Goal: Task Accomplishment & Management: Complete application form

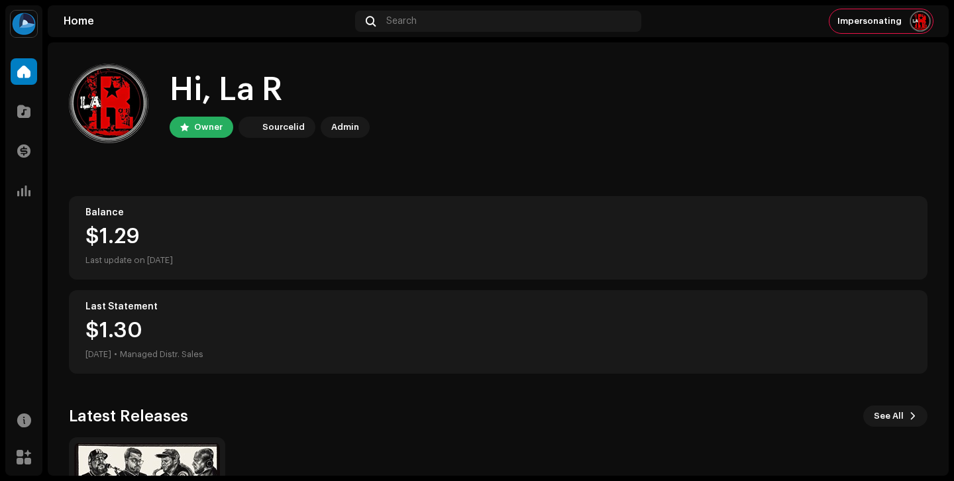
scroll to position [174, 0]
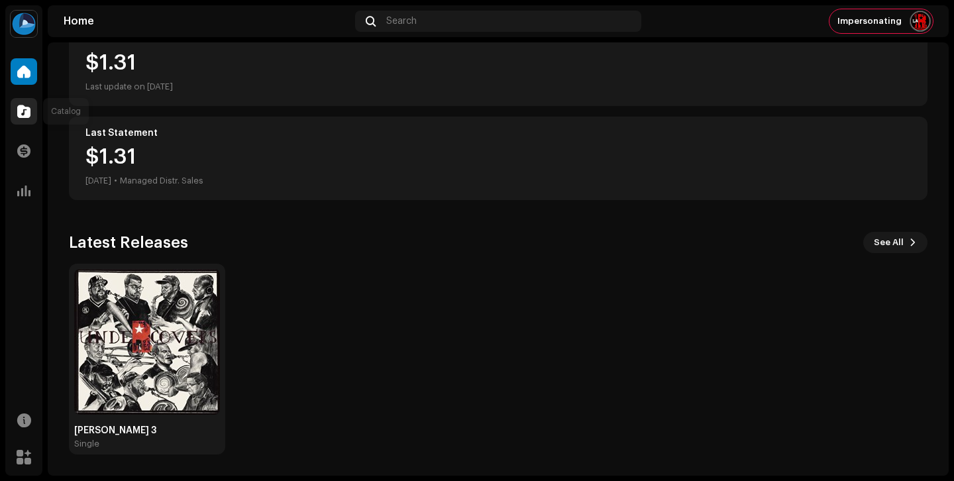
click at [22, 109] on span at bounding box center [23, 111] width 13 height 11
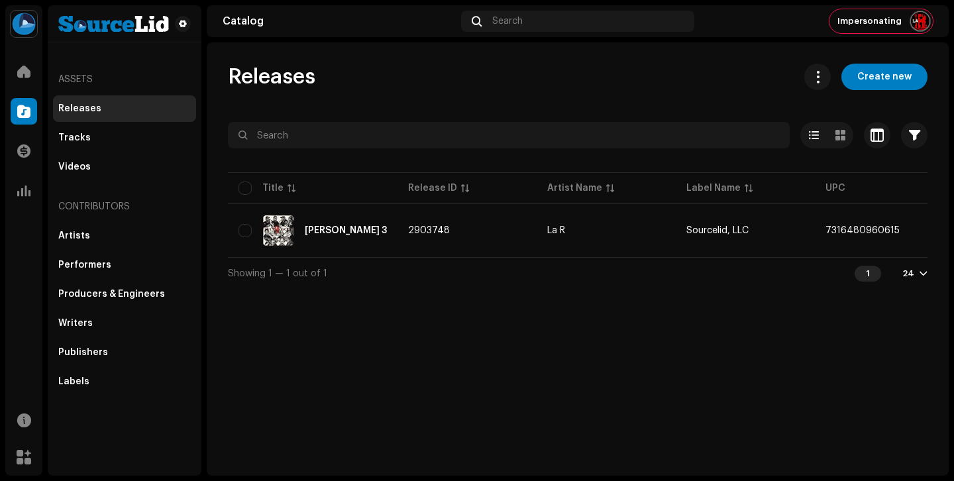
click at [875, 90] on div "Releases Create new Selected 0 Options Filters Distribution status Never Distri…" at bounding box center [578, 176] width 742 height 225
click at [887, 78] on span "Create new" at bounding box center [884, 77] width 54 height 27
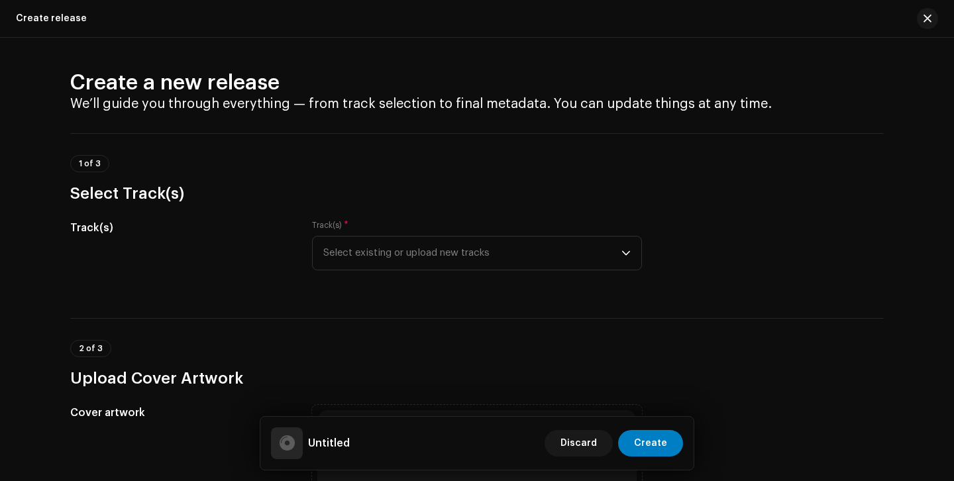
scroll to position [91, 0]
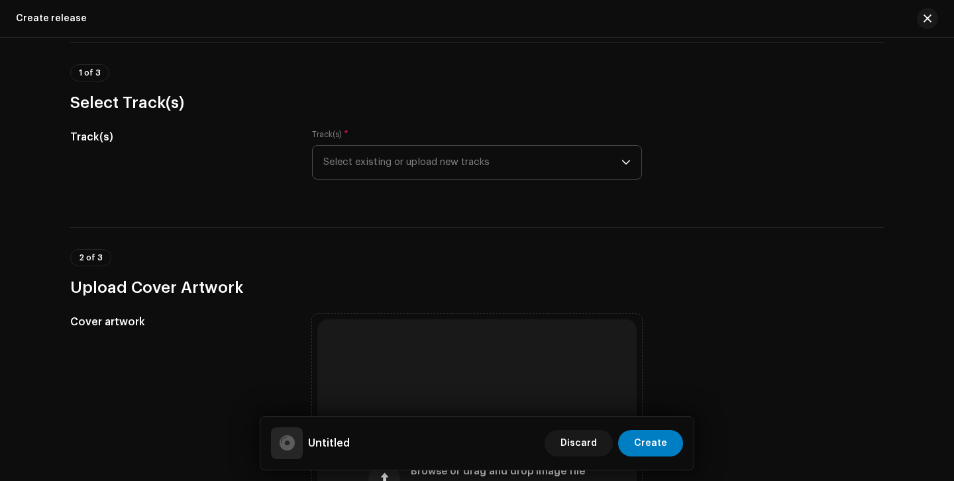
click at [448, 159] on span "Select existing or upload new tracks" at bounding box center [472, 162] width 298 height 33
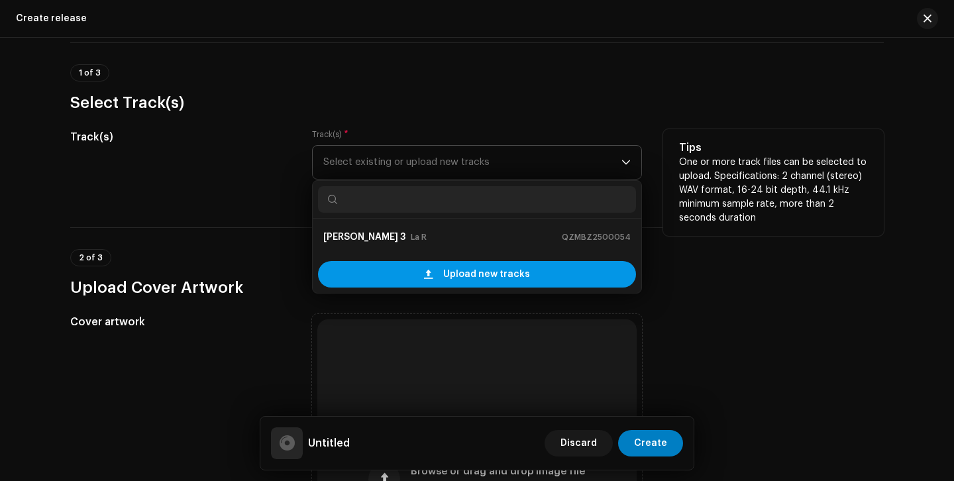
click at [467, 278] on span "Upload new tracks" at bounding box center [486, 274] width 87 height 27
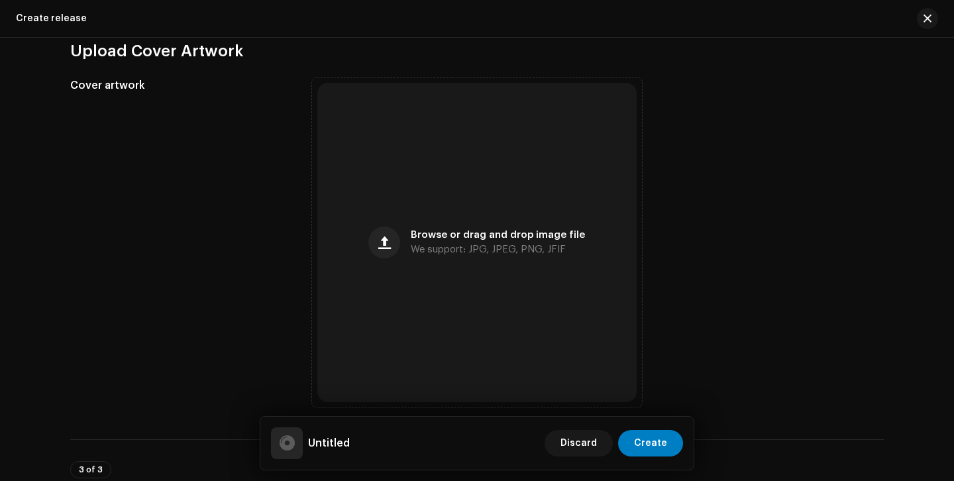
scroll to position [423, 0]
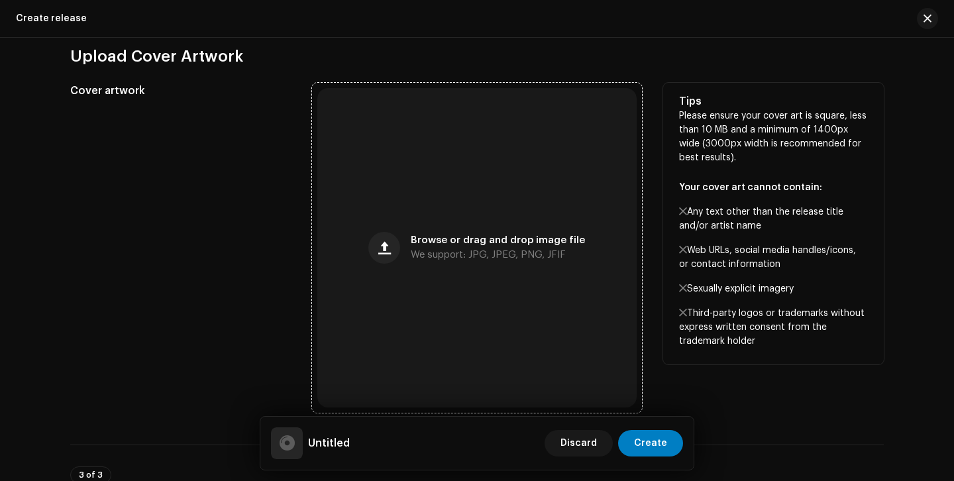
click at [525, 255] on span "We support: JPG, JPEG, PNG, JFIF" at bounding box center [488, 254] width 155 height 9
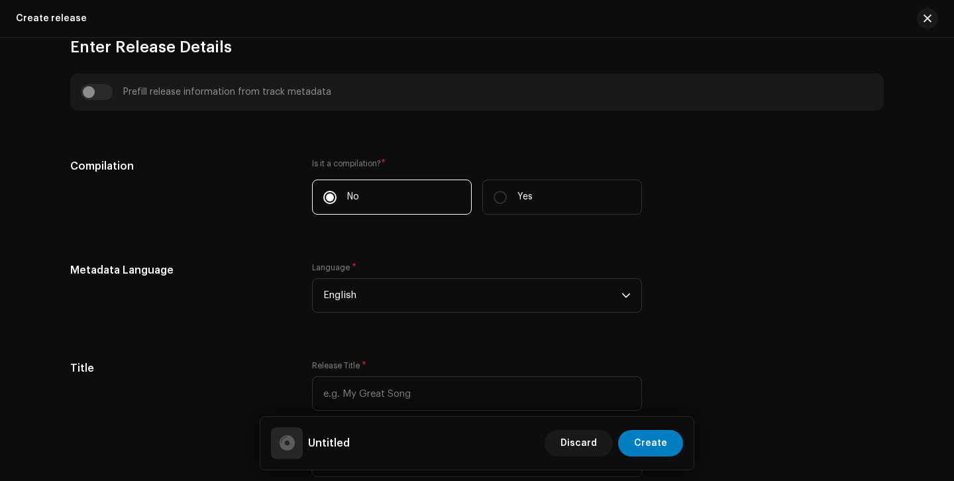
scroll to position [883, 0]
click at [510, 294] on span "English" at bounding box center [472, 293] width 298 height 33
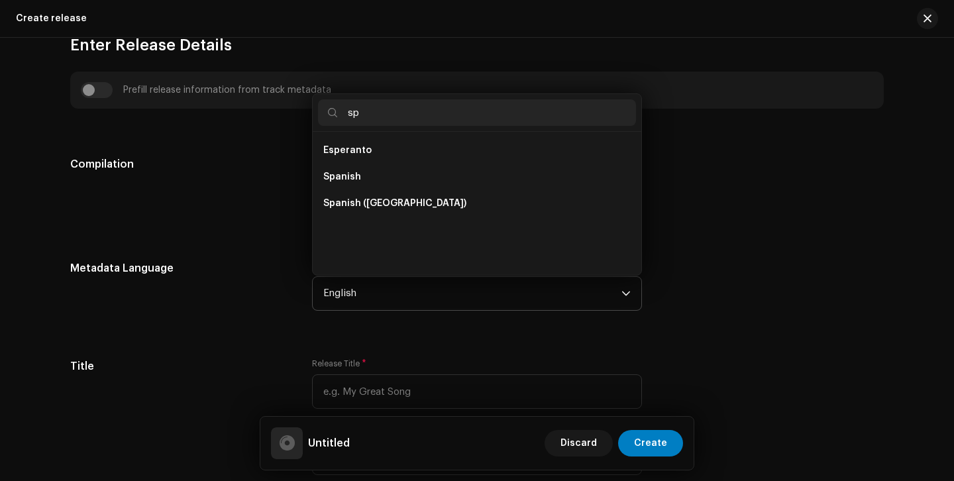
scroll to position [0, 0]
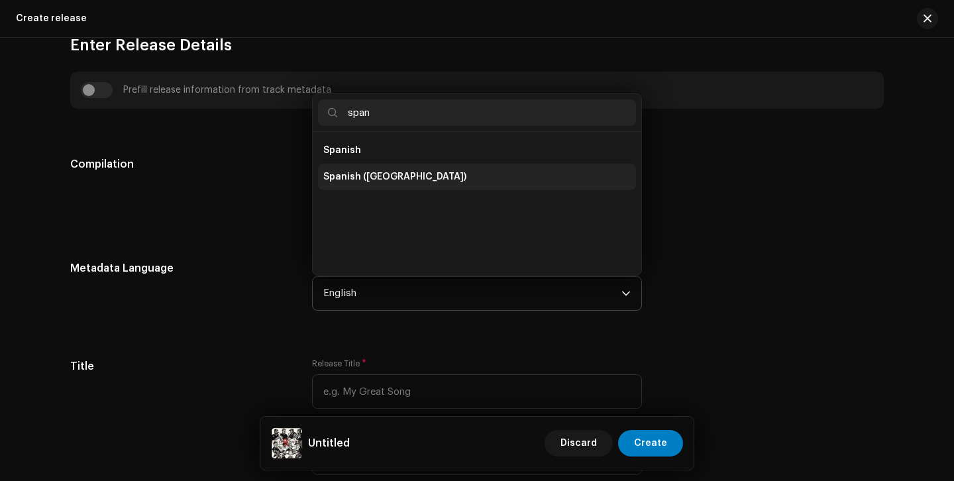
type input "span"
click at [433, 178] on li "Spanish ([GEOGRAPHIC_DATA])" at bounding box center [477, 177] width 318 height 27
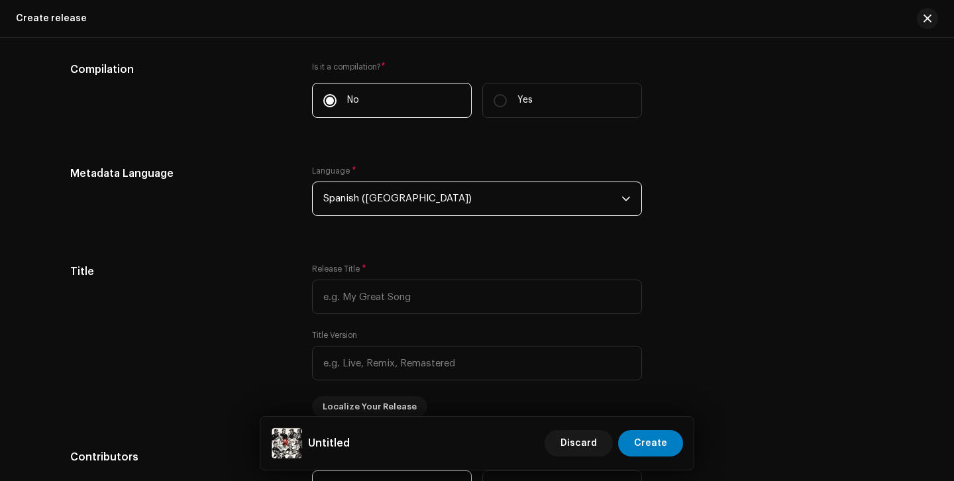
scroll to position [983, 0]
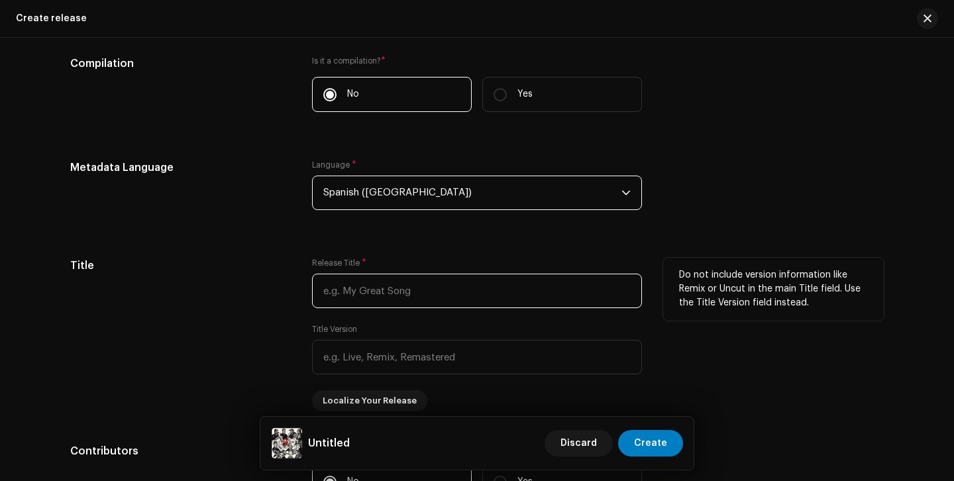
click at [470, 290] on input "text" at bounding box center [477, 291] width 330 height 34
paste input "[URL][DOMAIN_NAME]"
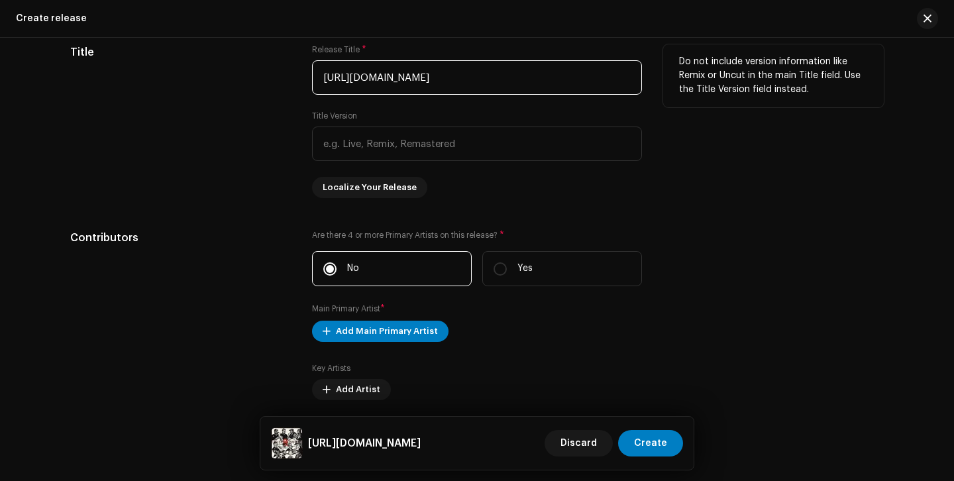
scroll to position [1268, 0]
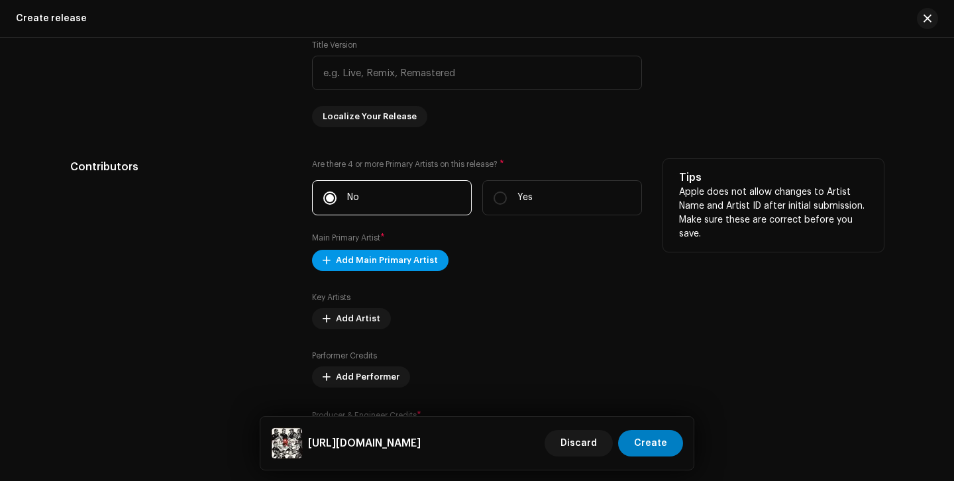
type input "[URL][DOMAIN_NAME]"
click at [423, 267] on span "Add Main Primary Artist" at bounding box center [387, 260] width 102 height 27
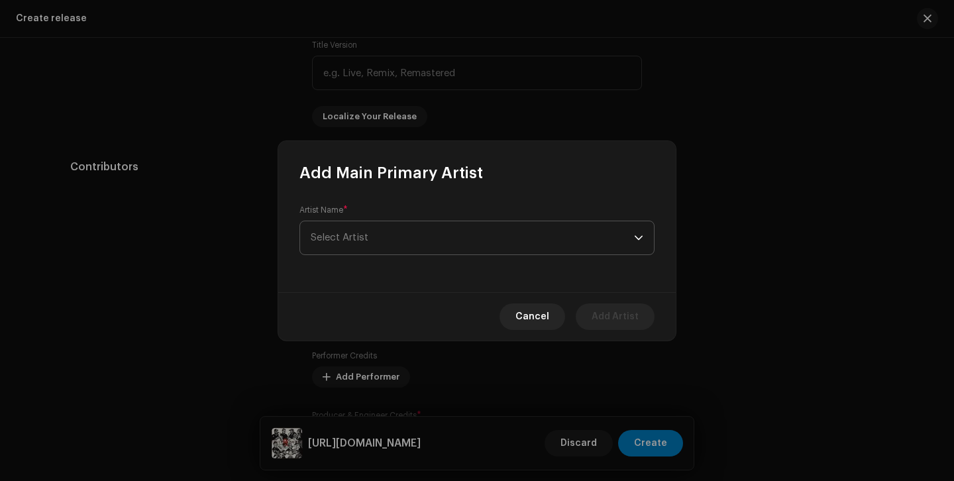
click at [427, 237] on span "Select Artist" at bounding box center [472, 237] width 323 height 33
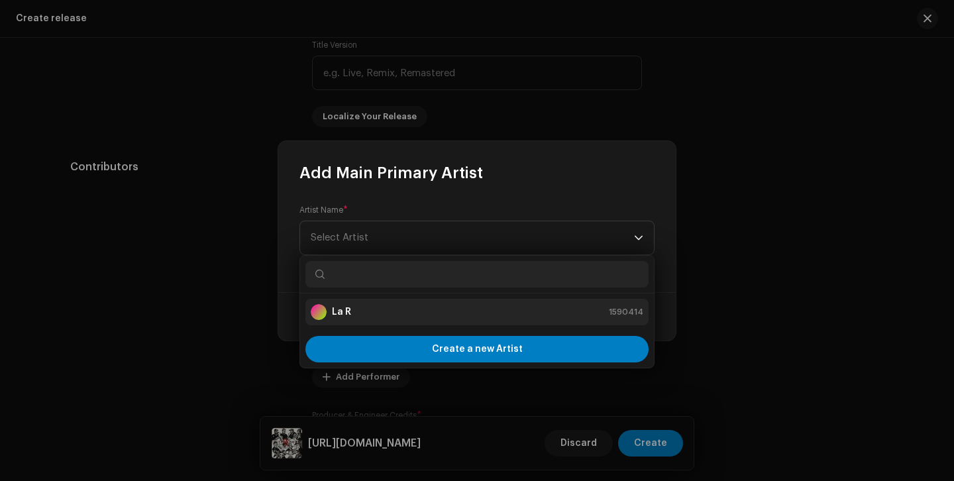
click at [423, 309] on div "La R 1590414" at bounding box center [477, 312] width 333 height 16
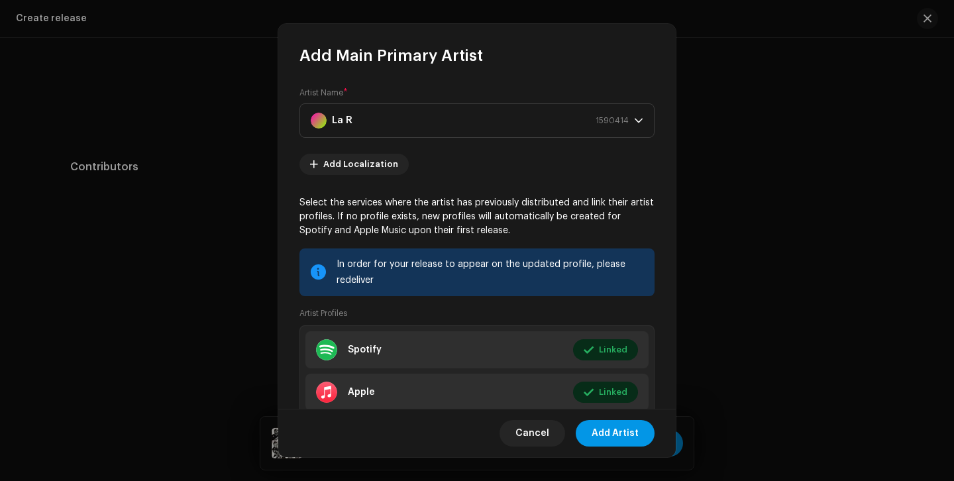
click at [601, 433] on span "Add Artist" at bounding box center [615, 433] width 47 height 27
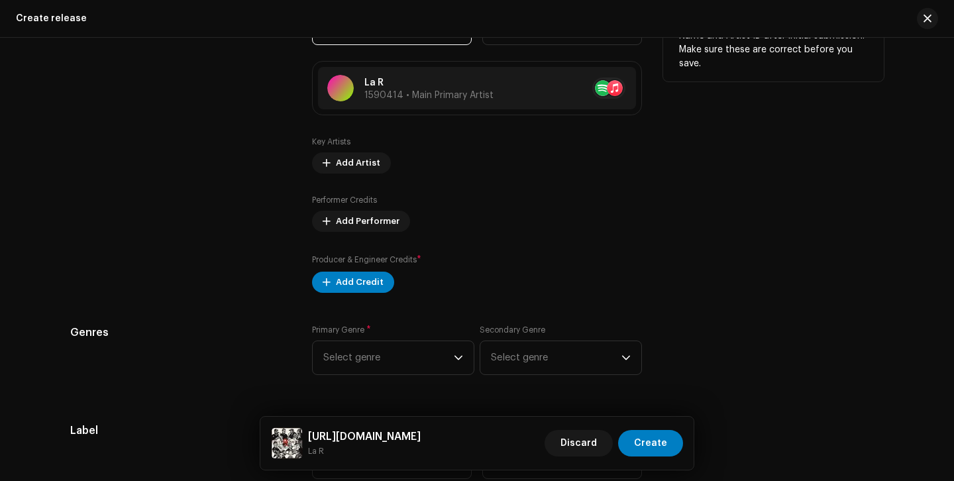
scroll to position [1445, 0]
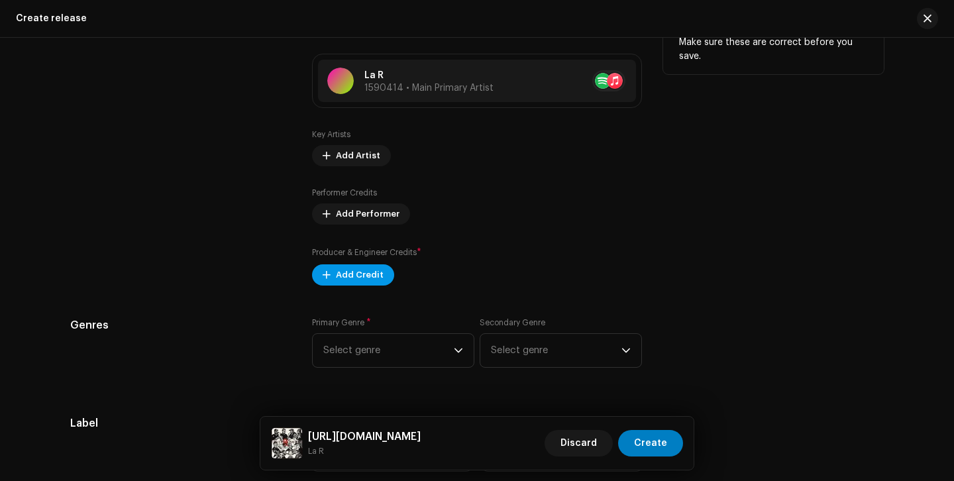
click at [370, 275] on span "Add Credit" at bounding box center [360, 275] width 48 height 27
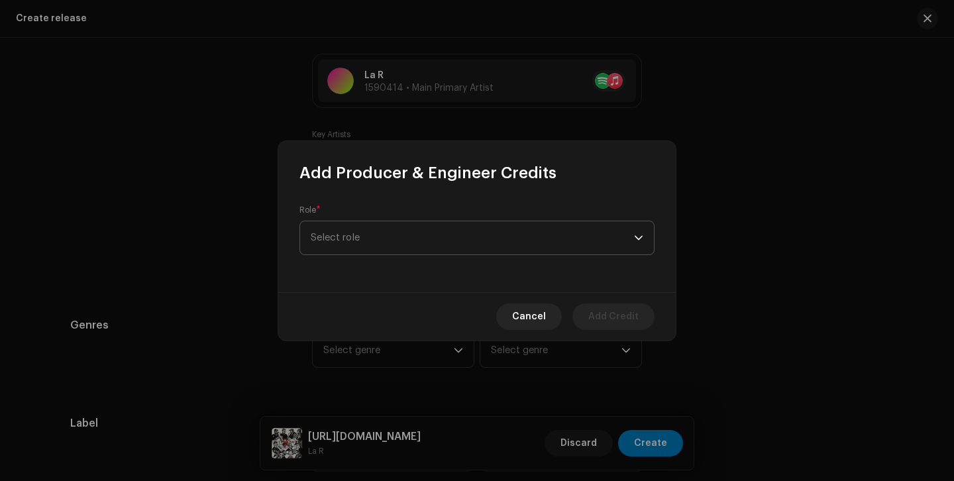
click at [409, 231] on span "Select role" at bounding box center [472, 237] width 323 height 33
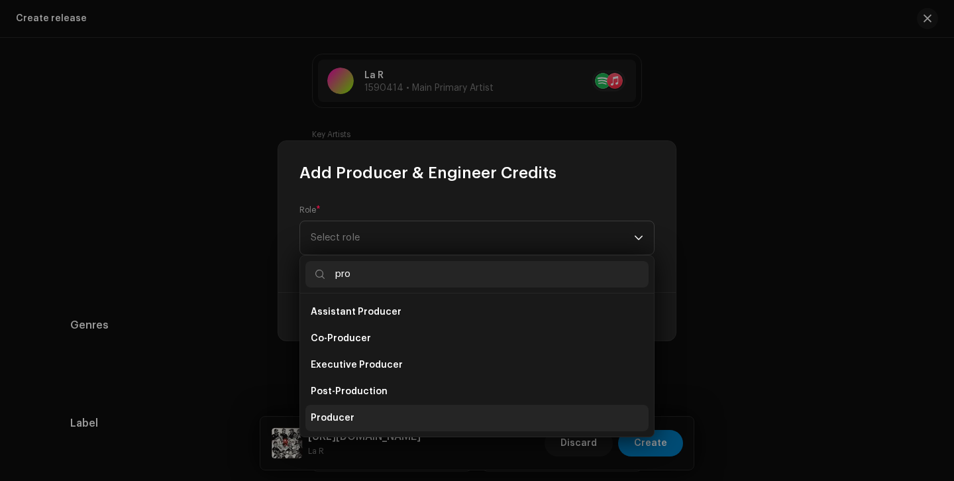
type input "pro"
click at [364, 414] on li "Producer" at bounding box center [476, 418] width 343 height 27
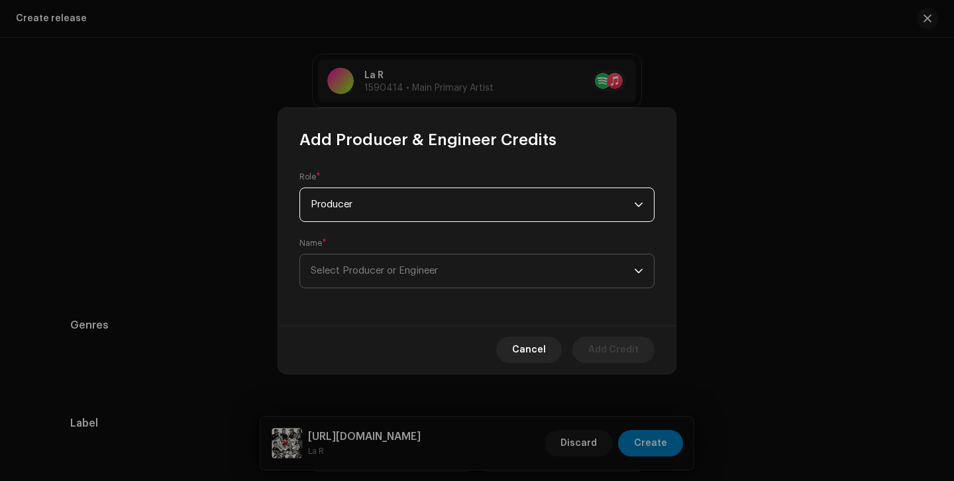
click at [371, 276] on span "Select Producer or Engineer" at bounding box center [374, 271] width 127 height 10
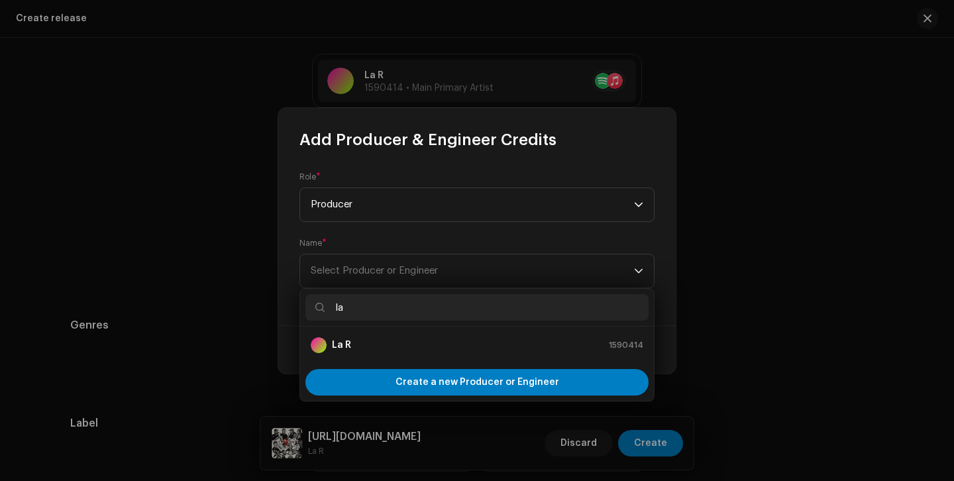
type input "la"
click at [379, 349] on div "La R 1590414" at bounding box center [477, 345] width 333 height 16
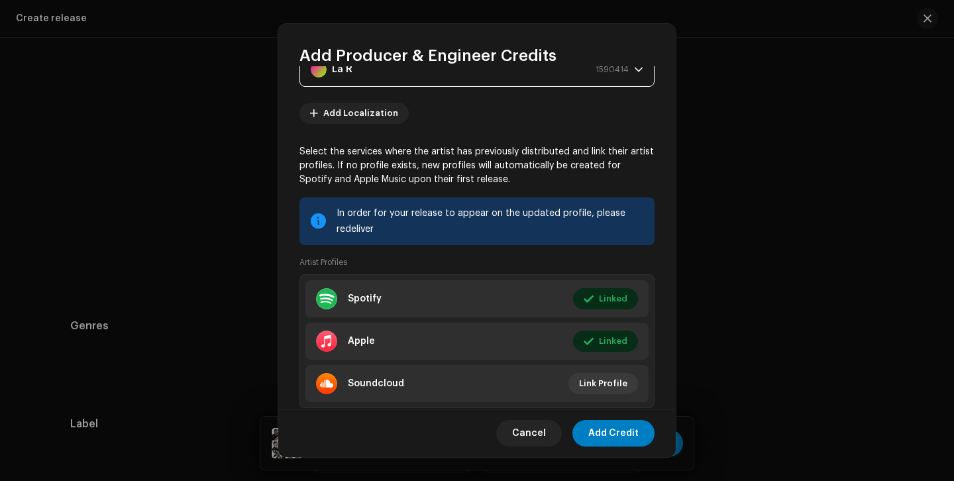
scroll to position [154, 0]
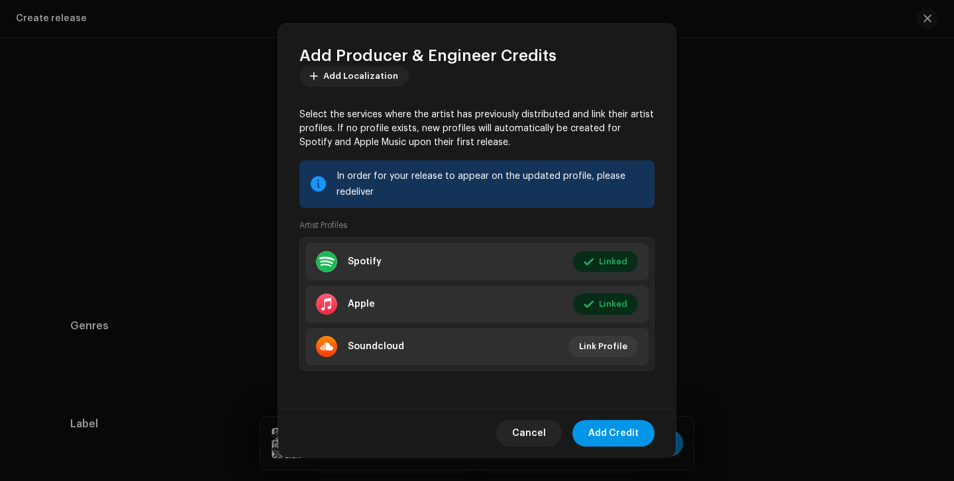
click at [630, 432] on span "Add Credit" at bounding box center [613, 433] width 50 height 27
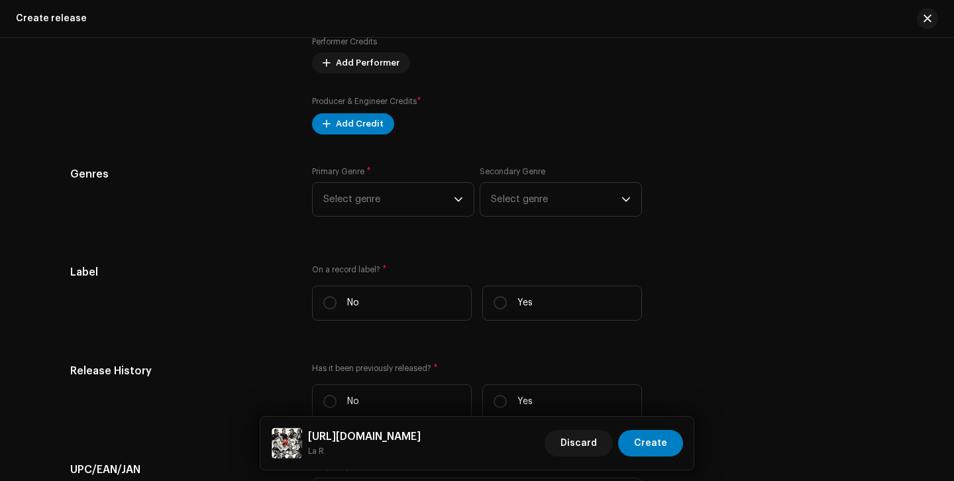
scroll to position [1665, 0]
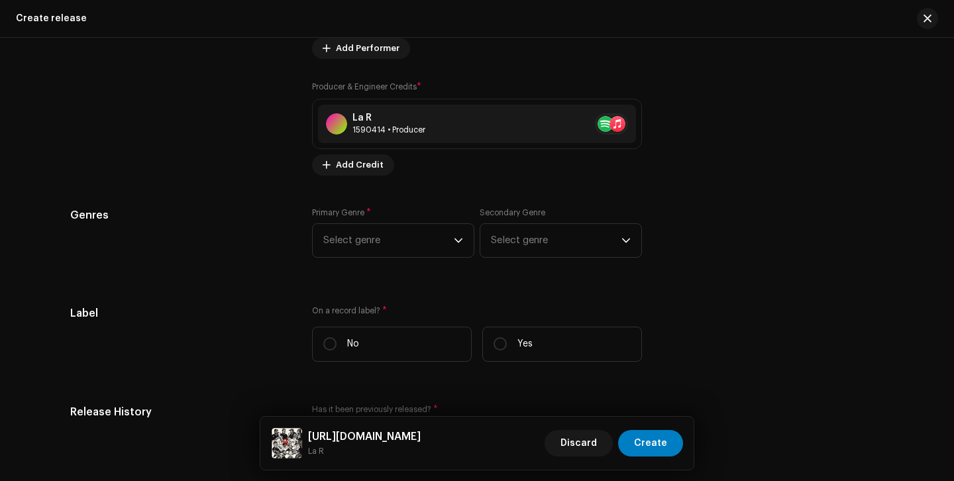
click at [446, 180] on div "Prefill release information from track metadata Compilation Is it a compilation…" at bounding box center [477, 87] width 814 height 1488
click at [458, 234] on div "dropdown trigger" at bounding box center [458, 240] width 9 height 33
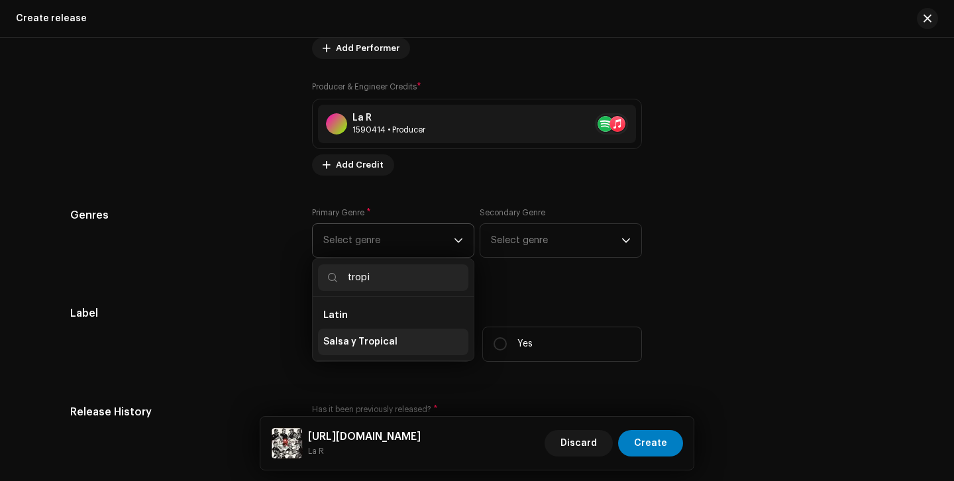
type input "tropi"
click at [392, 342] on li "Salsa y Tropical" at bounding box center [393, 342] width 150 height 27
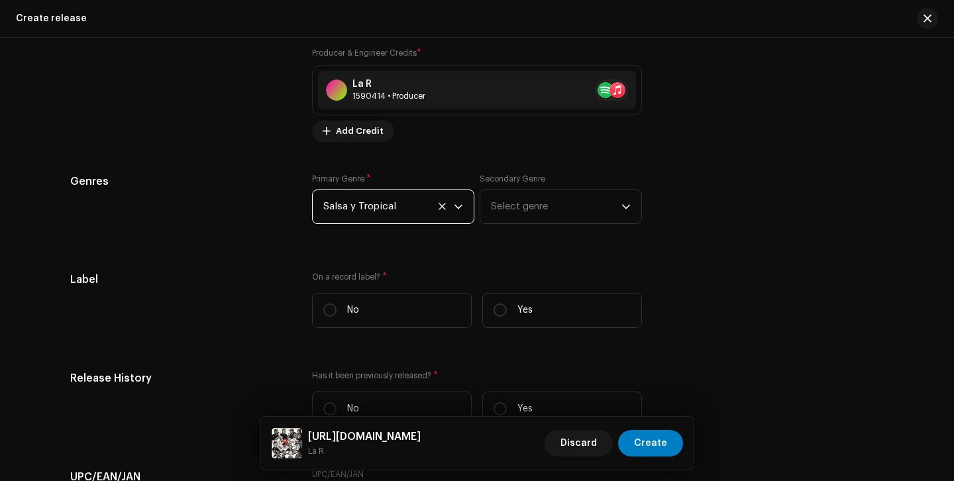
scroll to position [1757, 0]
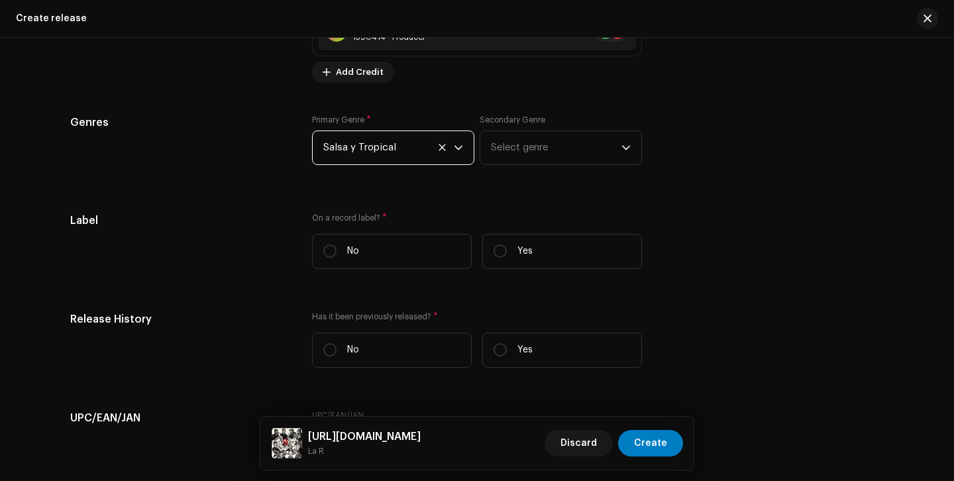
click at [543, 274] on div "On a record label? * No Yes" at bounding box center [477, 246] width 330 height 67
click at [530, 262] on label "Yes" at bounding box center [562, 251] width 160 height 35
click at [507, 258] on input "Yes" at bounding box center [500, 251] width 13 height 13
radio input "true"
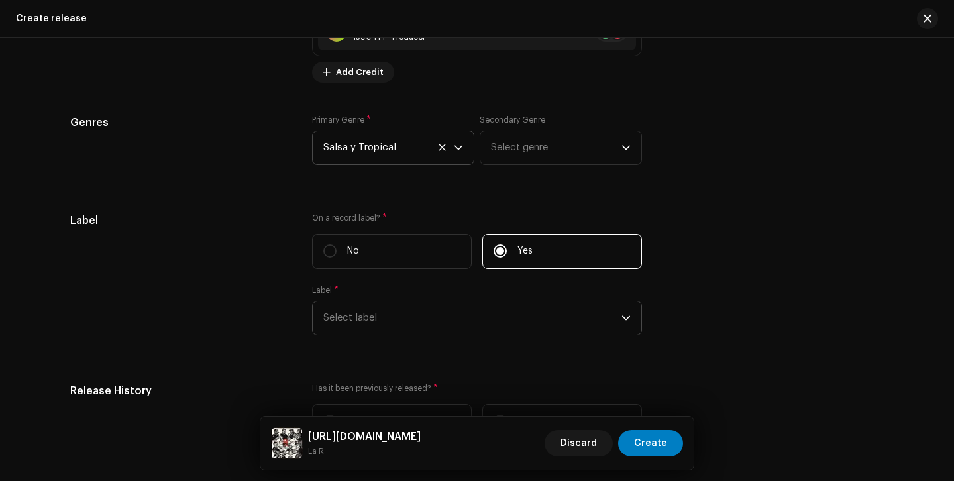
click at [512, 317] on span "Select label" at bounding box center [472, 317] width 298 height 33
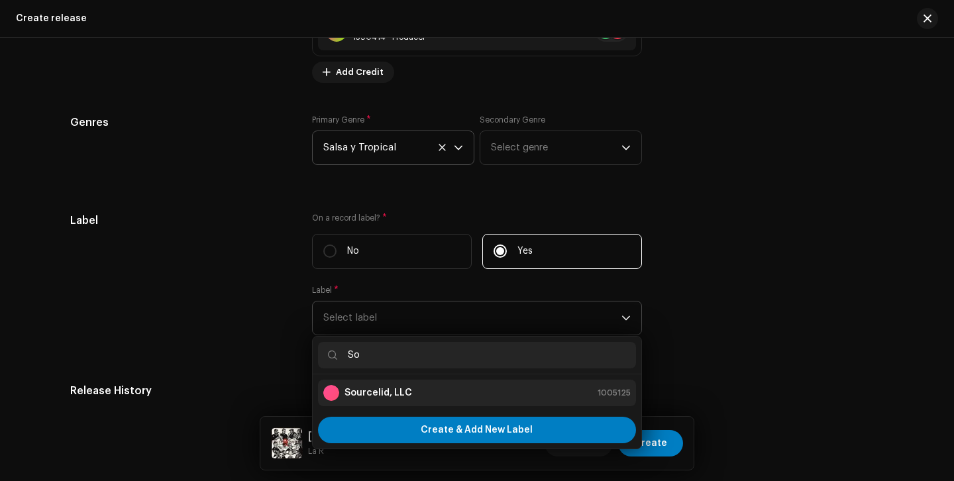
type input "So"
click at [476, 388] on div "Sourcelid, LLC 1005125" at bounding box center [476, 393] width 307 height 16
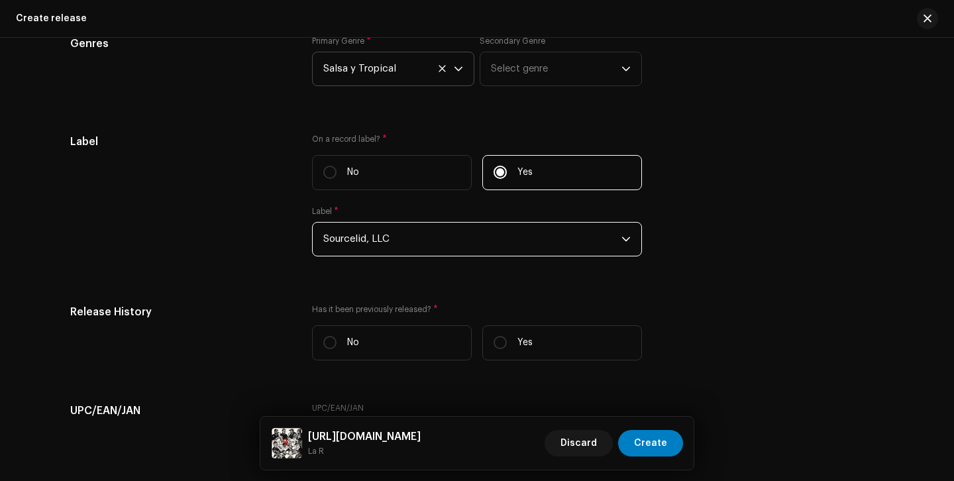
scroll to position [1874, 0]
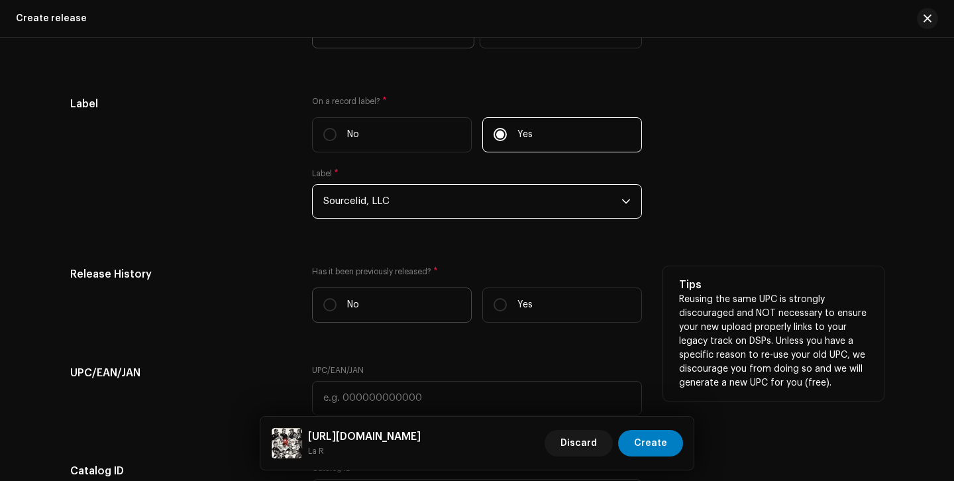
click at [401, 303] on label "No" at bounding box center [392, 305] width 160 height 35
click at [337, 303] on input "No" at bounding box center [329, 304] width 13 height 13
radio input "true"
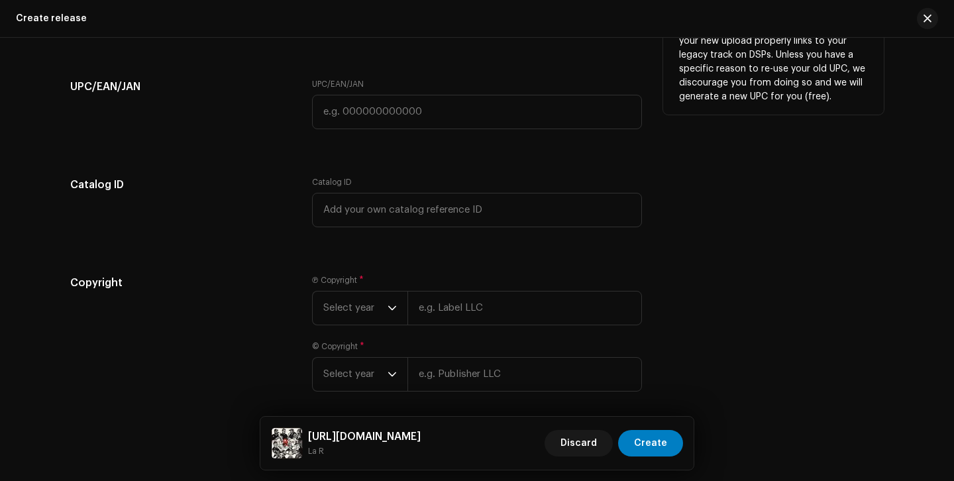
scroll to position [2167, 0]
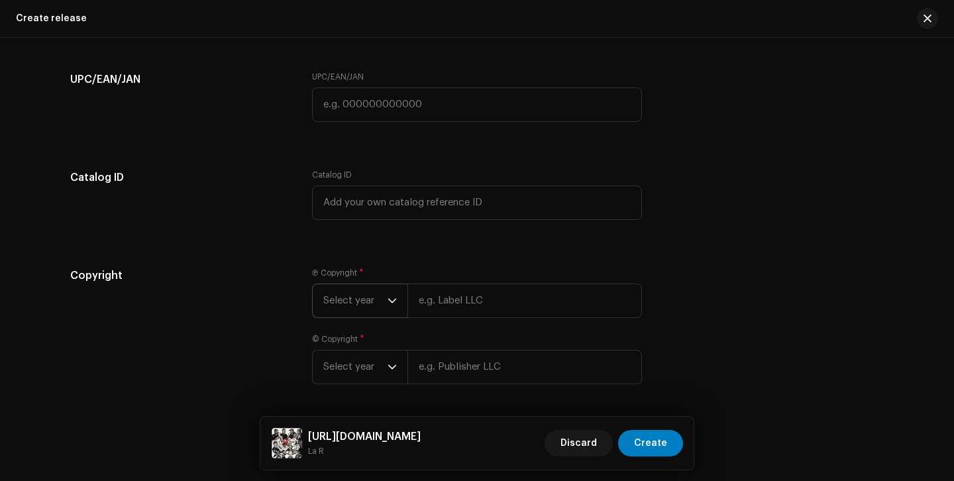
click at [398, 308] on p-select "Select year" at bounding box center [359, 301] width 95 height 34
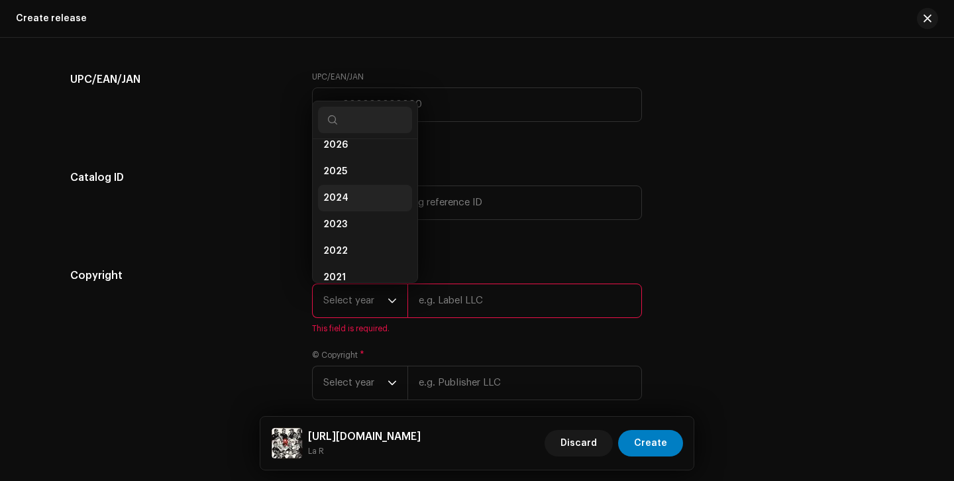
scroll to position [0, 0]
click at [357, 186] on li "2025" at bounding box center [365, 184] width 94 height 27
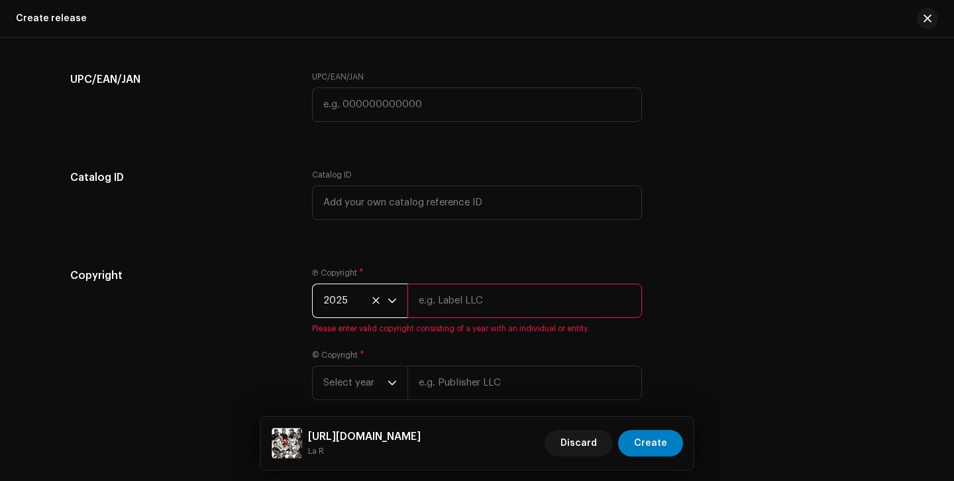
click at [468, 305] on input "text" at bounding box center [525, 301] width 235 height 34
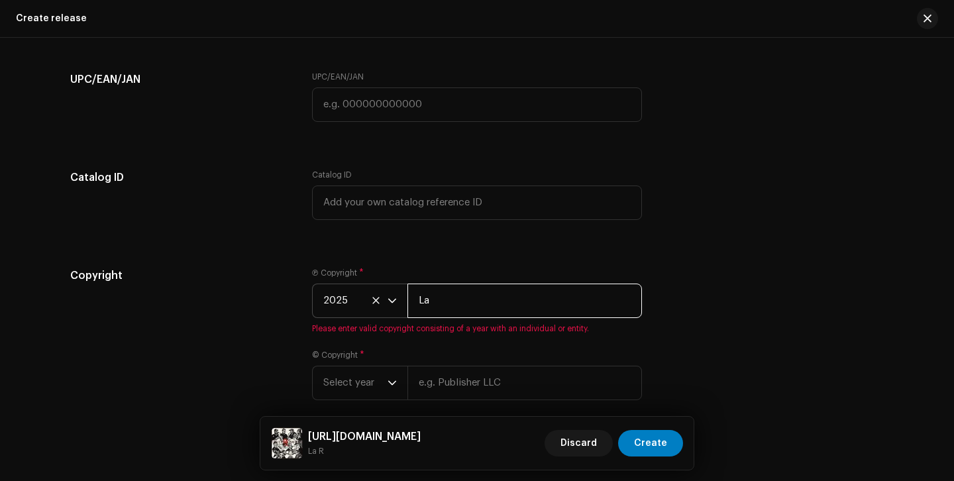
type input "La R"
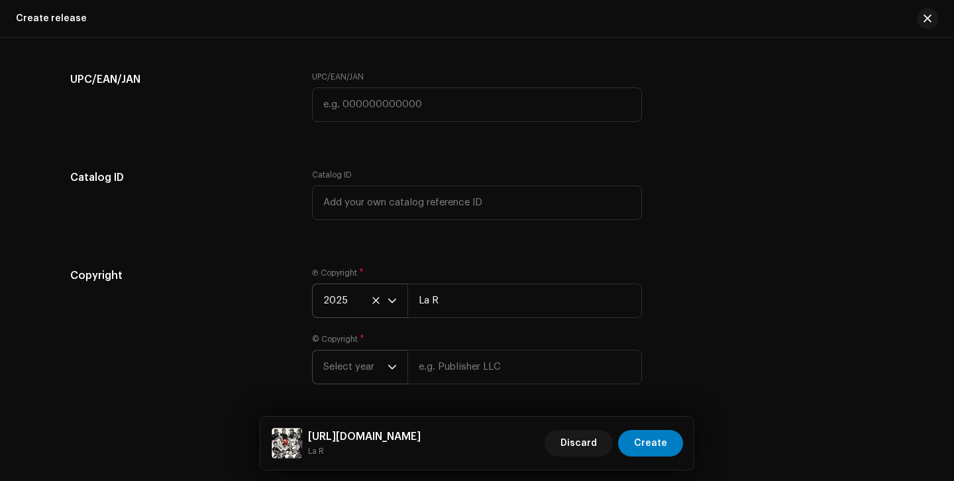
click at [395, 376] on p-select "Select year" at bounding box center [359, 367] width 95 height 34
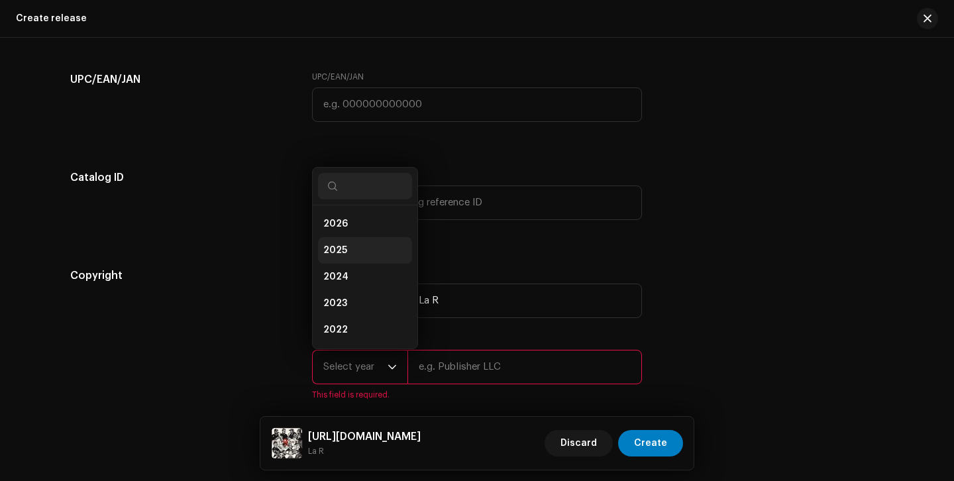
click at [350, 256] on li "2025" at bounding box center [365, 250] width 94 height 27
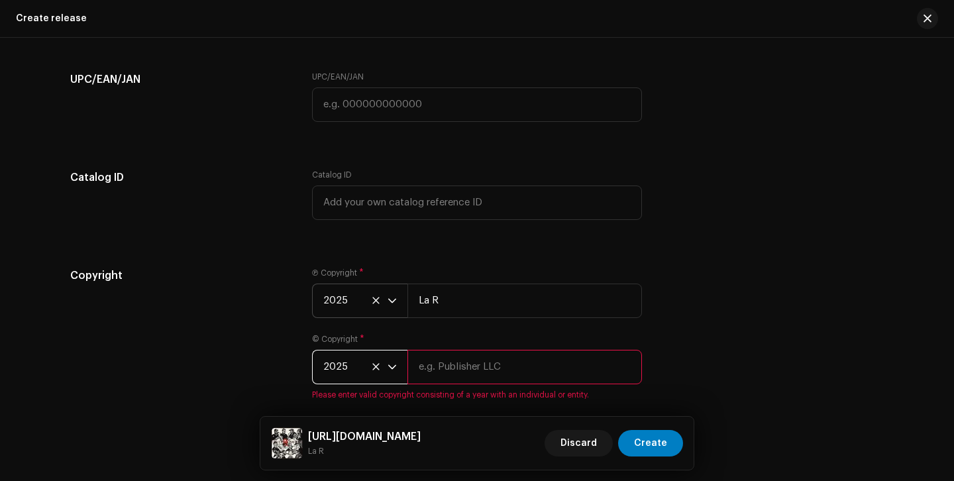
click at [457, 366] on input "text" at bounding box center [525, 367] width 235 height 34
type input "La R"
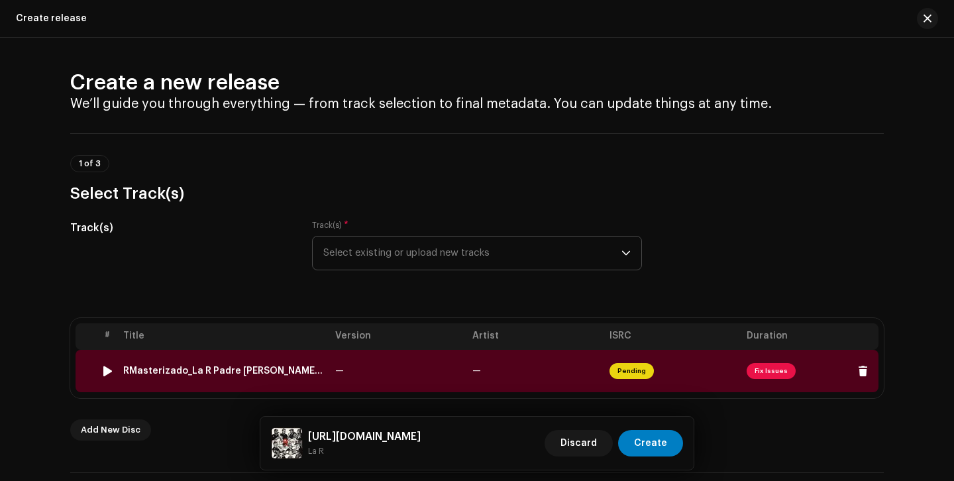
click at [535, 374] on td "—" at bounding box center [535, 371] width 137 height 42
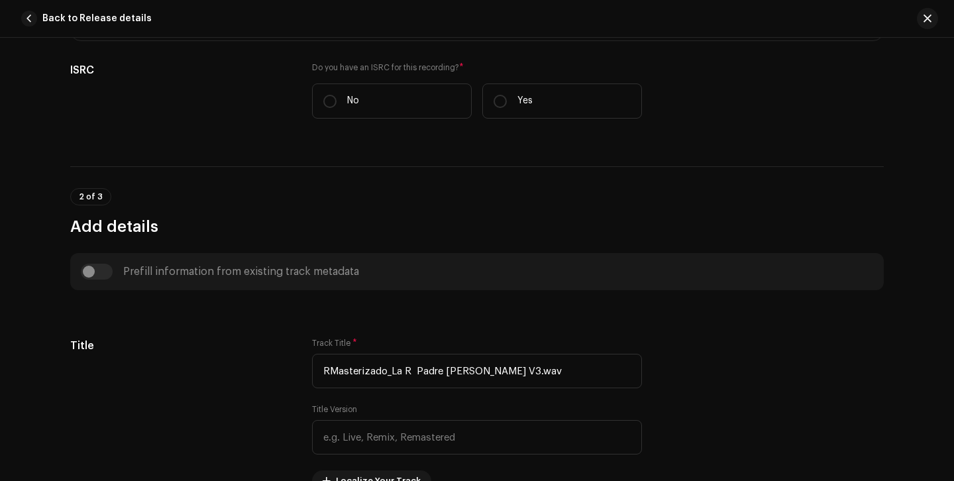
scroll to position [325, 0]
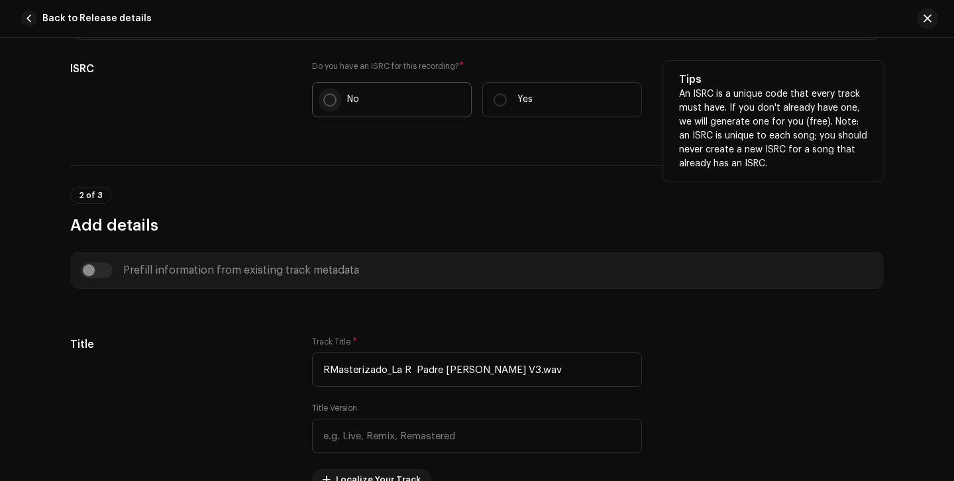
click at [328, 101] on input "No" at bounding box center [329, 99] width 13 height 13
radio input "true"
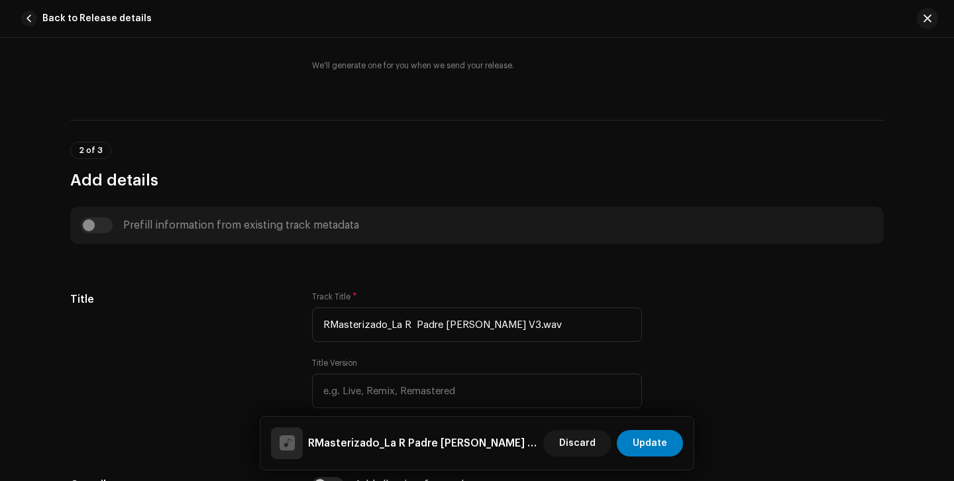
scroll to position [406, 0]
click at [103, 225] on div "Prefill information from existing track metadata" at bounding box center [477, 224] width 793 height 16
click at [87, 224] on div "Prefill information from existing track metadata" at bounding box center [477, 224] width 793 height 16
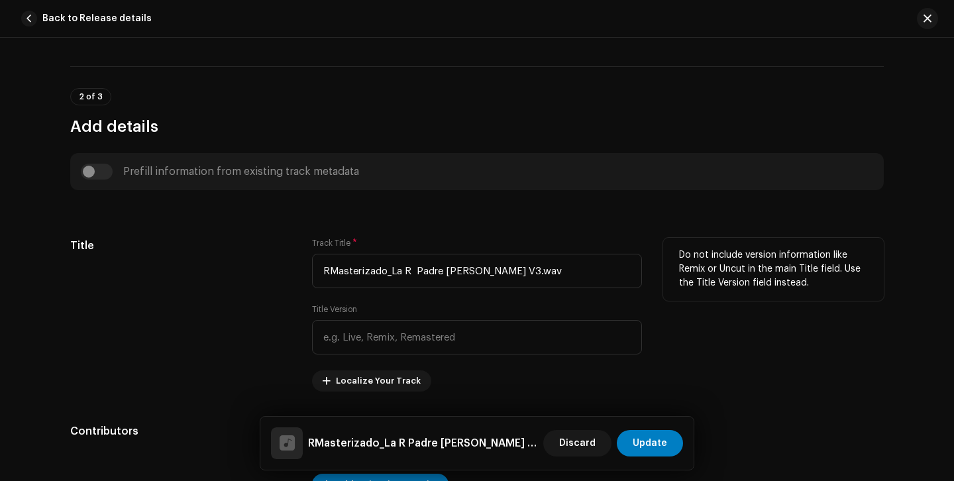
scroll to position [491, 0]
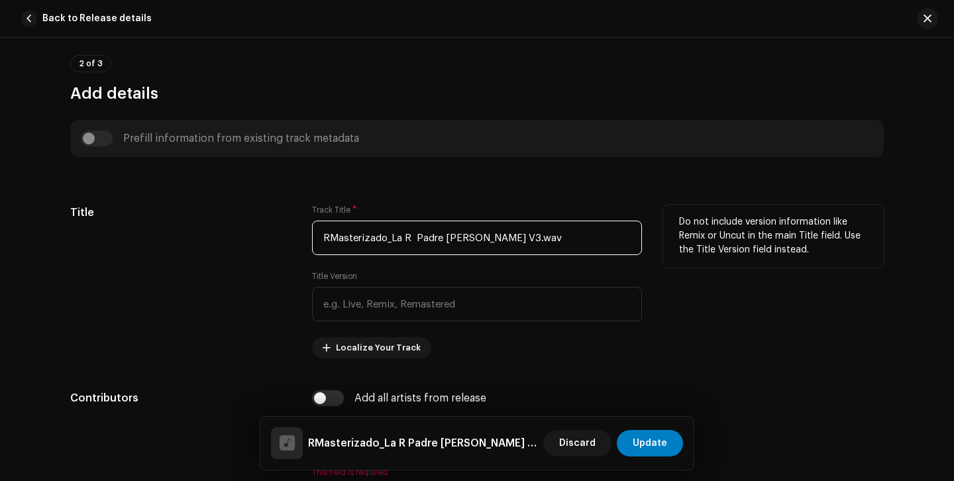
click at [445, 237] on input "RMasterizado_La R Padre [PERSON_NAME] V3.wav" at bounding box center [477, 238] width 330 height 34
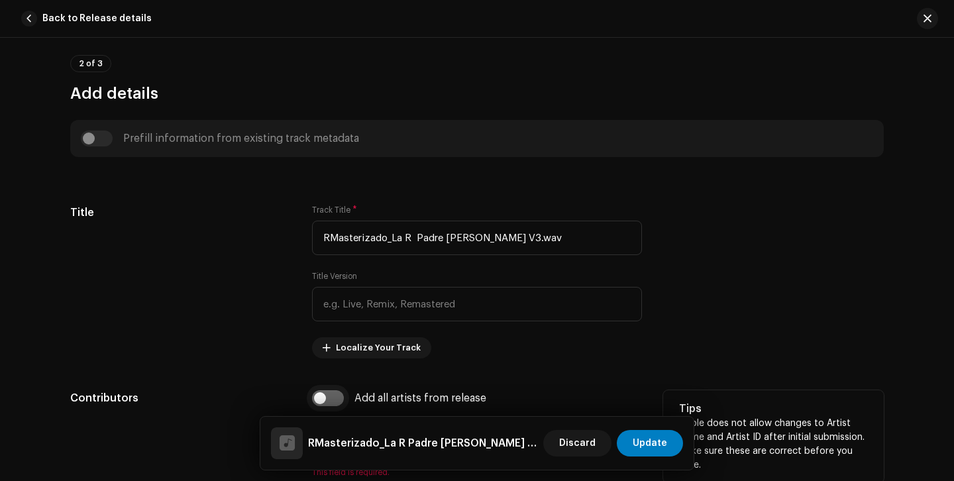
click at [335, 396] on input "checkbox" at bounding box center [328, 398] width 32 height 16
checkbox input "true"
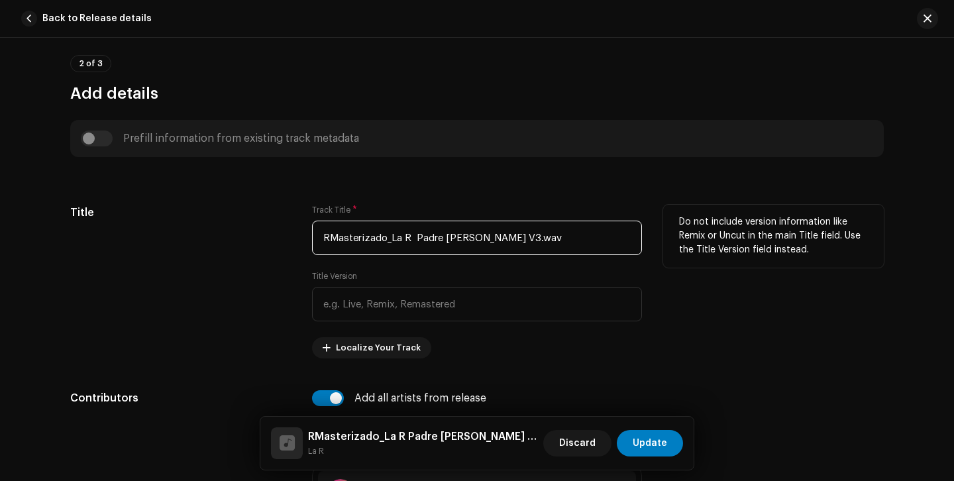
click at [434, 245] on input "RMasterizado_La R Padre [PERSON_NAME] V3.wav" at bounding box center [477, 238] width 330 height 34
paste input "[URL][DOMAIN_NAME]"
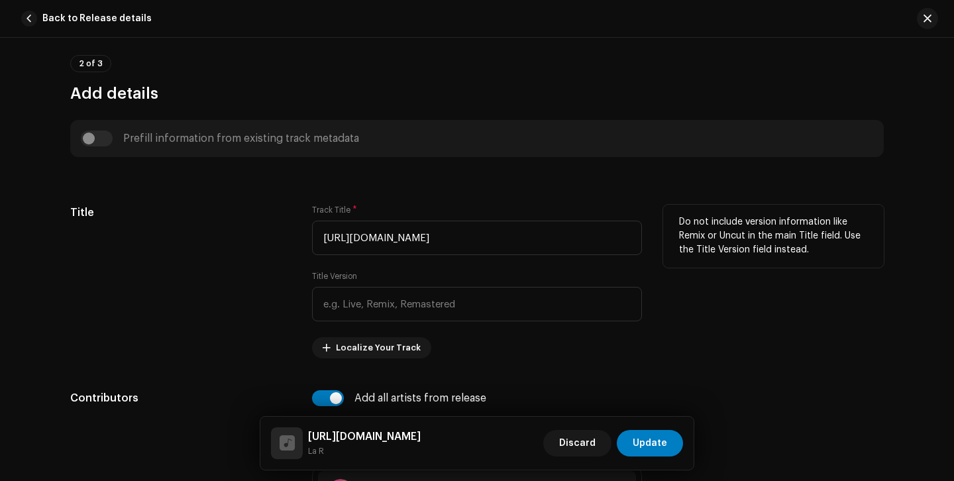
click at [260, 258] on div "Title" at bounding box center [180, 282] width 221 height 154
click at [613, 245] on input "[URL][DOMAIN_NAME]" at bounding box center [477, 238] width 330 height 34
paste input "El Padre [PERSON_NAME] y el Monaguillo [PERSON_NAME]: [PERSON_NAME] “[PERSON_NA…"
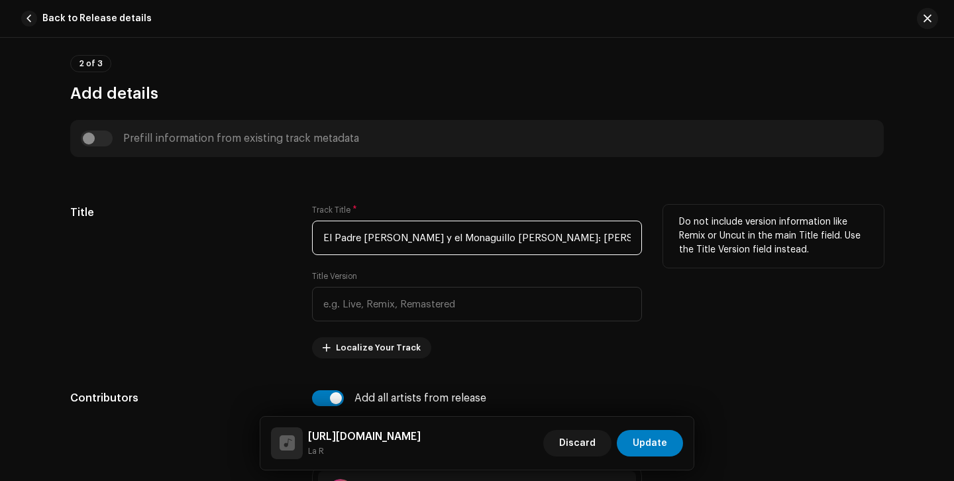
scroll to position [0, 1863]
drag, startPoint x: 384, startPoint y: 235, endPoint x: 710, endPoint y: 250, distance: 326.3
click at [710, 250] on div "Title Track Title * El Padre [PERSON_NAME] y el Monaguillo [PERSON_NAME]: [PERS…" at bounding box center [477, 282] width 814 height 154
drag, startPoint x: 331, startPoint y: 241, endPoint x: 735, endPoint y: 233, distance: 404.3
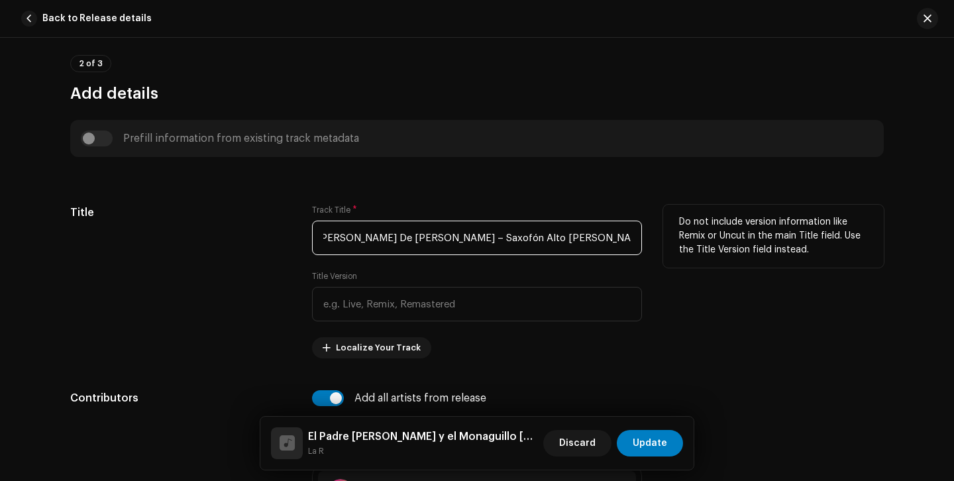
click at [735, 233] on div "Title Track Title * El Padre [PERSON_NAME] y el Monaguillo [PERSON_NAME]: [PERS…" at bounding box center [477, 282] width 814 height 154
click at [365, 235] on input "El Padre [PERSON_NAME] y el Monaguillo [PERSON_NAME]: [PERSON_NAME] “[PERSON_NA…" at bounding box center [477, 238] width 330 height 34
drag, startPoint x: 356, startPoint y: 239, endPoint x: 681, endPoint y: 251, distance: 324.9
click at [681, 251] on div "Title Track Title * El Padre [PERSON_NAME] y el Monaguillo [PERSON_NAME]: [PERS…" at bounding box center [477, 282] width 814 height 154
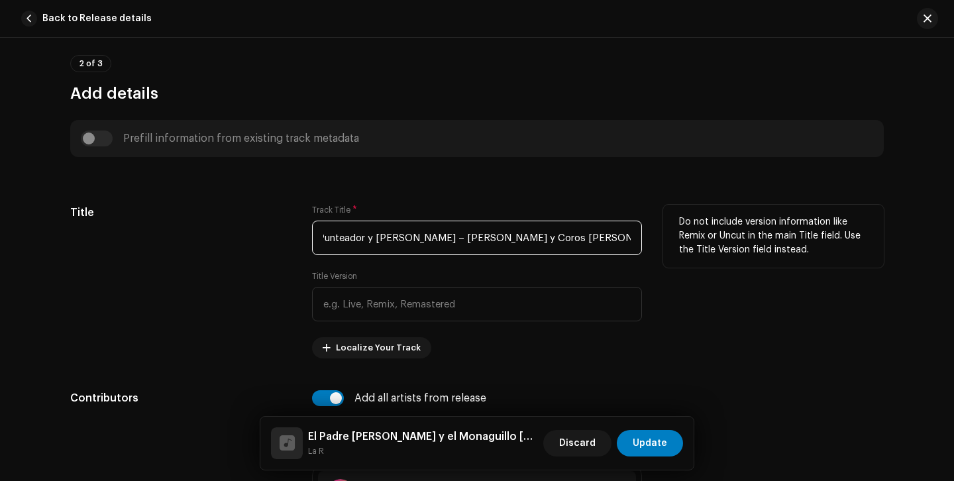
drag, startPoint x: 353, startPoint y: 237, endPoint x: 653, endPoint y: 251, distance: 300.5
click at [653, 251] on div "Title Track Title * El Padre [PERSON_NAME] y el Monaguillo [PERSON_NAME]: [PERS…" at bounding box center [477, 282] width 814 height 154
drag, startPoint x: 327, startPoint y: 239, endPoint x: 655, endPoint y: 250, distance: 328.2
click at [655, 250] on div "Title Track Title * El Padre [PERSON_NAME] y el Monaguillo [PERSON_NAME]: [PERS…" at bounding box center [477, 282] width 814 height 154
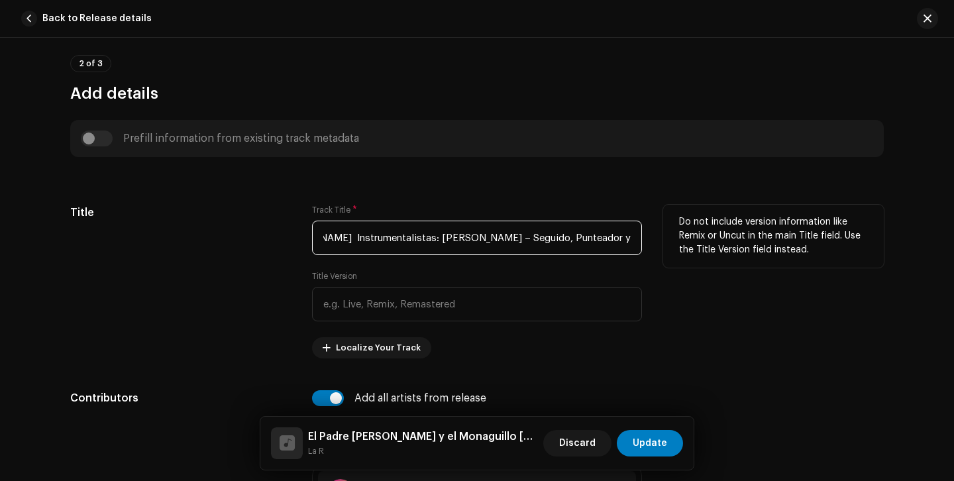
scroll to position [0, 771]
drag, startPoint x: 339, startPoint y: 238, endPoint x: 644, endPoint y: 254, distance: 305.2
click at [644, 254] on div "Title Track Title * El Padre [PERSON_NAME] y el Monaguillo [PERSON_NAME] R Cant…" at bounding box center [477, 282] width 814 height 154
drag, startPoint x: 333, startPoint y: 239, endPoint x: 588, endPoint y: 263, distance: 255.6
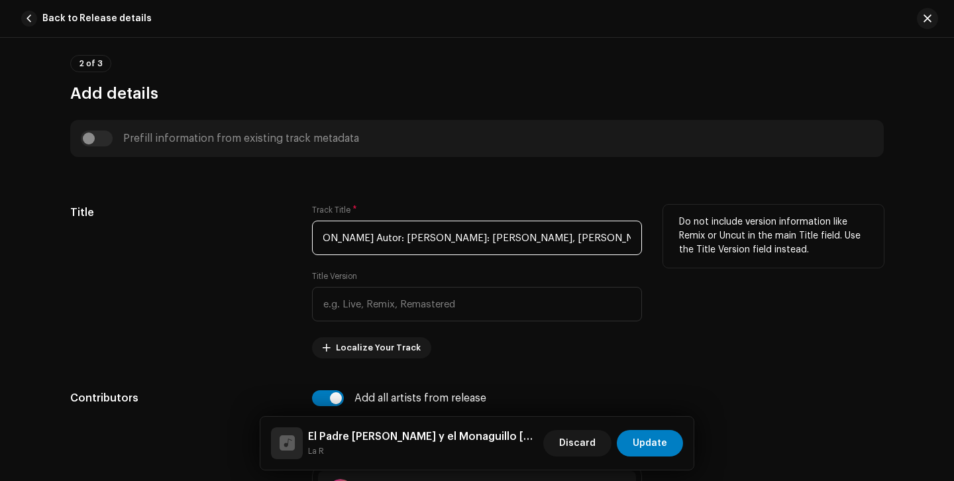
click at [588, 263] on div "Track Title * El Padre [PERSON_NAME] y el Monaguillo [PERSON_NAME]: [PERSON_NAM…" at bounding box center [477, 282] width 330 height 154
drag, startPoint x: 378, startPoint y: 237, endPoint x: 653, endPoint y: 248, distance: 275.9
click at [653, 248] on div "Title Track Title * El Padre [PERSON_NAME] y el Monaguillo [PERSON_NAME] R Cant…" at bounding box center [477, 282] width 814 height 154
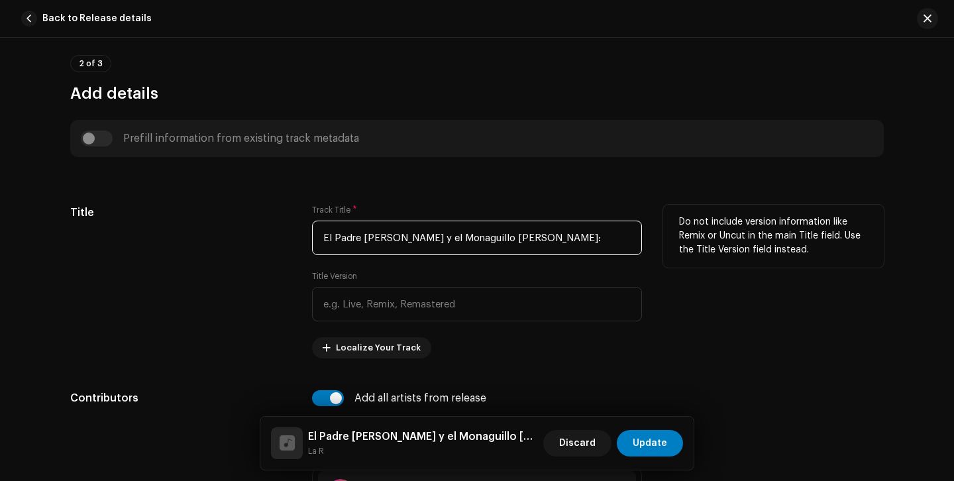
drag, startPoint x: 507, startPoint y: 237, endPoint x: 637, endPoint y: 245, distance: 130.1
click at [637, 245] on input "El Padre [PERSON_NAME] y el Monaguillo [PERSON_NAME]:" at bounding box center [477, 238] width 330 height 34
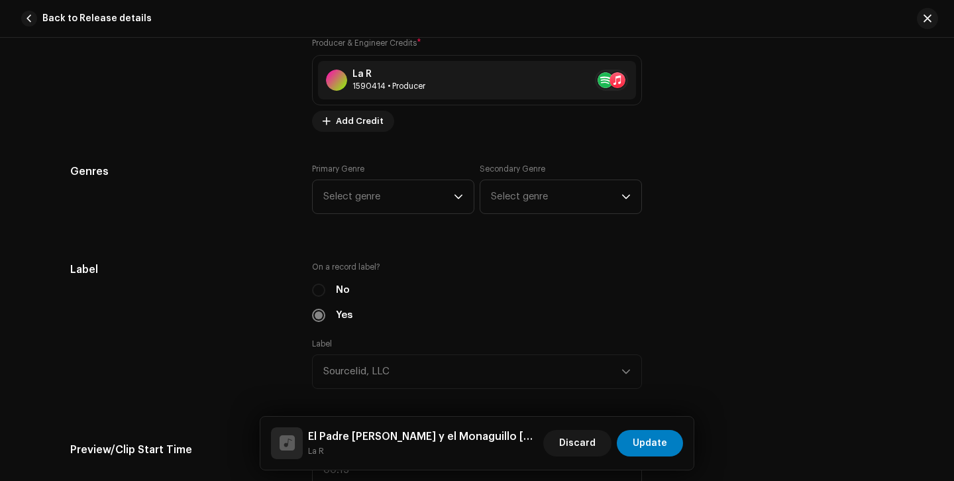
scroll to position [1121, 0]
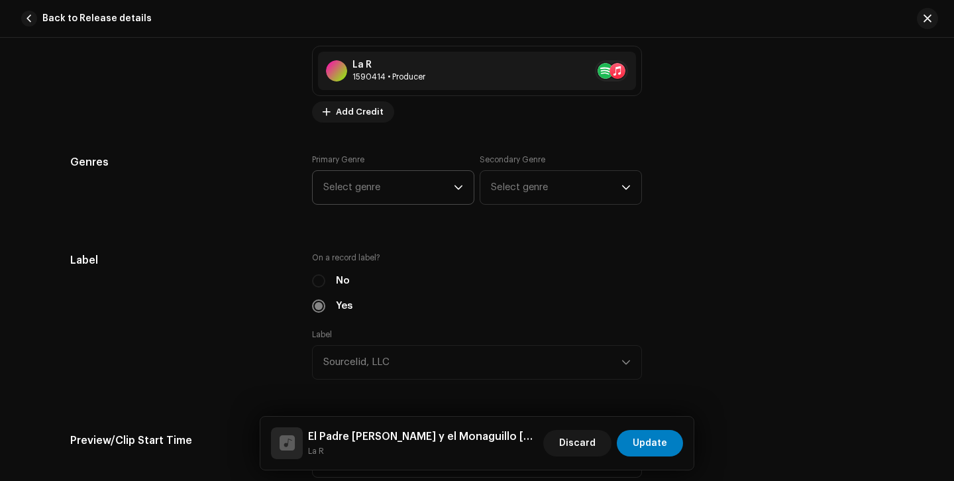
type input "El Padre [PERSON_NAME] y el Monaguillo [PERSON_NAME]"
click at [454, 192] on icon "dropdown trigger" at bounding box center [458, 187] width 9 height 9
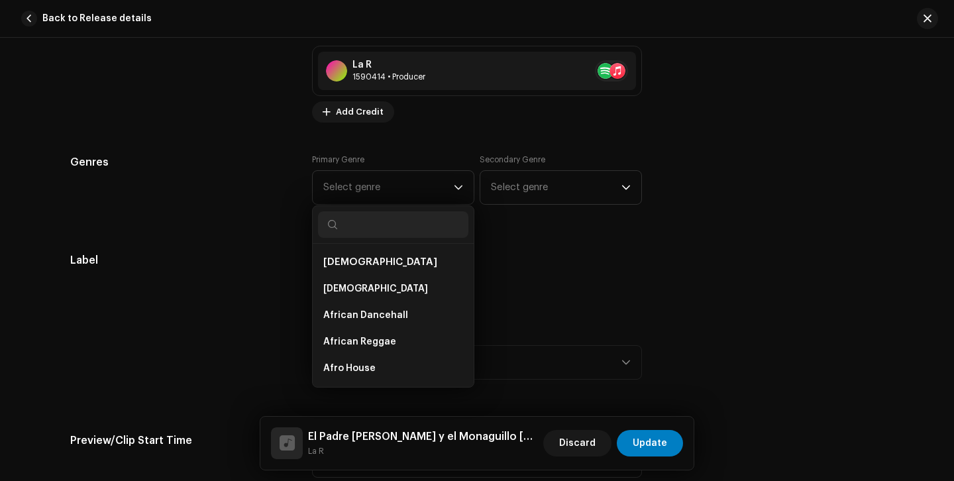
click at [272, 238] on div "Track details Complete the following to finalize your track. 1 of 3 Add Audio F…" at bounding box center [477, 456] width 856 height 3017
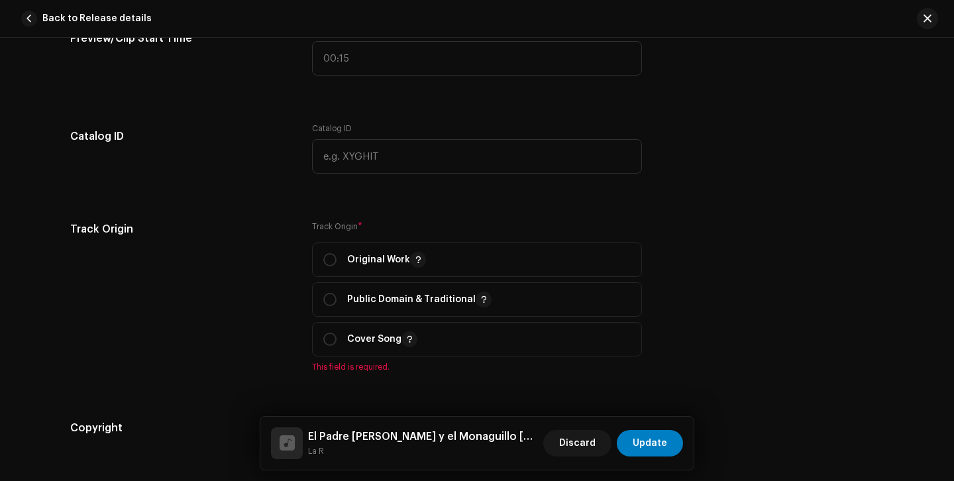
scroll to position [1526, 0]
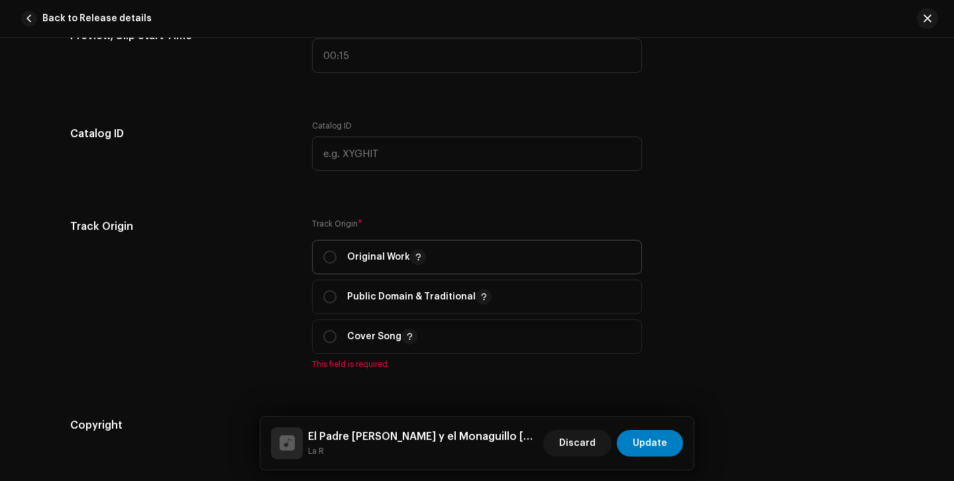
click at [366, 265] on p "Original Work" at bounding box center [386, 257] width 79 height 16
radio input "true"
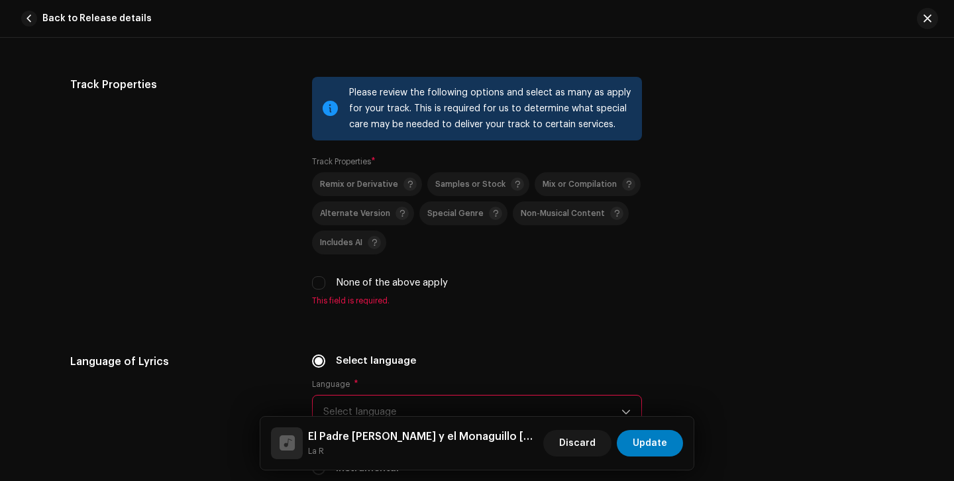
scroll to position [1955, 0]
click at [406, 285] on label "None of the above apply" at bounding box center [392, 281] width 112 height 15
click at [325, 285] on input "None of the above apply" at bounding box center [318, 281] width 13 height 13
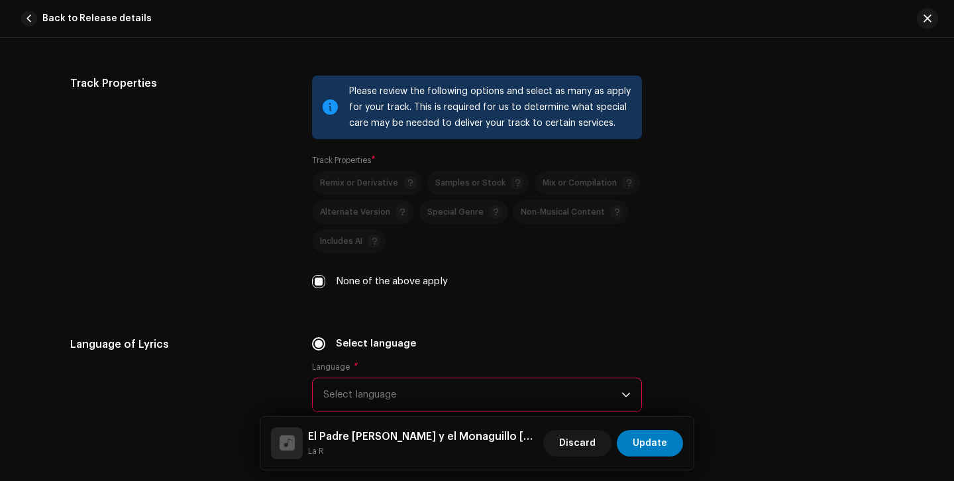
click at [421, 289] on label "None of the above apply" at bounding box center [392, 281] width 112 height 15
click at [325, 288] on input "None of the above apply" at bounding box center [318, 281] width 13 height 13
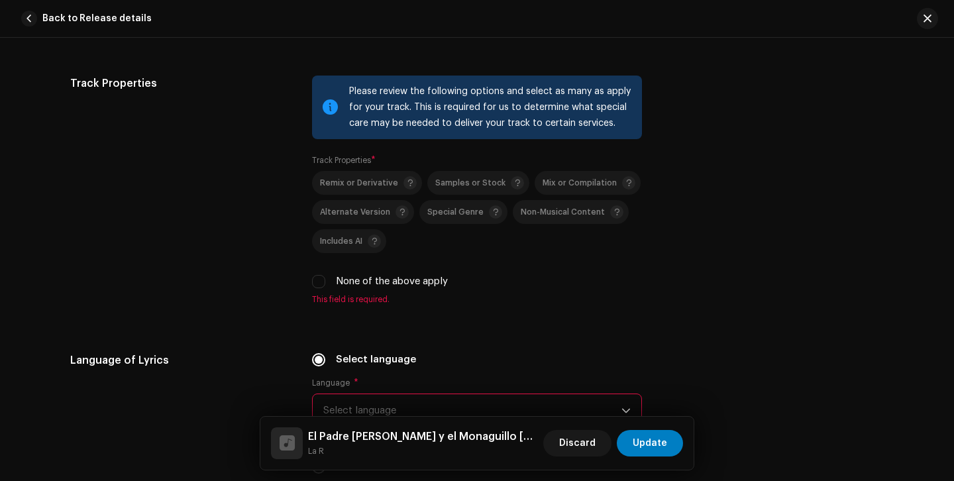
click at [421, 289] on label "None of the above apply" at bounding box center [392, 281] width 112 height 15
click at [325, 288] on input "None of the above apply" at bounding box center [318, 281] width 13 height 13
checkbox input "true"
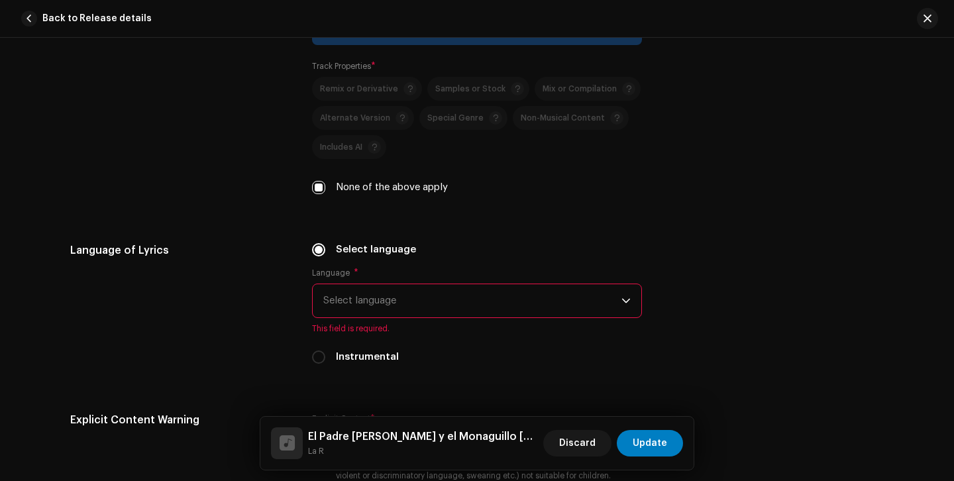
scroll to position [2168, 0]
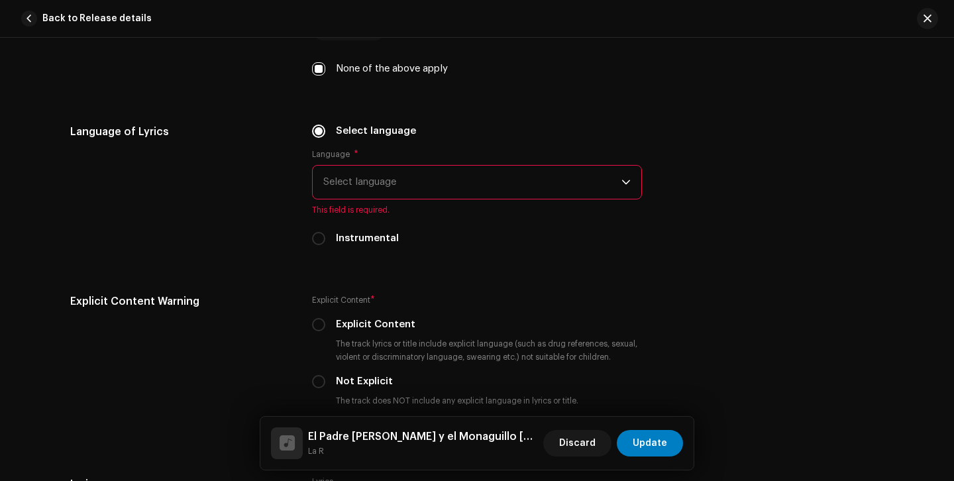
click at [490, 187] on span "Select language" at bounding box center [472, 182] width 298 height 33
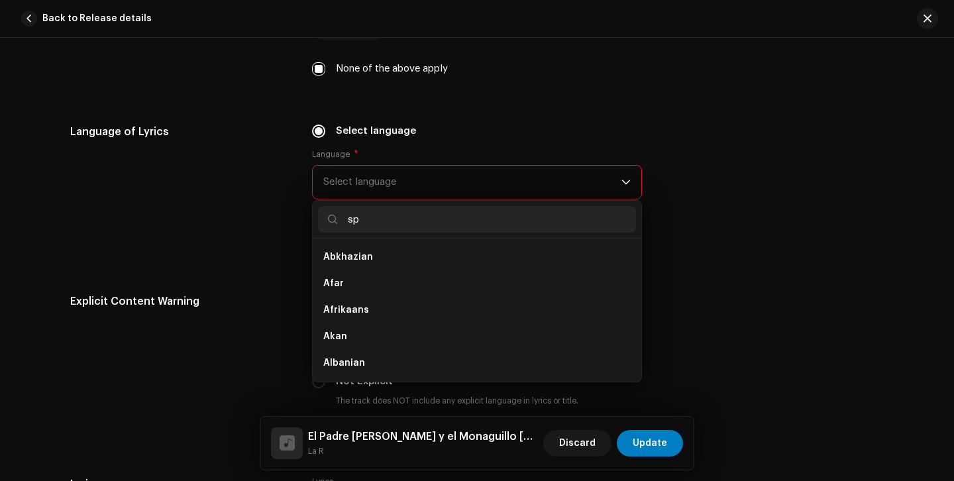
scroll to position [0, 0]
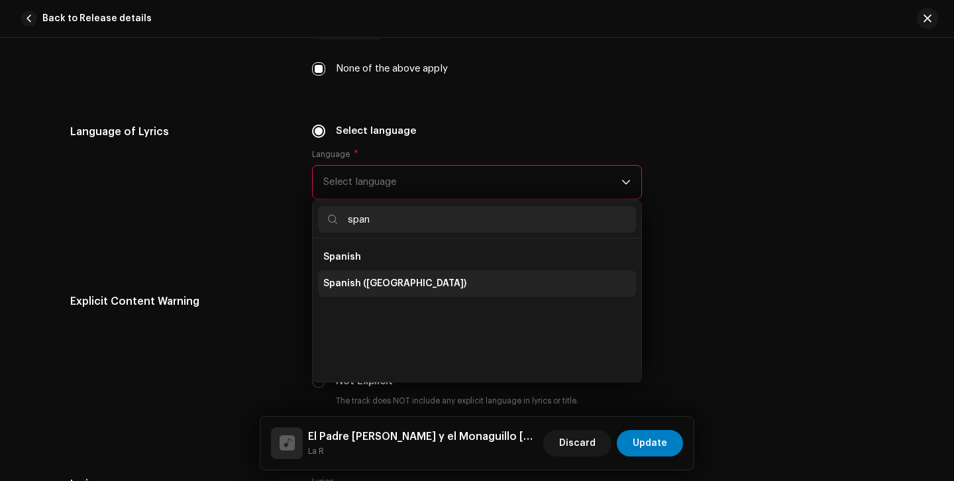
type input "span"
click at [407, 284] on span "Spanish ([GEOGRAPHIC_DATA])" at bounding box center [394, 283] width 143 height 13
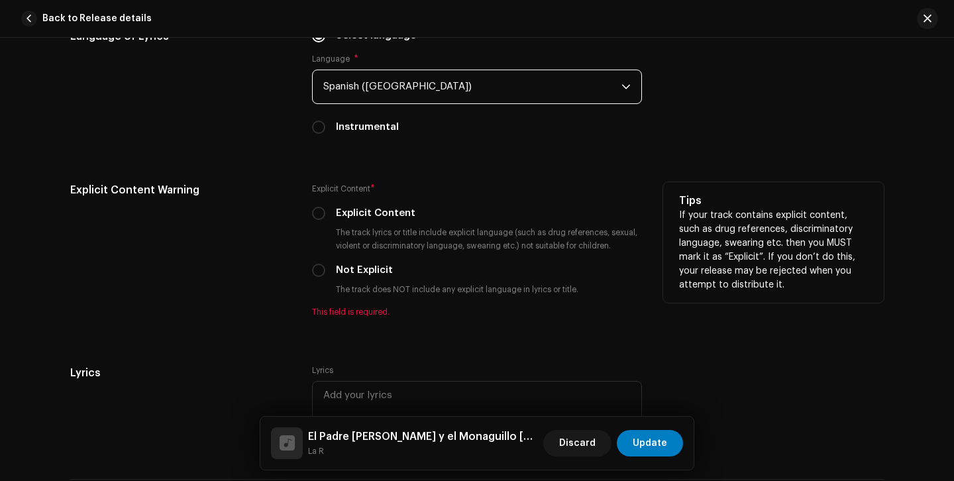
click at [374, 270] on label "Not Explicit" at bounding box center [364, 270] width 57 height 15
click at [325, 270] on input "Not Explicit" at bounding box center [318, 270] width 13 height 13
radio input "true"
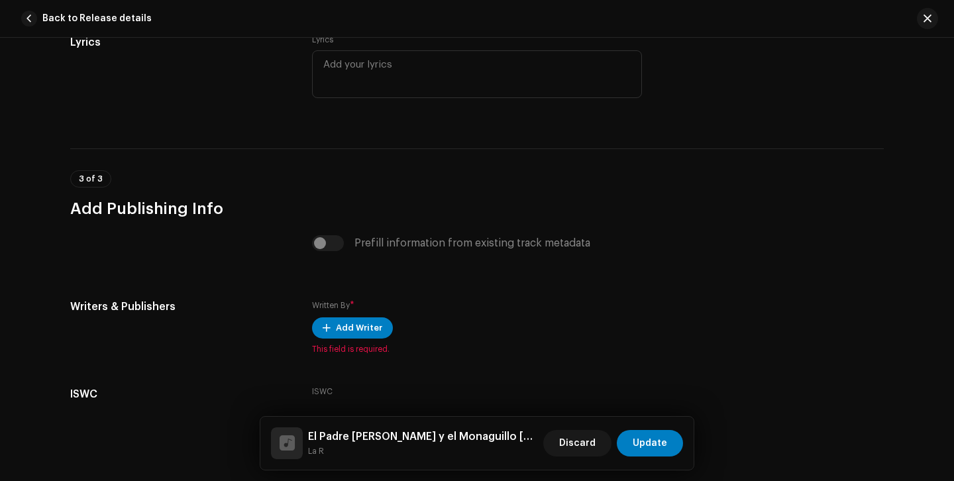
scroll to position [2624, 0]
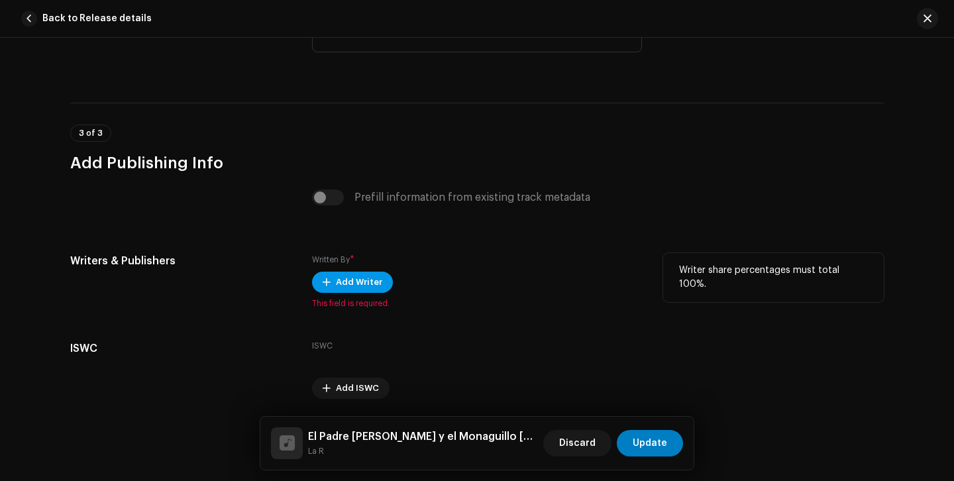
click at [366, 282] on span "Add Writer" at bounding box center [359, 282] width 46 height 27
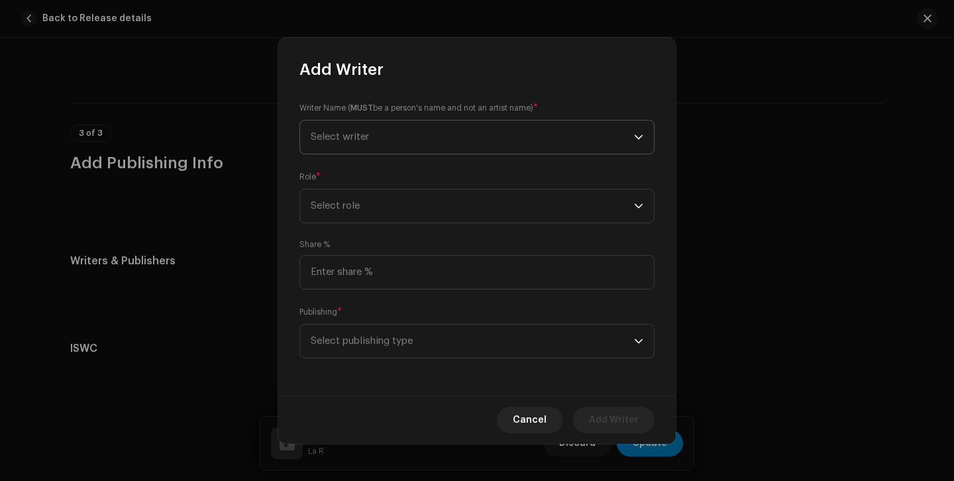
click at [451, 141] on span "Select writer" at bounding box center [472, 137] width 323 height 33
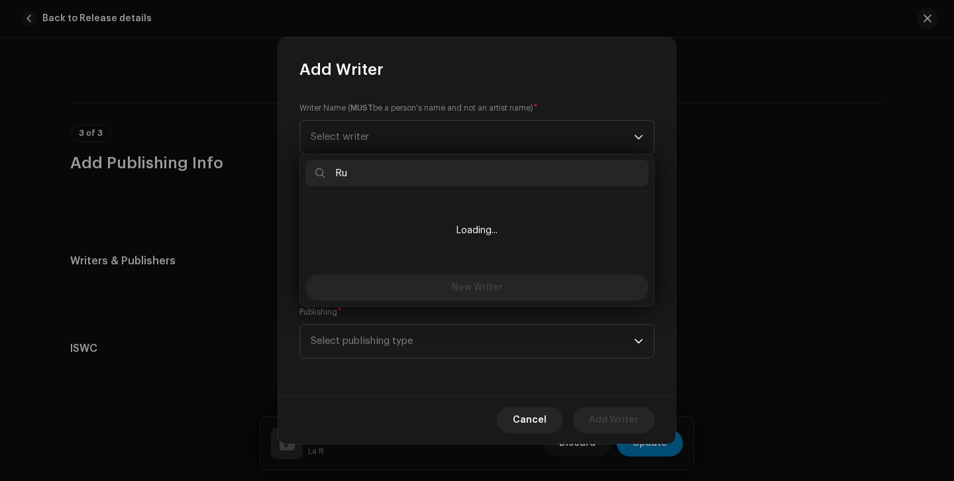
scroll to position [0, 0]
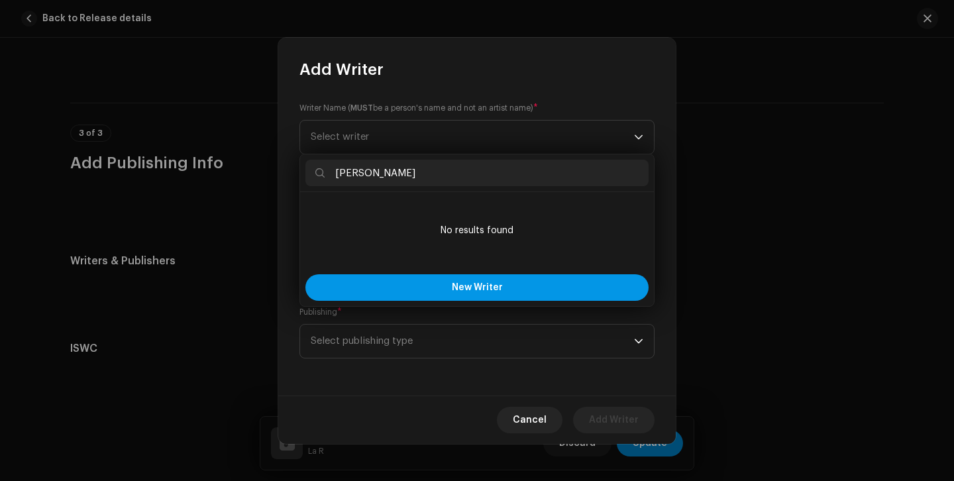
type input "[PERSON_NAME]"
click at [512, 290] on button "New Writer" at bounding box center [476, 287] width 343 height 27
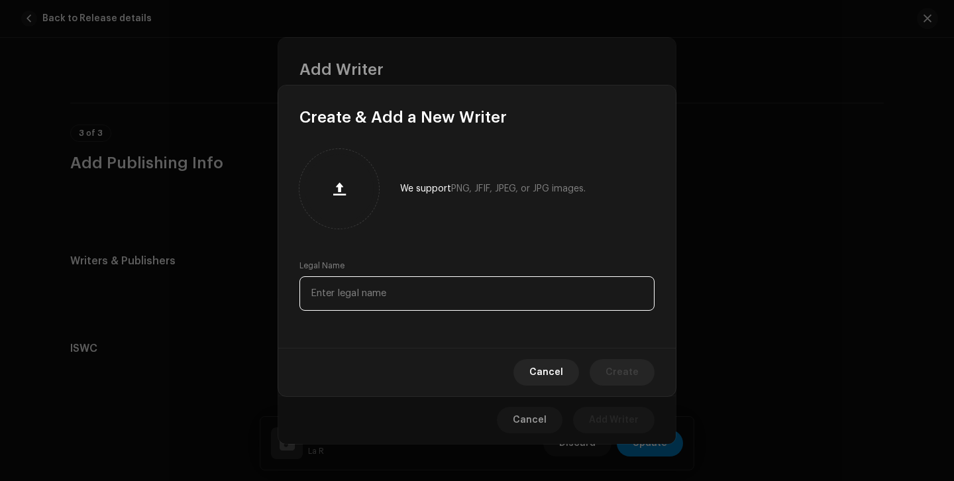
click at [459, 294] on input "text" at bounding box center [477, 293] width 355 height 34
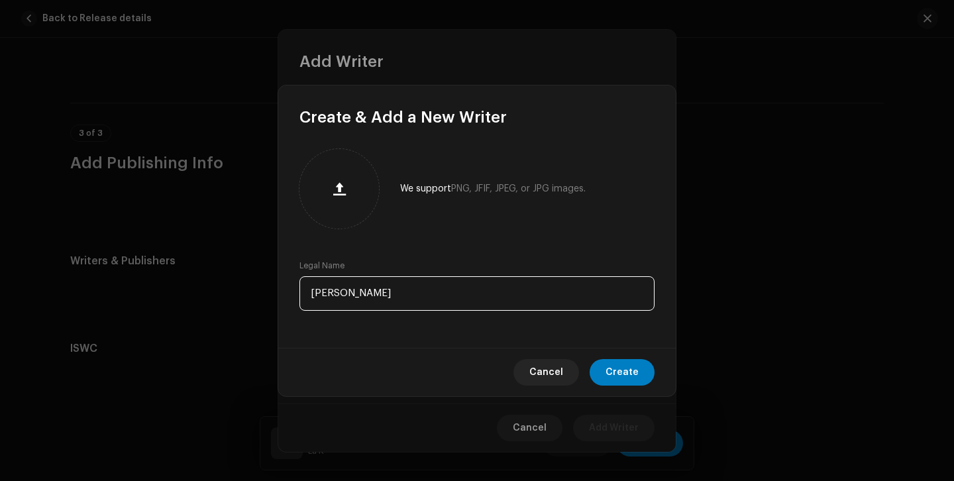
type input "[PERSON_NAME]"
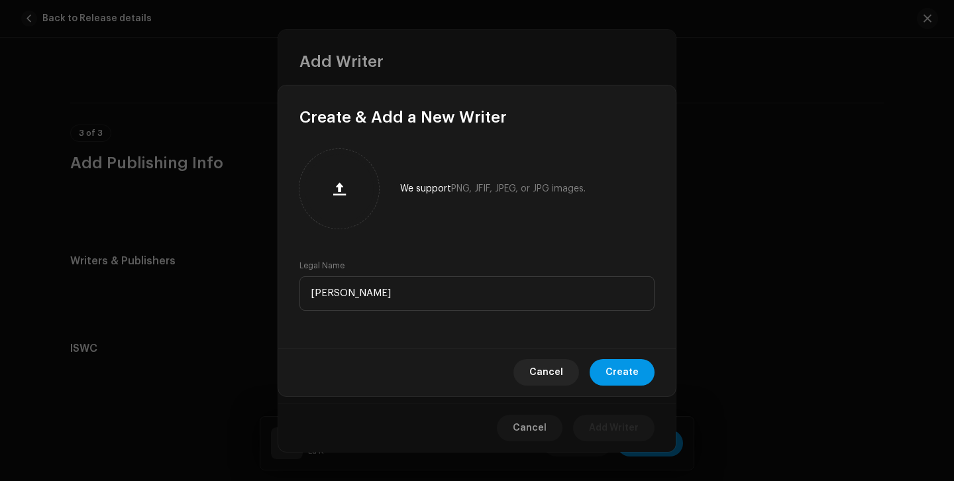
click at [647, 368] on button "Create" at bounding box center [622, 372] width 65 height 27
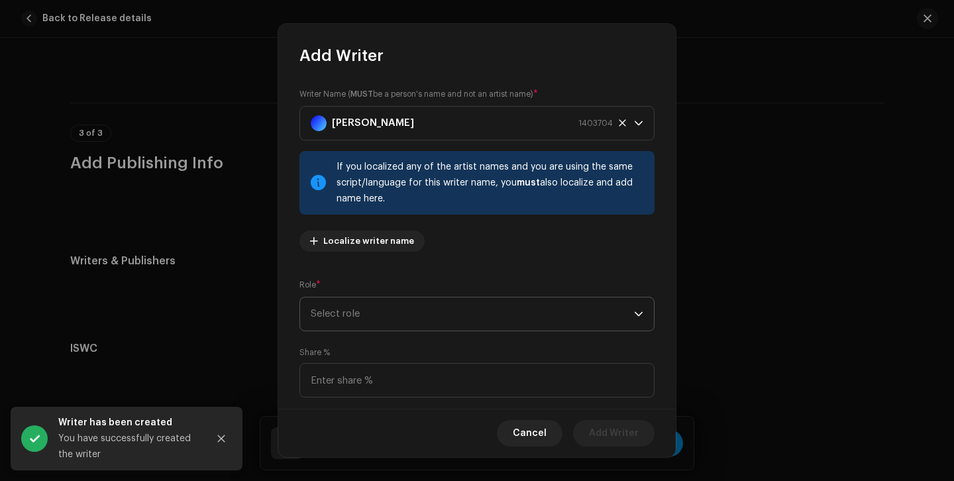
click at [430, 321] on span "Select role" at bounding box center [472, 314] width 323 height 33
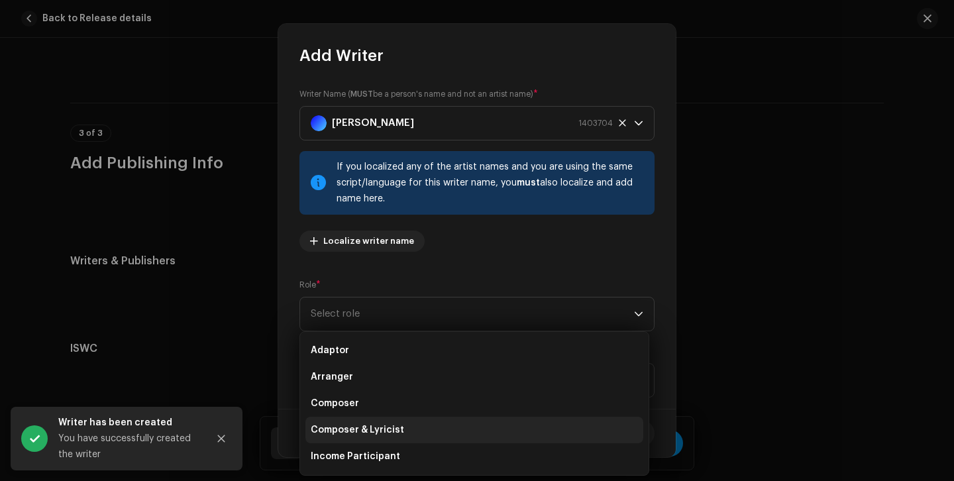
click at [407, 435] on li "Composer & Lyricist" at bounding box center [474, 430] width 338 height 27
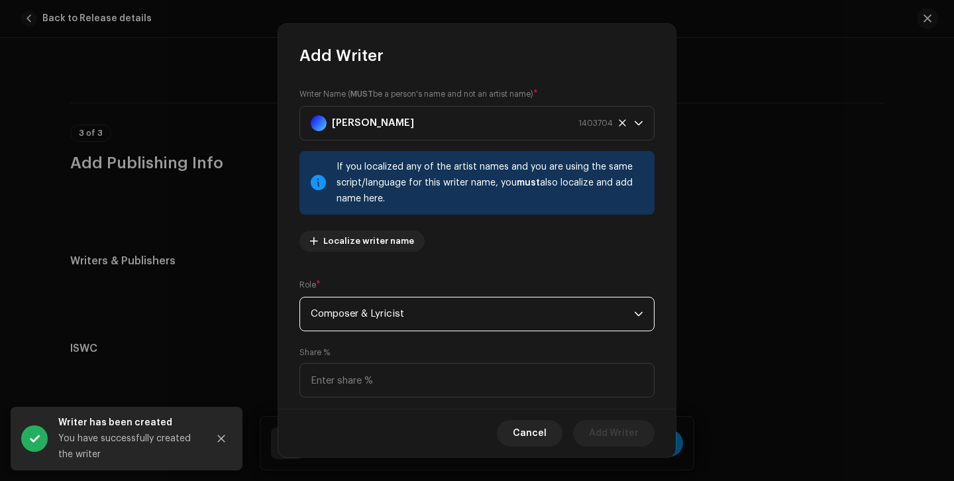
scroll to position [95, 0]
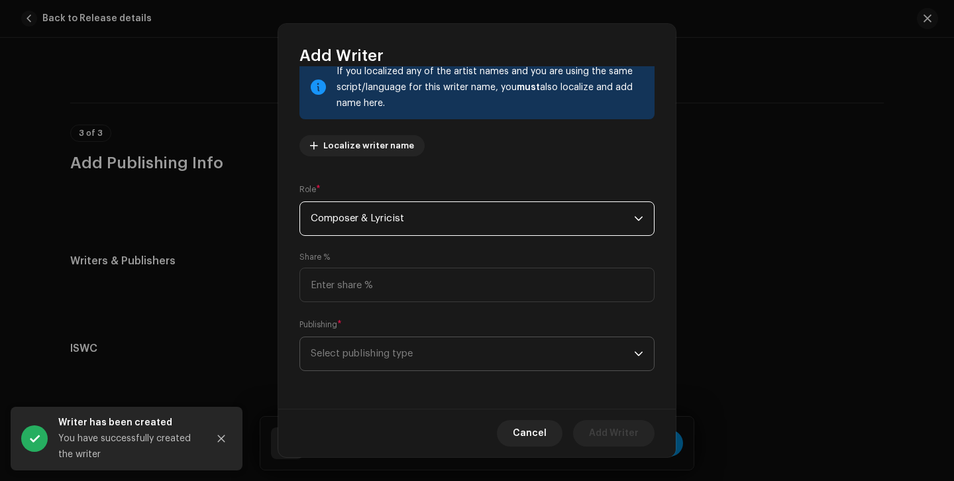
click at [432, 360] on span "Select publishing type" at bounding box center [472, 353] width 323 height 33
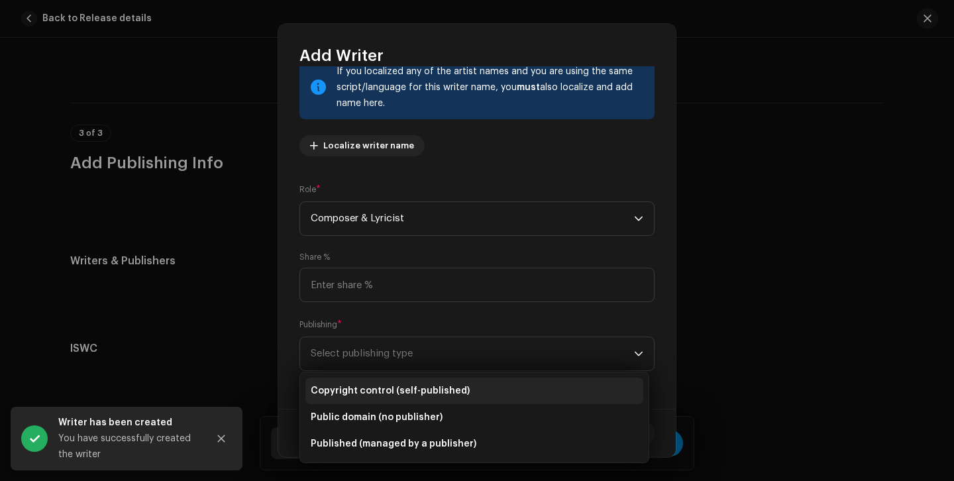
click at [439, 393] on span "Copyright control (self-published)" at bounding box center [390, 390] width 159 height 13
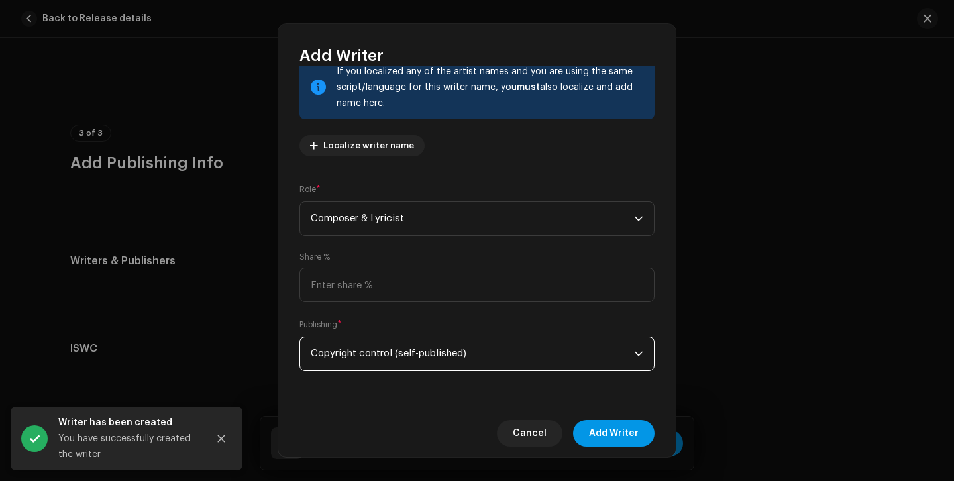
click at [626, 431] on span "Add Writer" at bounding box center [614, 433] width 50 height 27
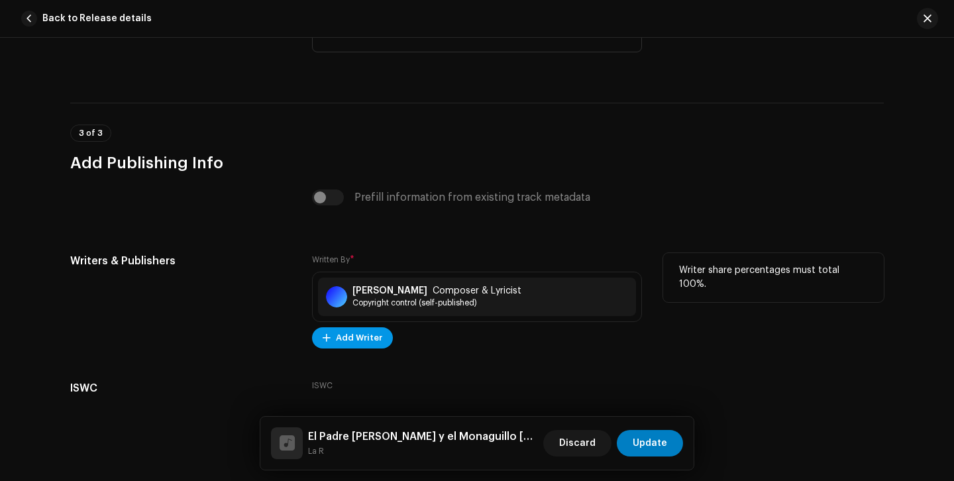
click at [373, 343] on span "Add Writer" at bounding box center [359, 338] width 46 height 27
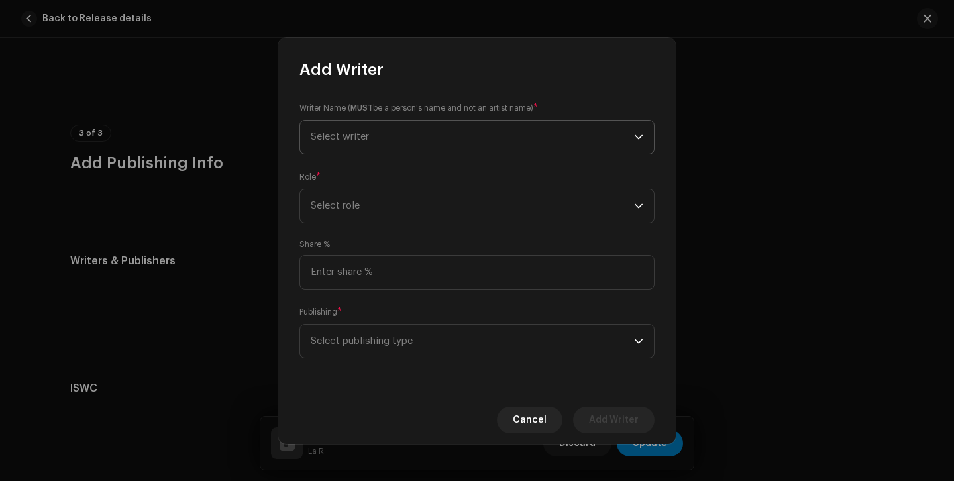
click at [401, 140] on span "Select writer" at bounding box center [472, 137] width 323 height 33
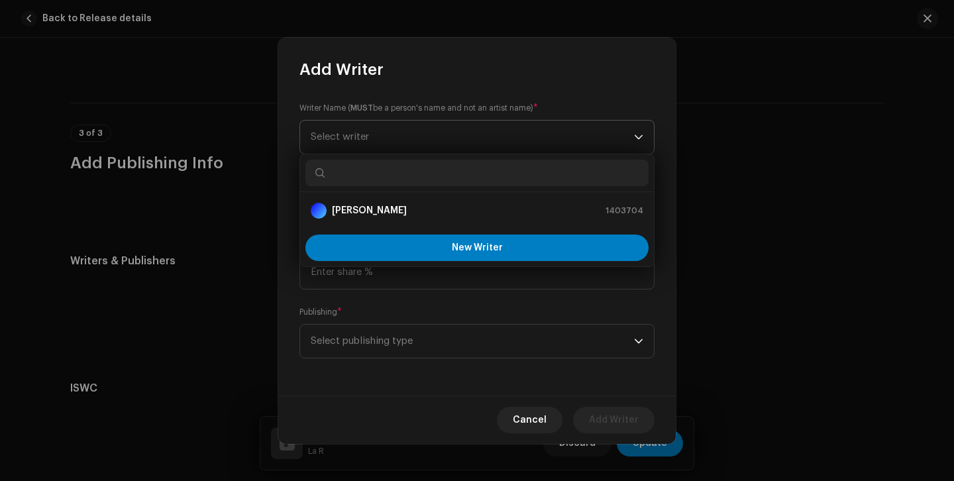
type input "El Padre [PERSON_NAME] y el Monaguillo [PERSON_NAME]: [PERSON_NAME] “[PERSON_NA…"
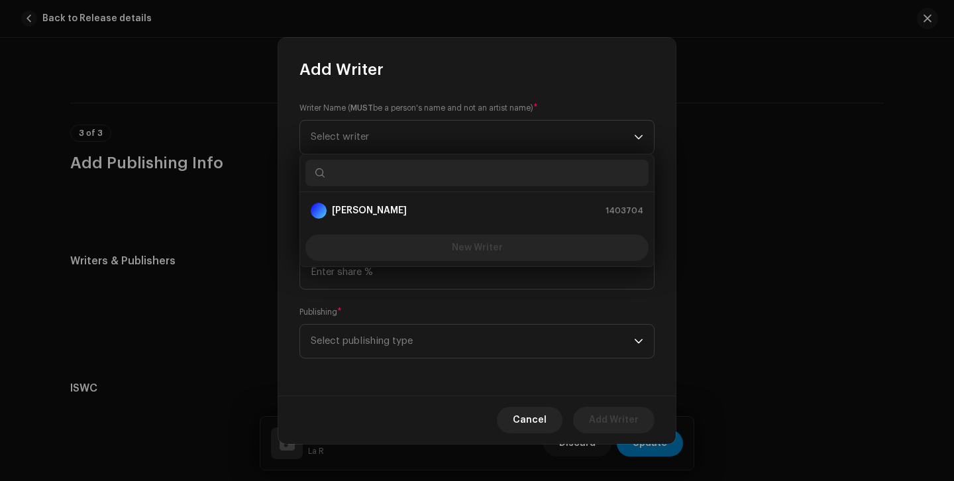
scroll to position [0, 0]
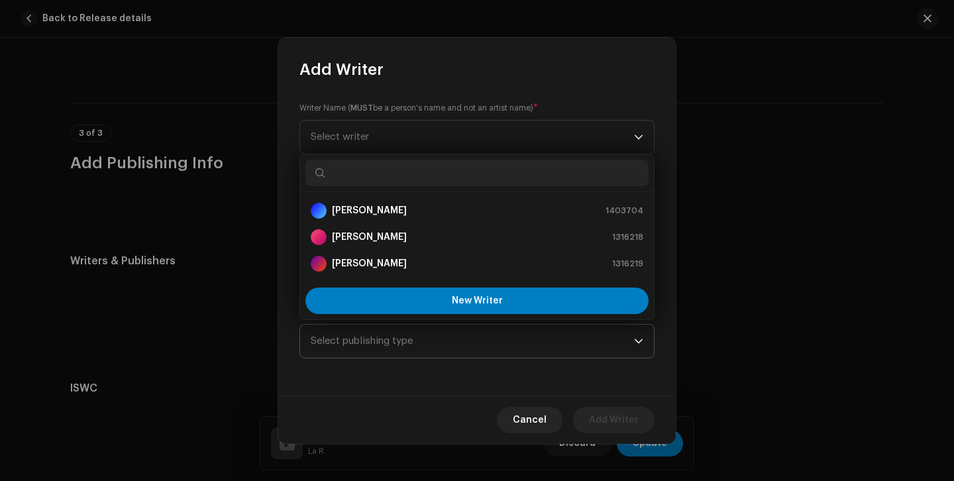
paste input "El Padre [PERSON_NAME] y el Monaguillo [PERSON_NAME]: [PERSON_NAME] “[PERSON_NA…"
type input "El Padre [PERSON_NAME] y el Monaguillo [PERSON_NAME]: [PERSON_NAME] “[PERSON_NA…"
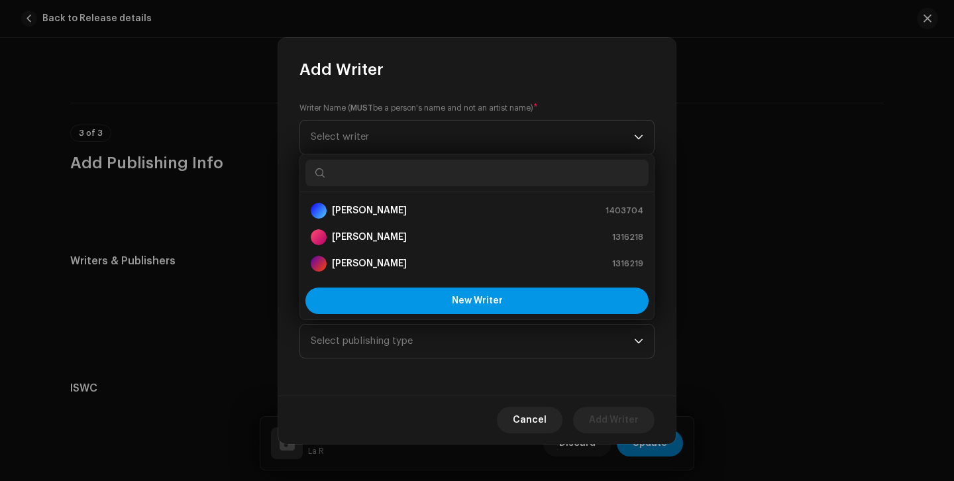
click at [486, 290] on button "New Writer" at bounding box center [476, 301] width 343 height 27
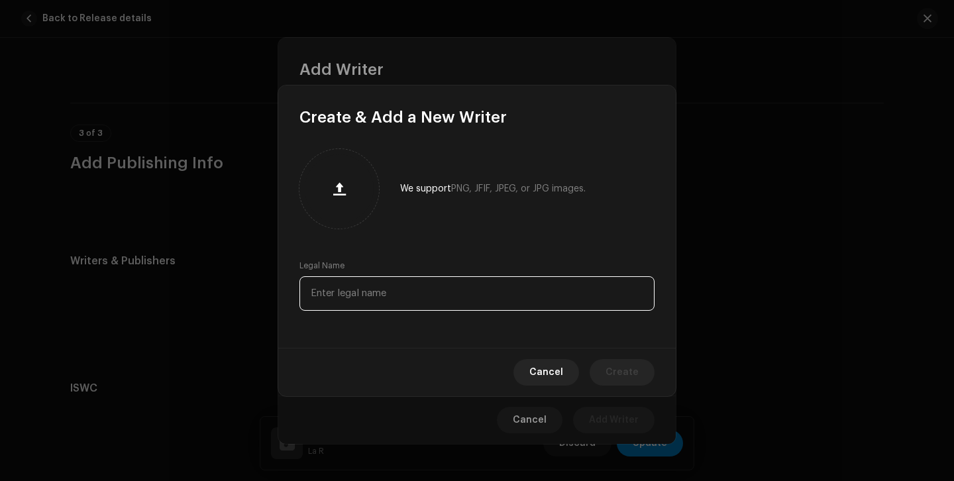
click at [486, 290] on input "text" at bounding box center [477, 293] width 355 height 34
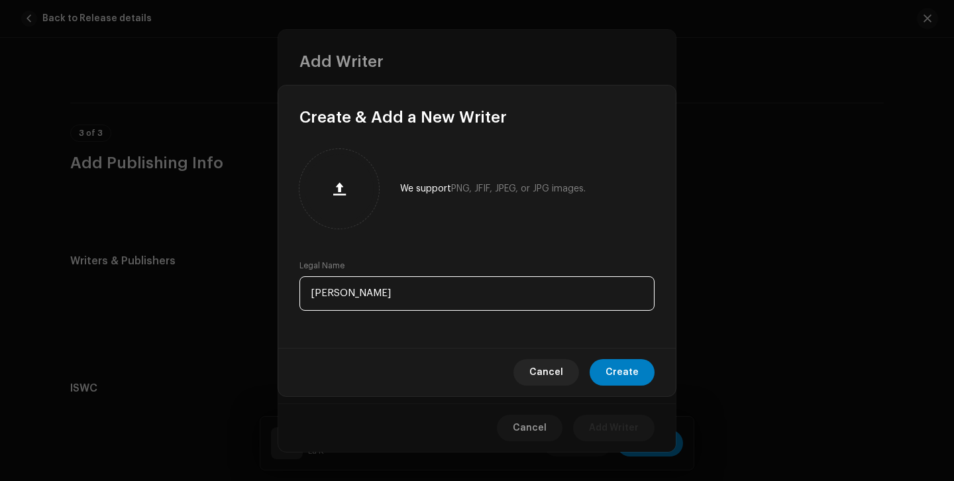
type input "[PERSON_NAME]"
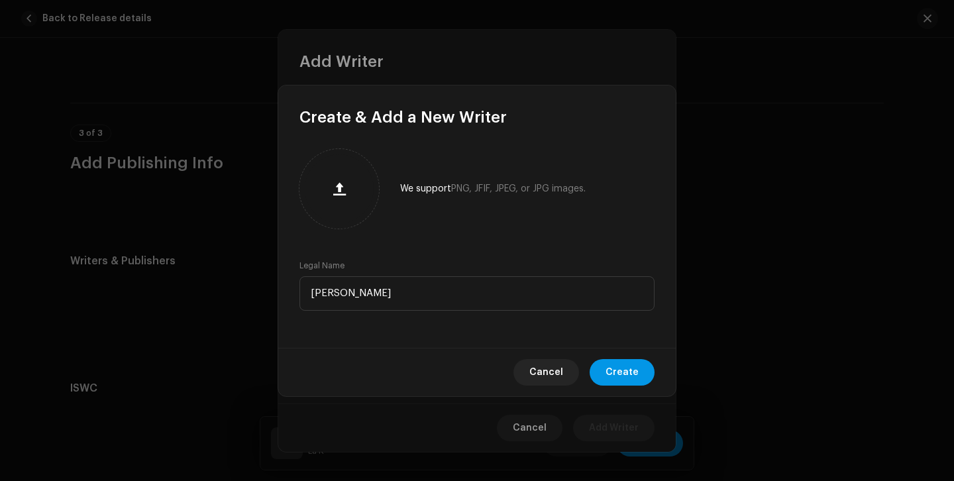
click at [622, 373] on span "Create" at bounding box center [622, 372] width 33 height 27
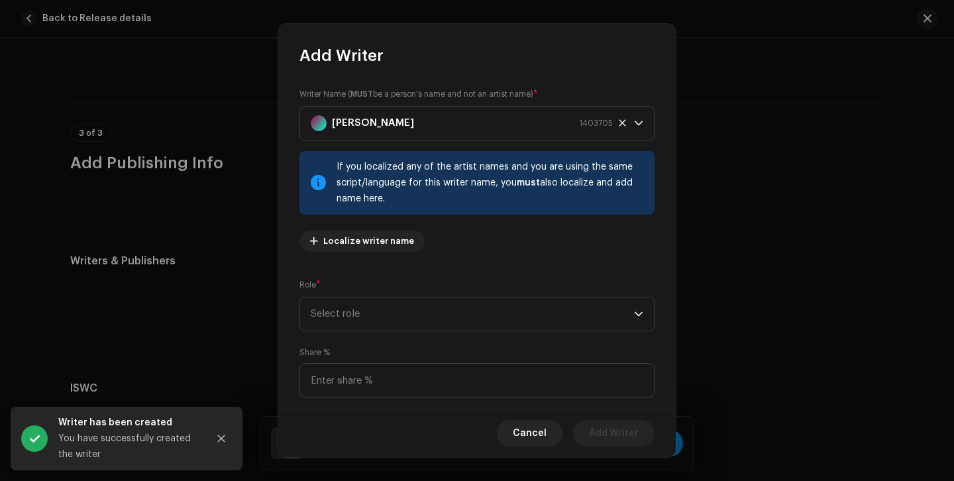
scroll to position [95, 0]
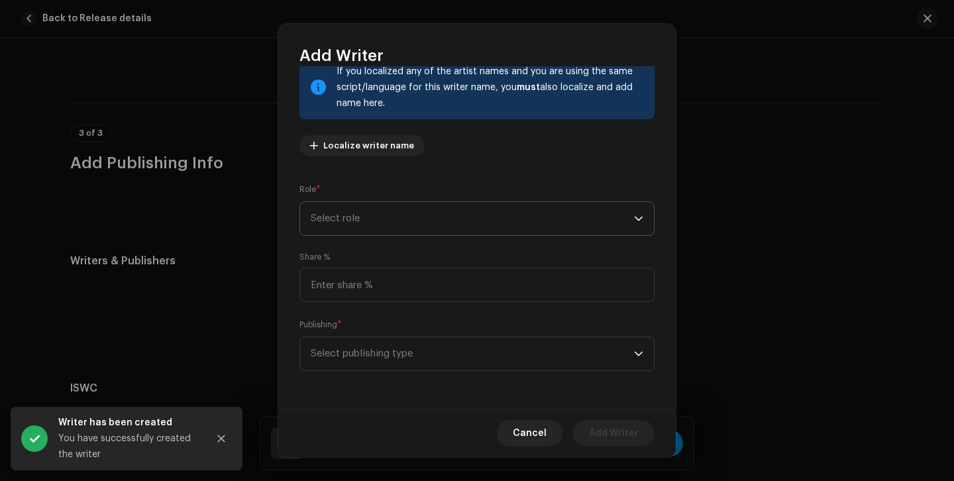
click at [443, 226] on span "Select role" at bounding box center [472, 218] width 323 height 33
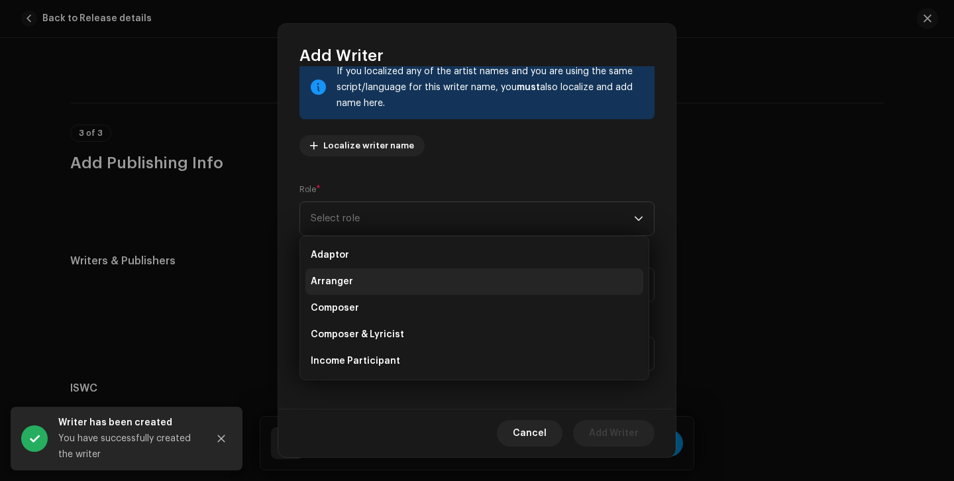
click at [400, 283] on li "Arranger" at bounding box center [474, 281] width 338 height 27
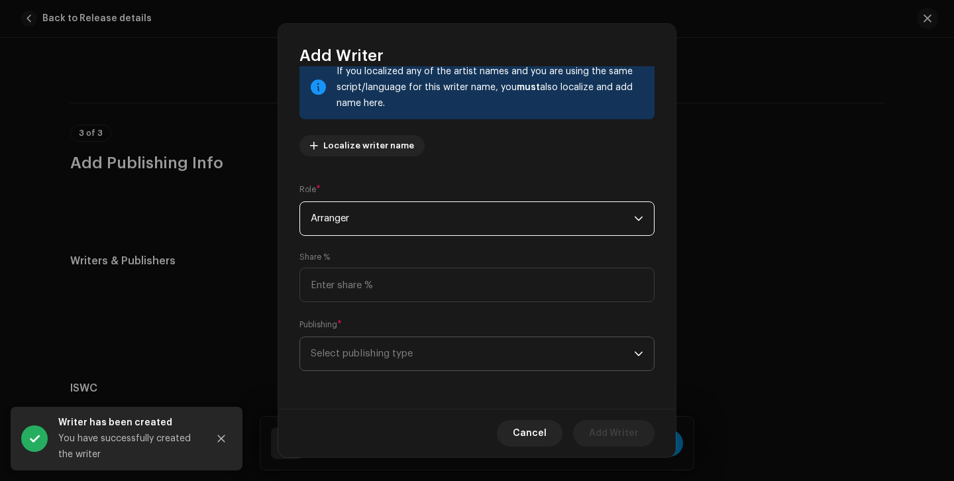
click at [449, 349] on span "Select publishing type" at bounding box center [472, 353] width 323 height 33
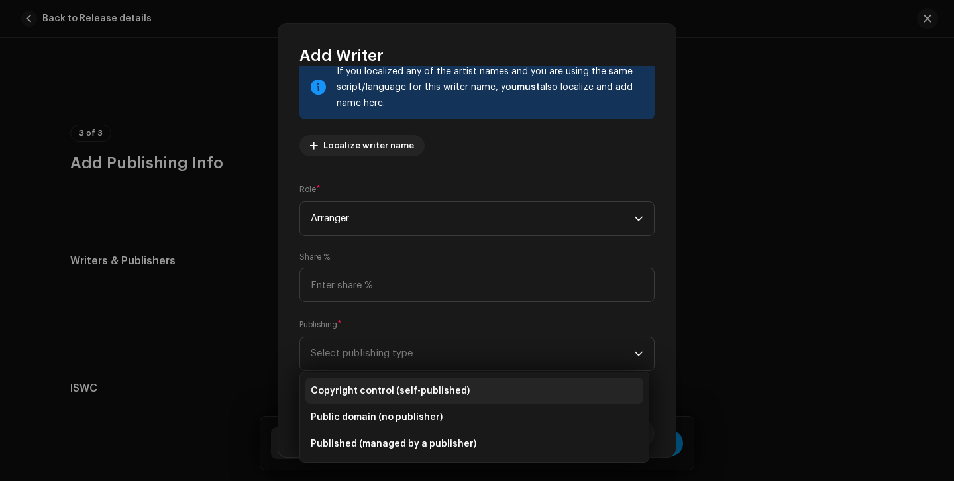
click at [456, 391] on span "Copyright control (self-published)" at bounding box center [390, 390] width 159 height 13
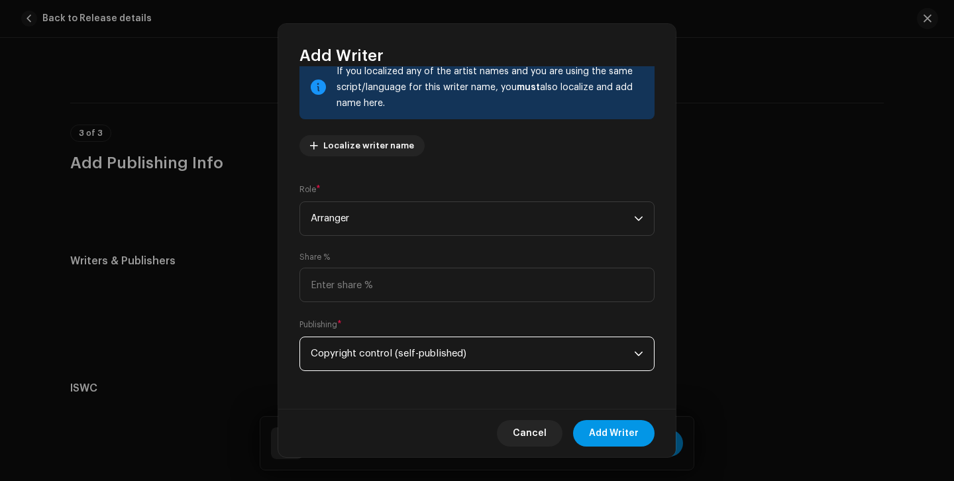
click at [623, 434] on span "Add Writer" at bounding box center [614, 433] width 50 height 27
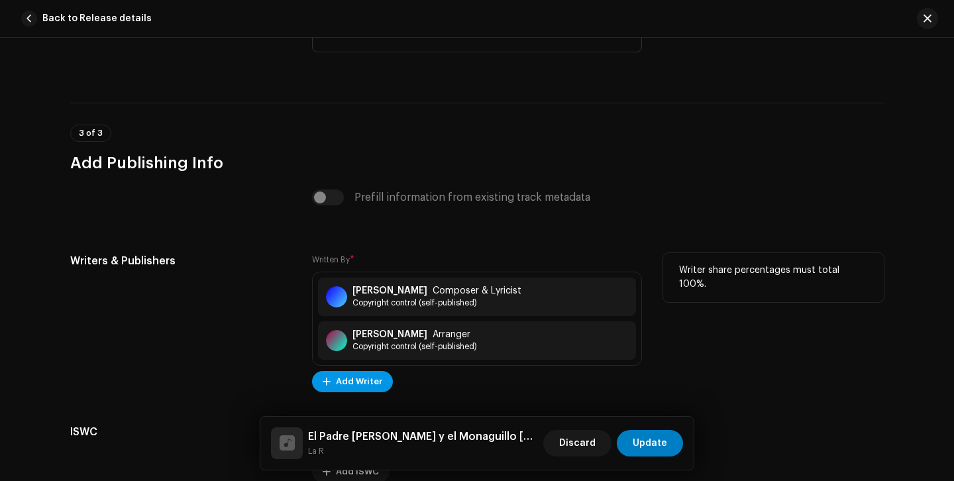
click at [357, 386] on span "Add Writer" at bounding box center [359, 381] width 46 height 27
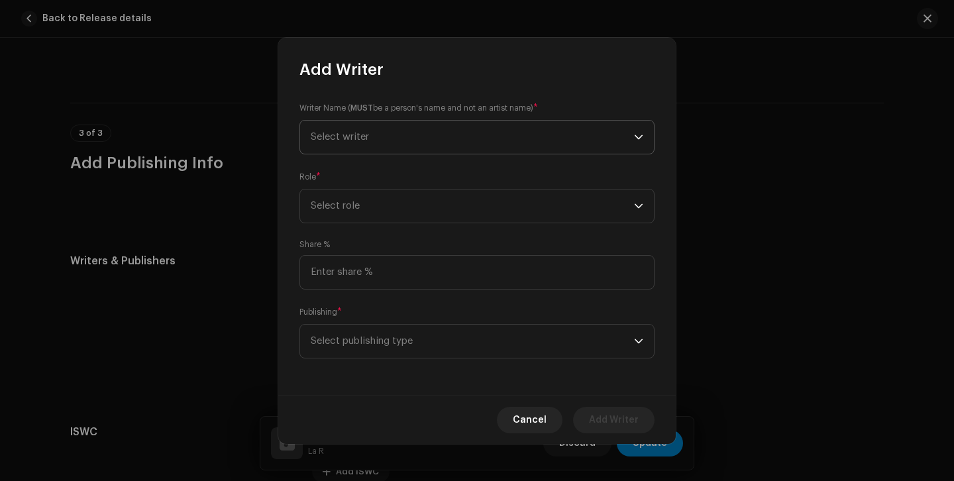
click at [381, 148] on span "Select writer" at bounding box center [472, 137] width 323 height 33
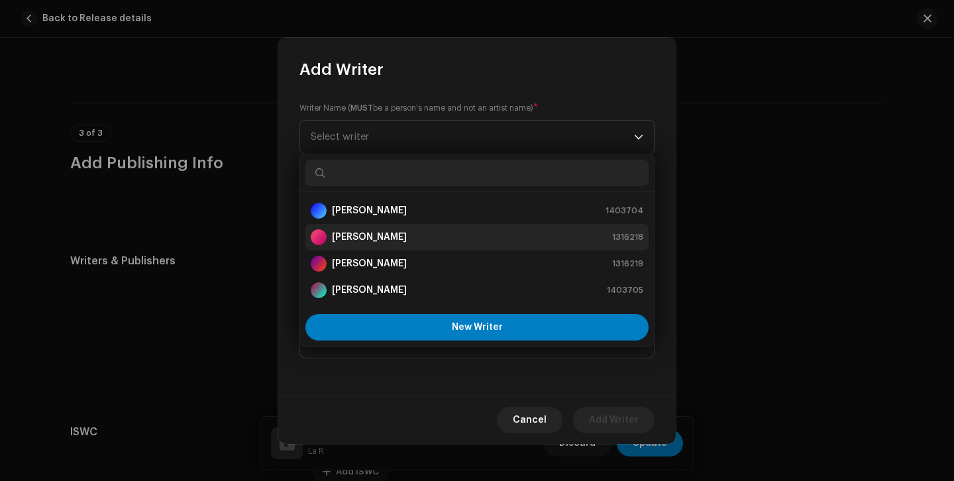
click at [407, 234] on strong "[PERSON_NAME]" at bounding box center [369, 237] width 75 height 13
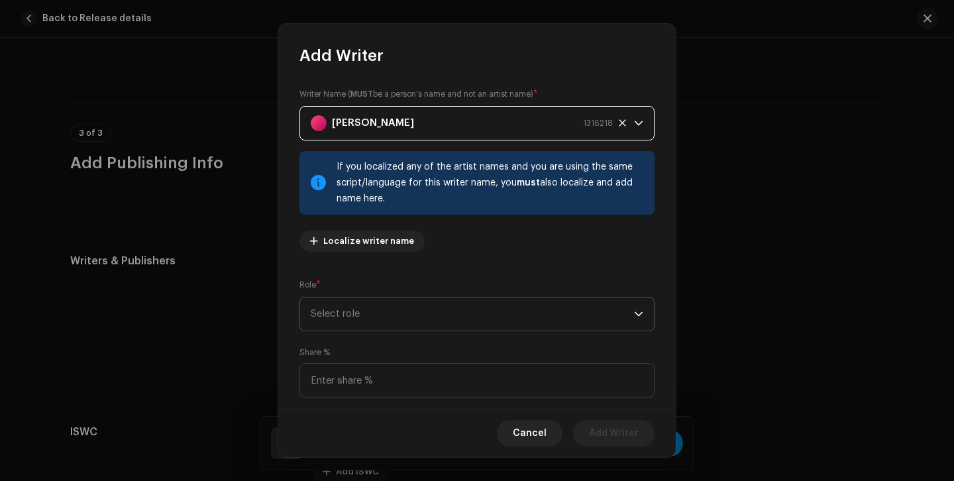
click at [448, 302] on span "Select role" at bounding box center [472, 314] width 323 height 33
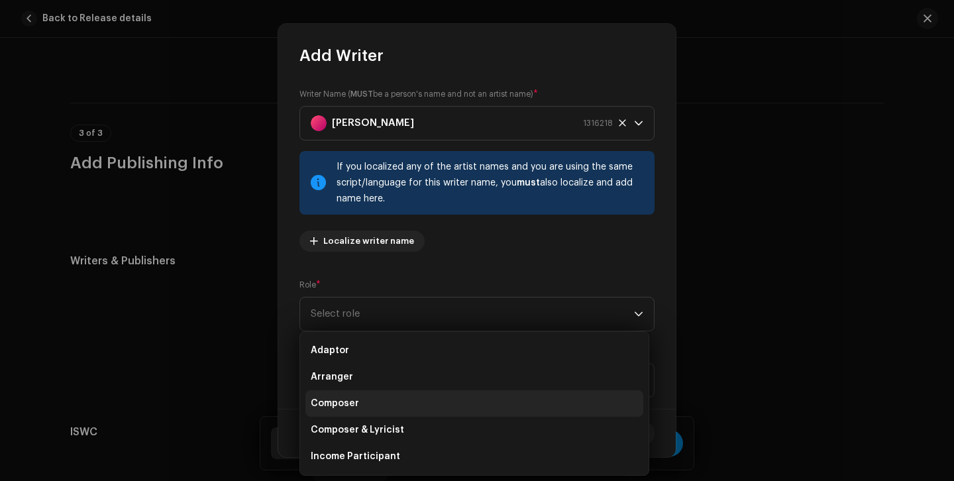
click at [414, 398] on li "Composer" at bounding box center [474, 403] width 338 height 27
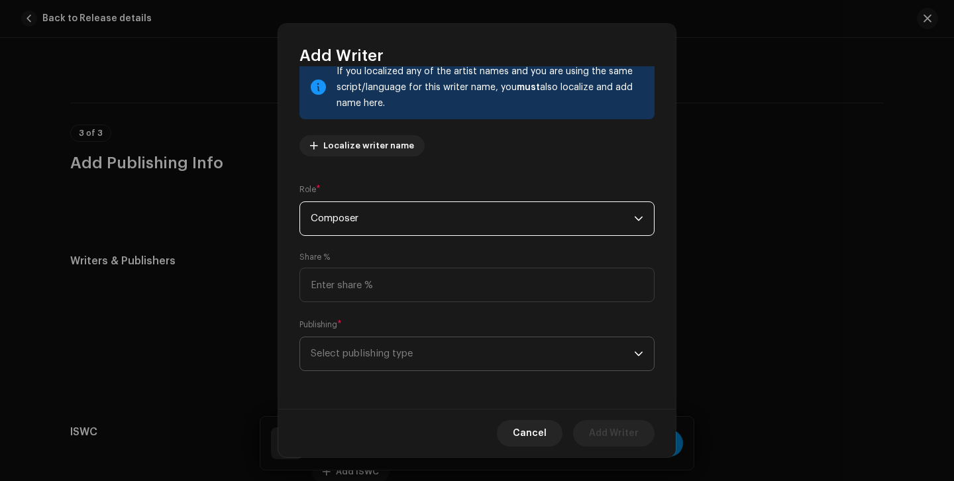
click at [472, 364] on span "Select publishing type" at bounding box center [472, 353] width 323 height 33
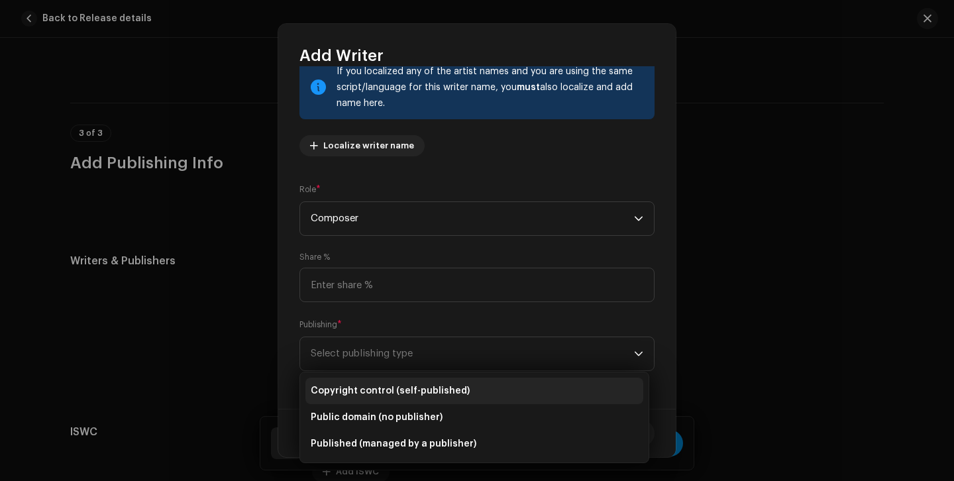
click at [446, 395] on span "Copyright control (self-published)" at bounding box center [390, 390] width 159 height 13
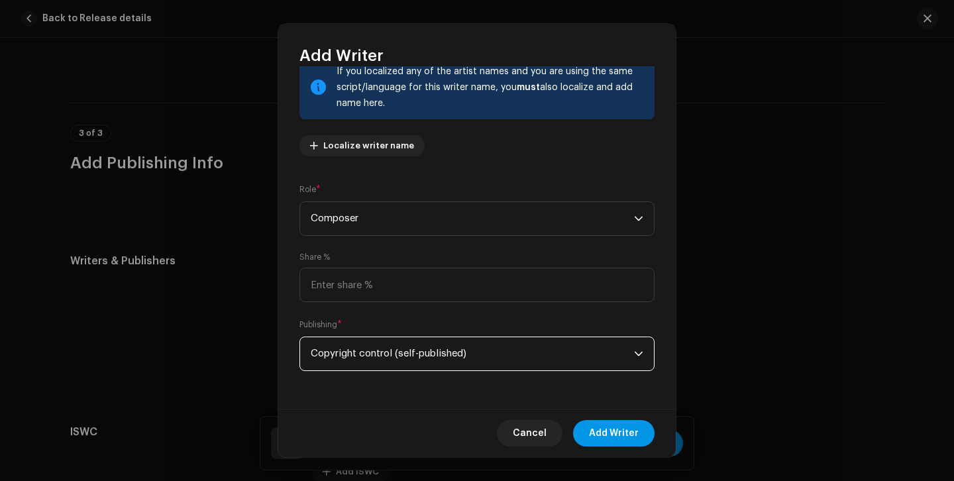
click at [617, 425] on span "Add Writer" at bounding box center [614, 433] width 50 height 27
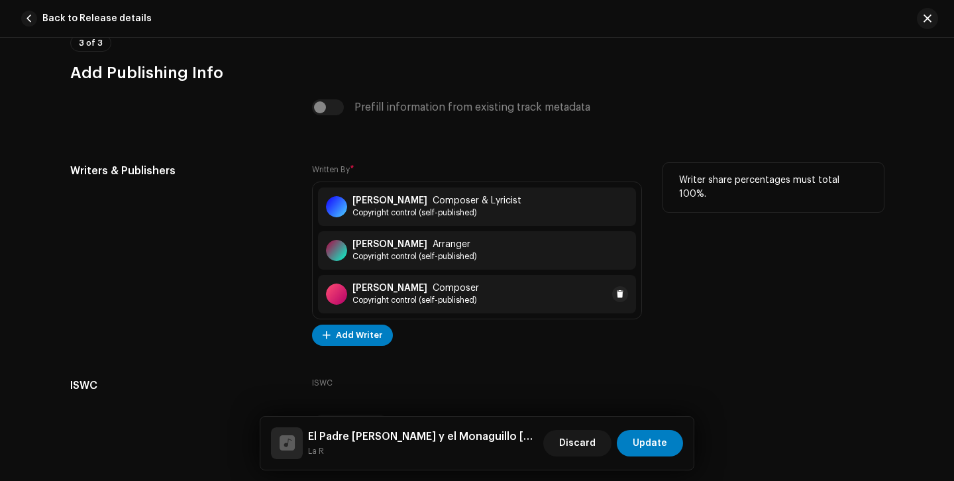
scroll to position [2723, 0]
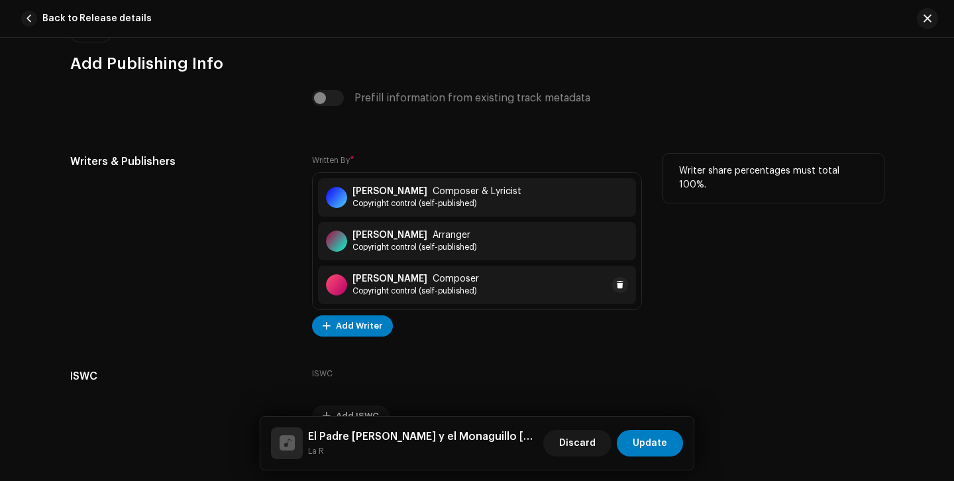
click at [529, 374] on div "ISWC Add ISWC" at bounding box center [477, 397] width 330 height 58
click at [374, 328] on span "Add Writer" at bounding box center [359, 326] width 46 height 27
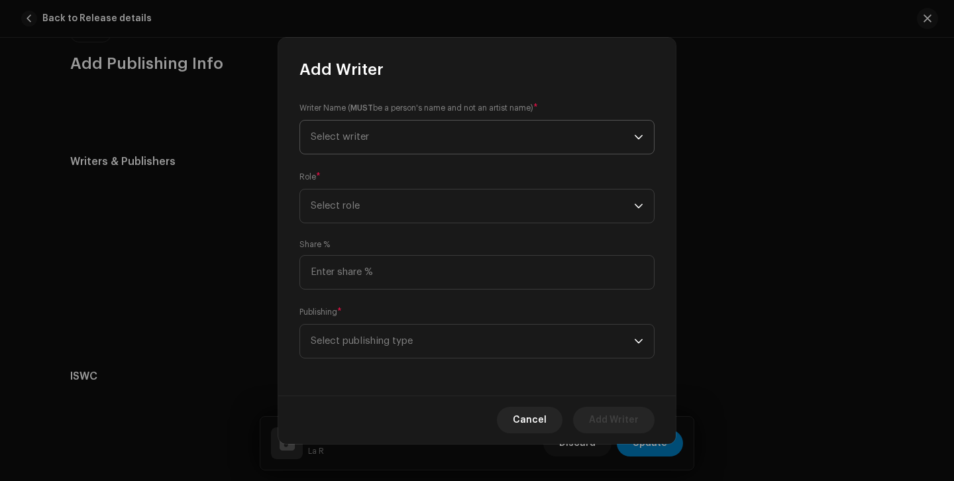
click at [382, 153] on p-select "Select writer" at bounding box center [477, 137] width 355 height 34
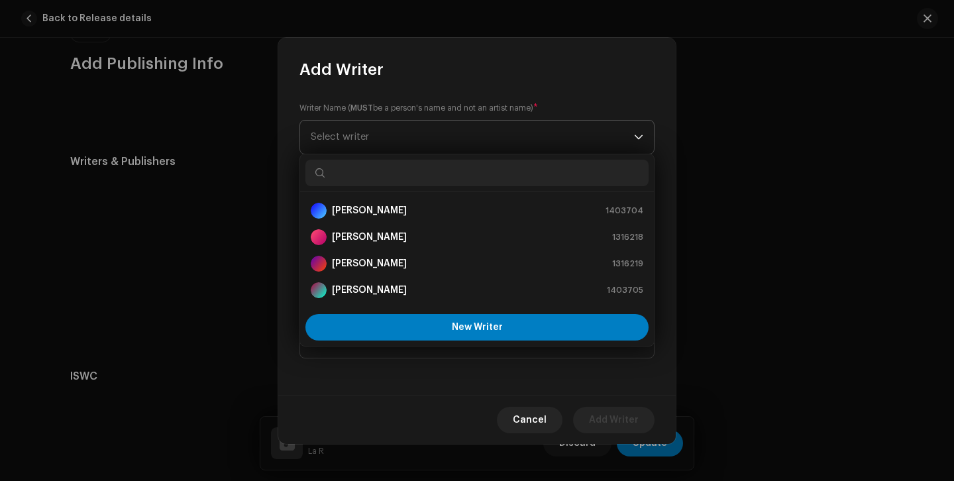
click at [382, 154] on div "[PERSON_NAME] 1403704 [PERSON_NAME] 1316218 [PERSON_NAME] 1316219 [PERSON_NAME]…" at bounding box center [477, 250] width 355 height 193
click at [365, 172] on input "text" at bounding box center [476, 173] width 343 height 27
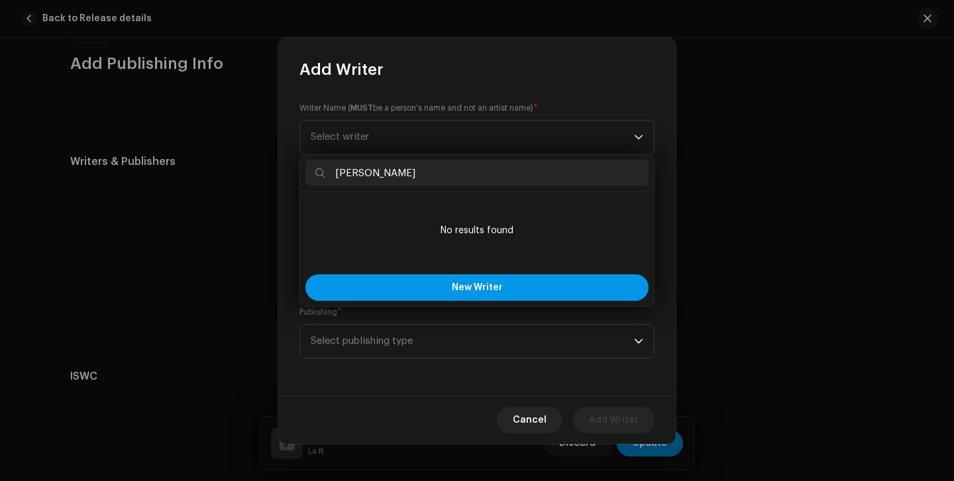
type input "[PERSON_NAME]"
click at [496, 286] on span "New Writer" at bounding box center [477, 287] width 51 height 9
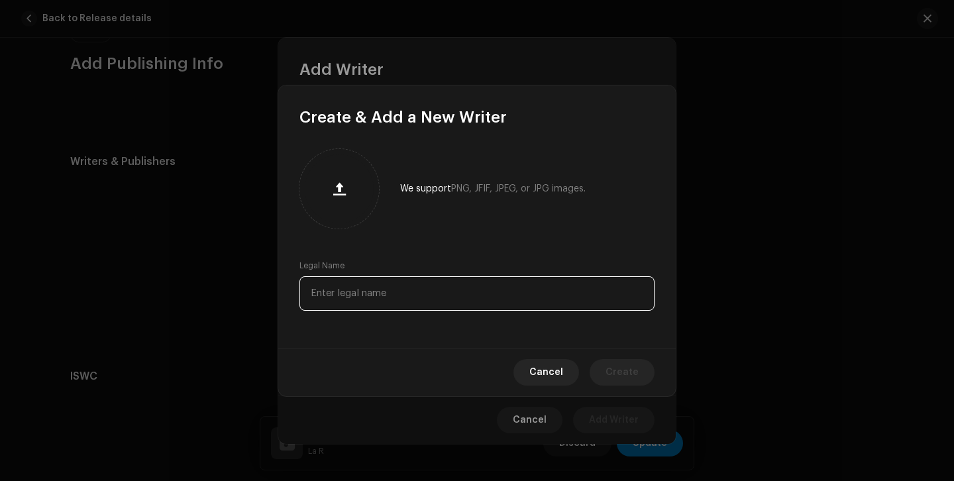
click at [463, 280] on input "text" at bounding box center [477, 293] width 355 height 34
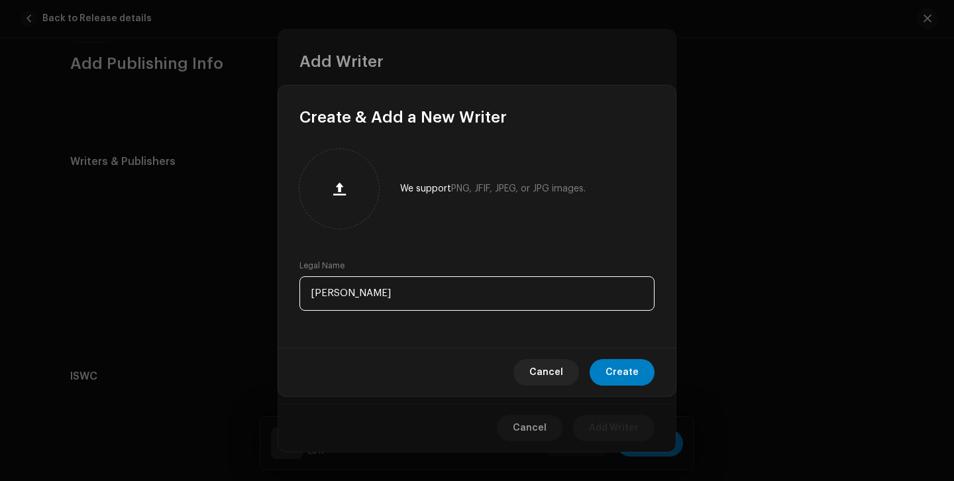
type input "[PERSON_NAME]"
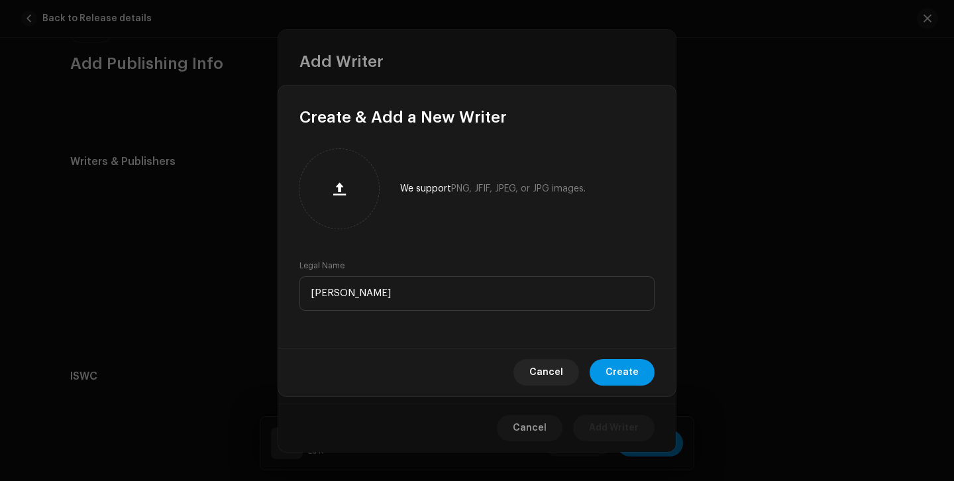
click at [624, 375] on span "Create" at bounding box center [622, 372] width 33 height 27
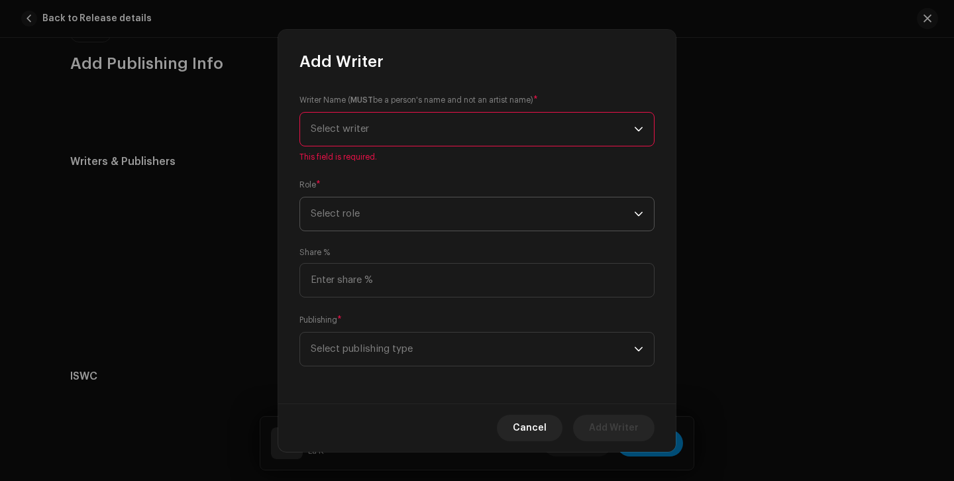
click at [409, 221] on span "Select role" at bounding box center [472, 213] width 323 height 33
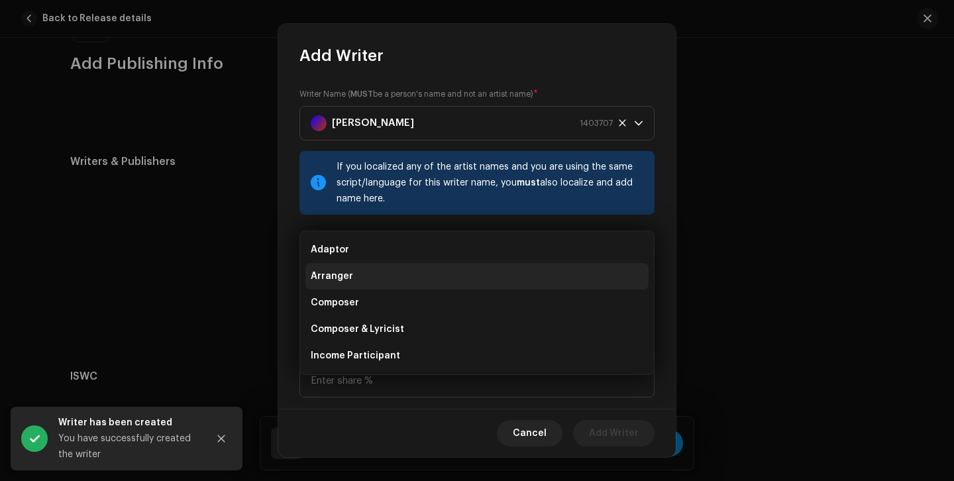
click at [402, 280] on li "Arranger" at bounding box center [476, 276] width 343 height 27
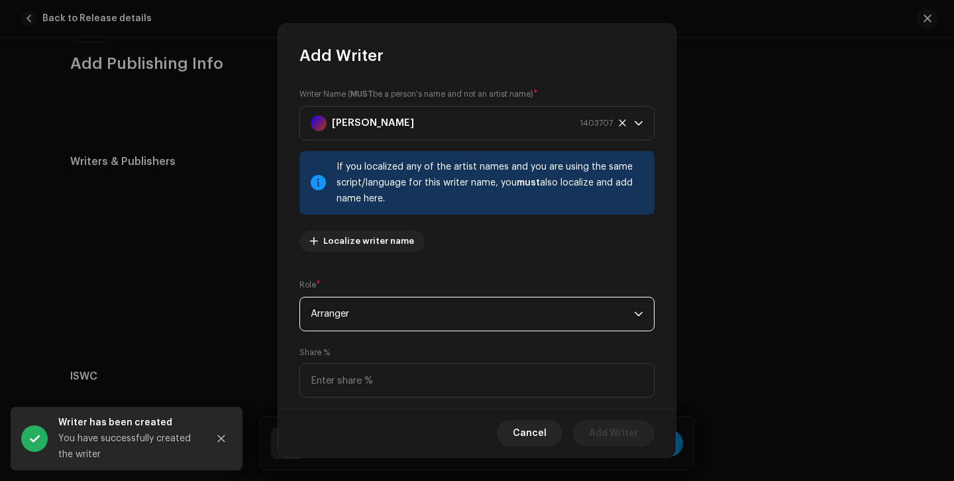
scroll to position [94, 0]
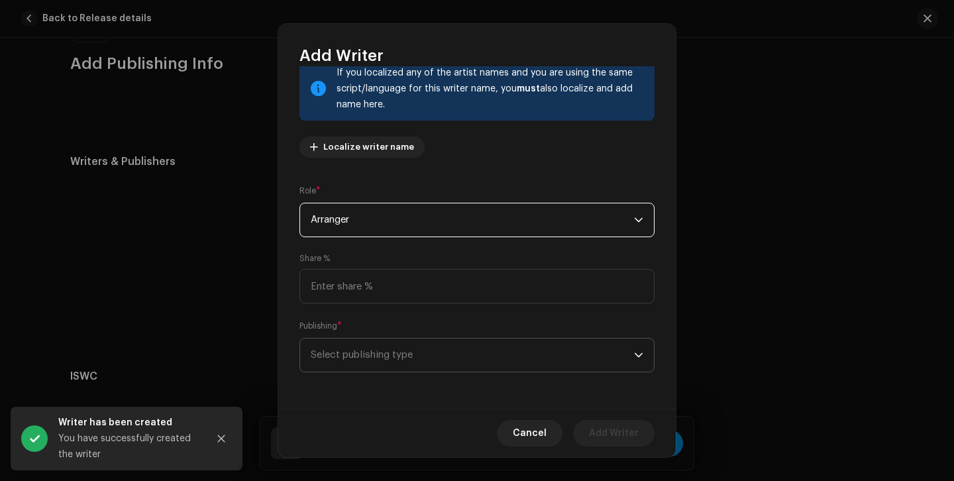
click at [435, 350] on span "Select publishing type" at bounding box center [472, 355] width 323 height 33
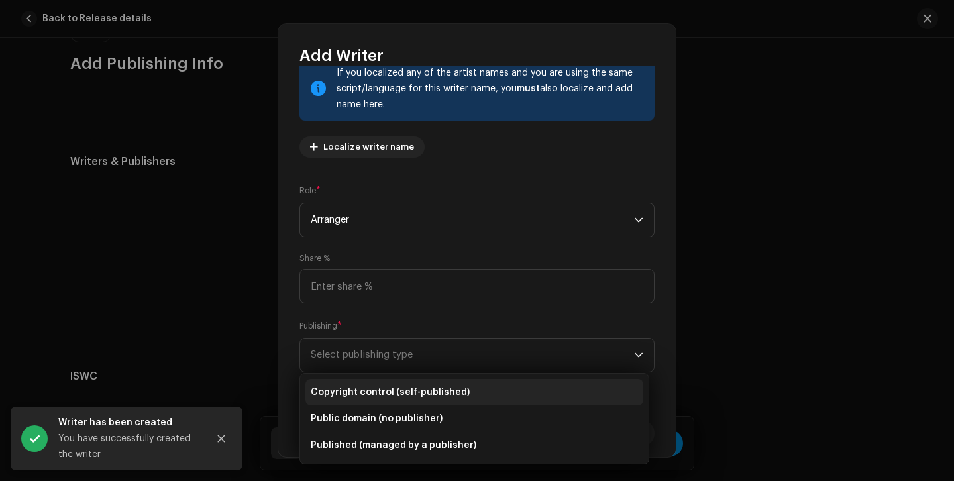
click at [432, 383] on li "Copyright control (self-published)" at bounding box center [474, 392] width 338 height 27
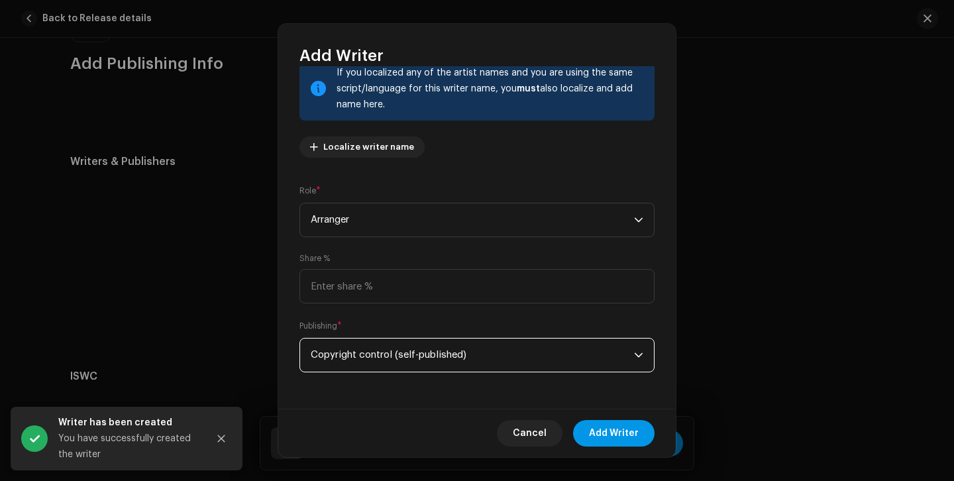
click at [630, 422] on span "Add Writer" at bounding box center [614, 433] width 50 height 27
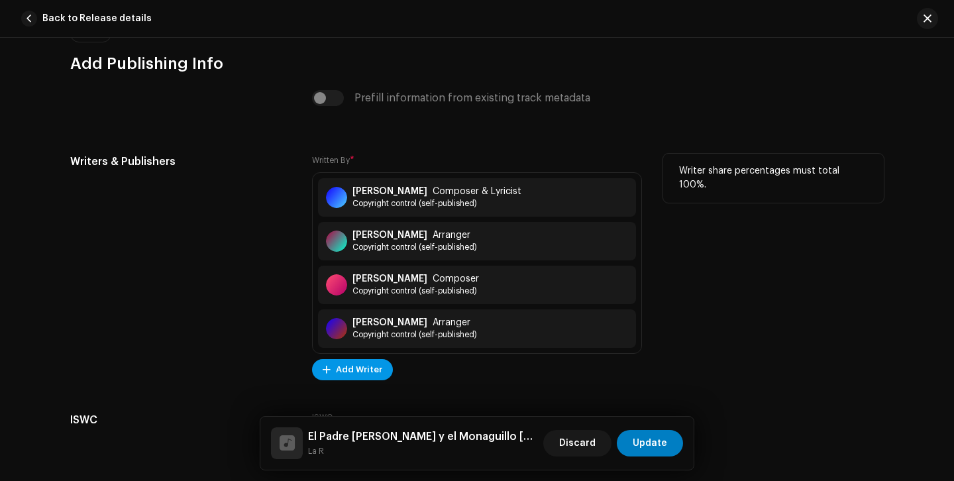
click at [371, 373] on span "Add Writer" at bounding box center [359, 369] width 46 height 27
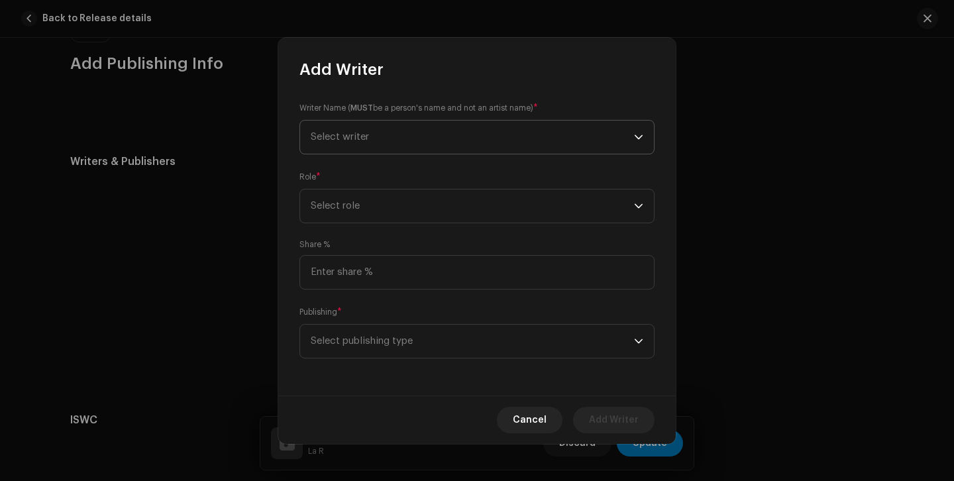
click at [407, 143] on span "Select writer" at bounding box center [472, 137] width 323 height 33
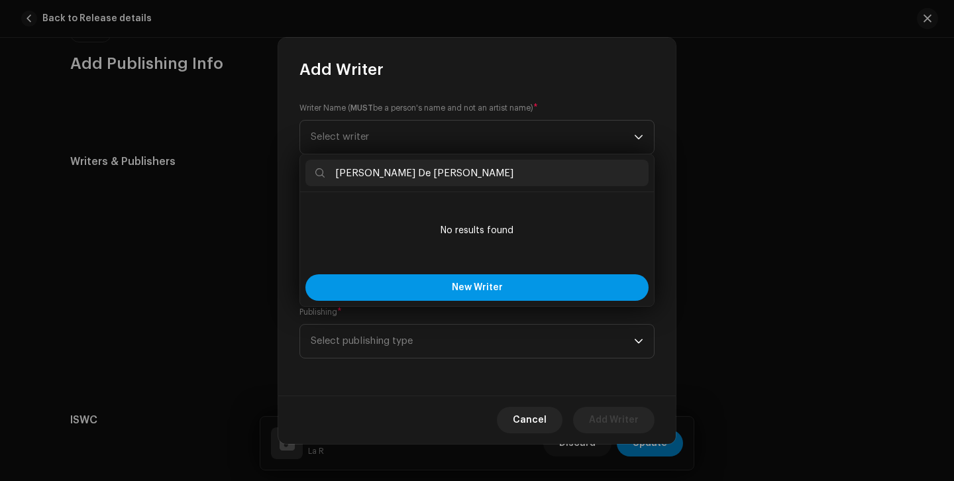
type input "[PERSON_NAME] De [PERSON_NAME]"
click at [468, 288] on span "New Writer" at bounding box center [477, 287] width 51 height 9
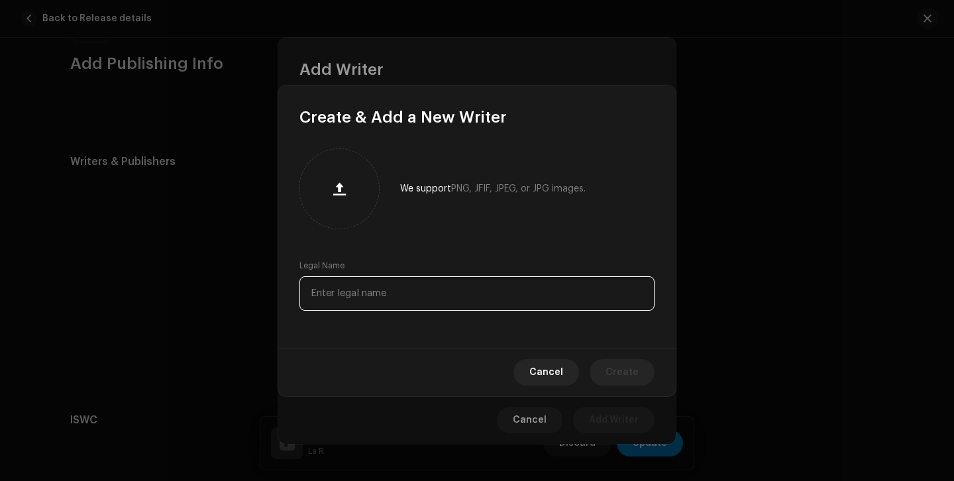
click at [410, 284] on input "text" at bounding box center [477, 293] width 355 height 34
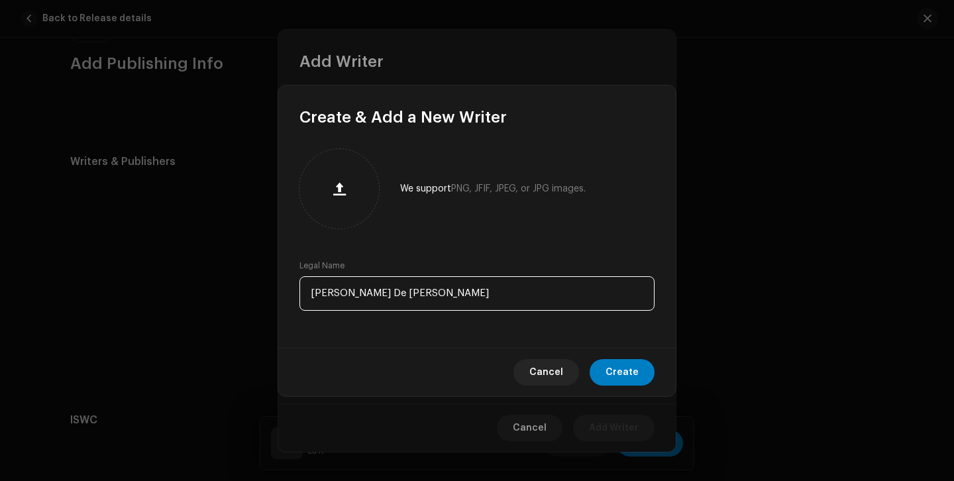
type input "[PERSON_NAME] De [PERSON_NAME]"
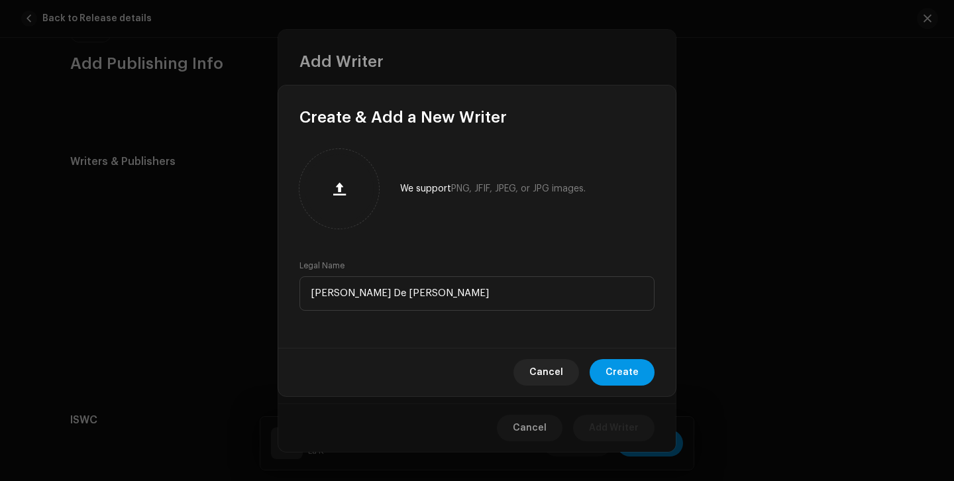
click at [631, 378] on span "Create" at bounding box center [622, 372] width 33 height 27
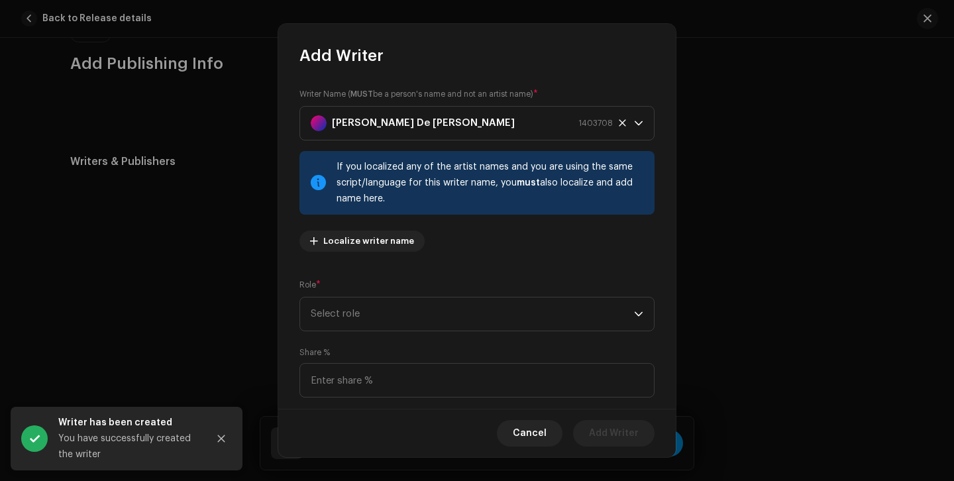
click at [400, 217] on div "Writer Name ( MUST be a person's name and not an artist name) * [PERSON_NAME] D…" at bounding box center [477, 174] width 355 height 175
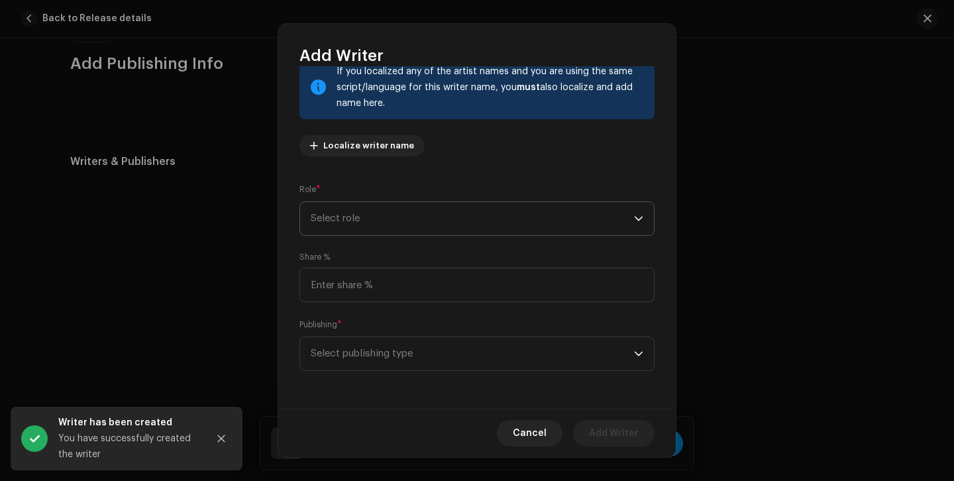
click at [422, 231] on span "Select role" at bounding box center [472, 218] width 323 height 33
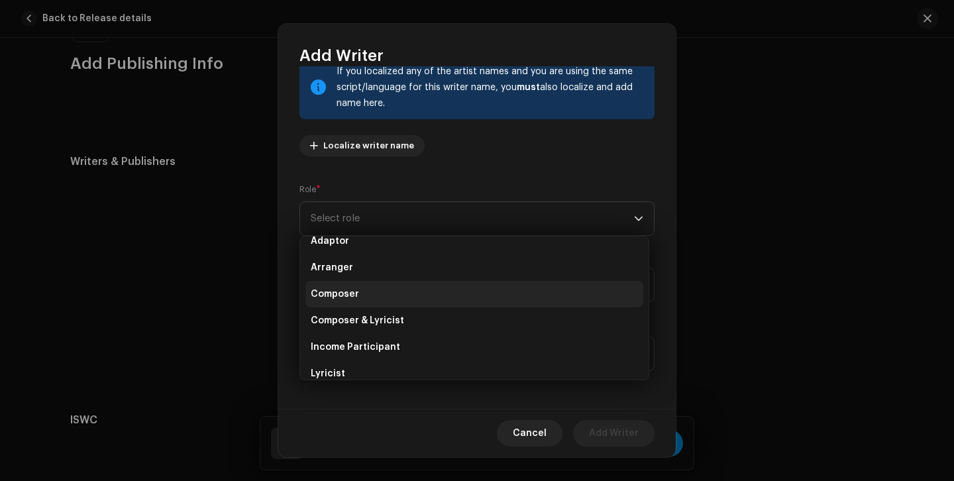
scroll to position [0, 0]
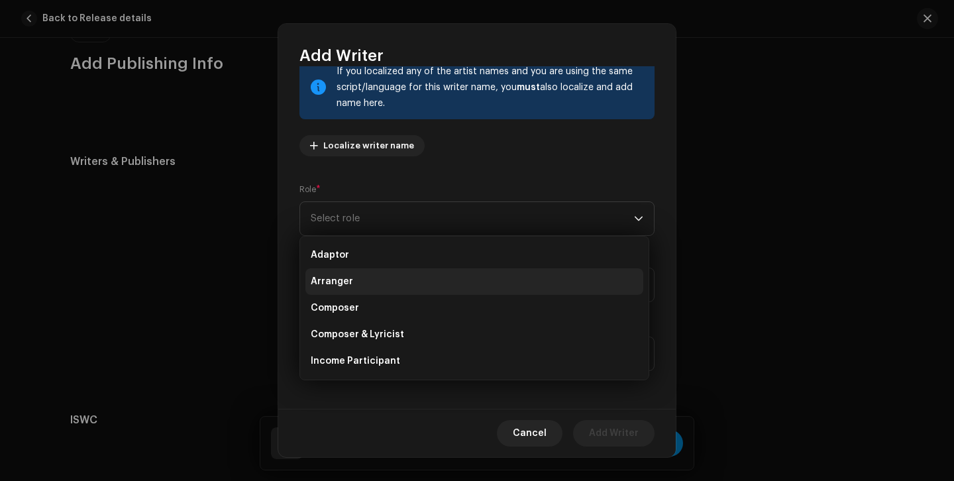
click at [405, 287] on li "Arranger" at bounding box center [474, 281] width 338 height 27
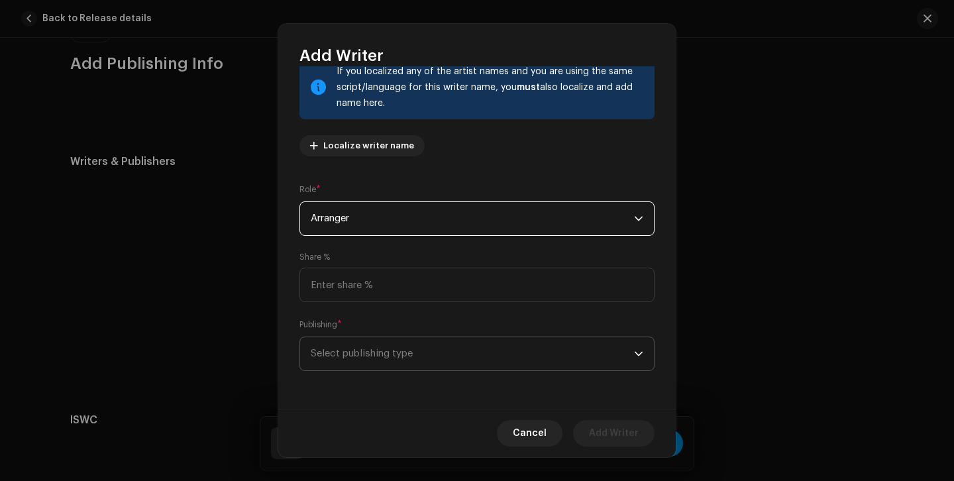
click at [420, 347] on span "Select publishing type" at bounding box center [472, 353] width 323 height 33
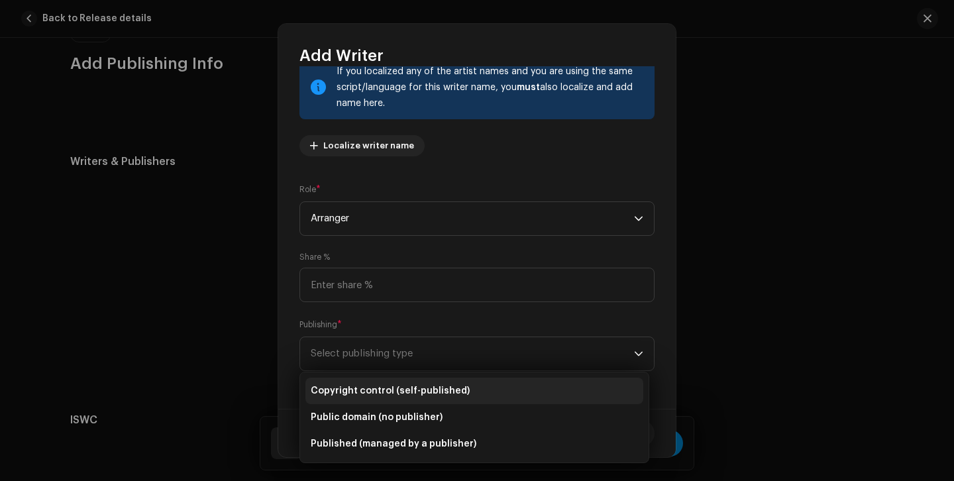
click at [419, 390] on span "Copyright control (self-published)" at bounding box center [390, 390] width 159 height 13
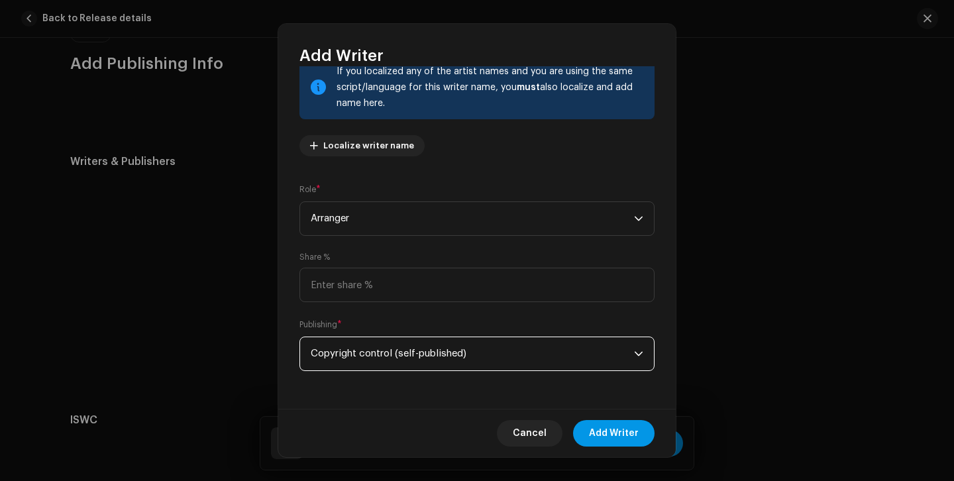
click at [615, 443] on span "Add Writer" at bounding box center [614, 433] width 50 height 27
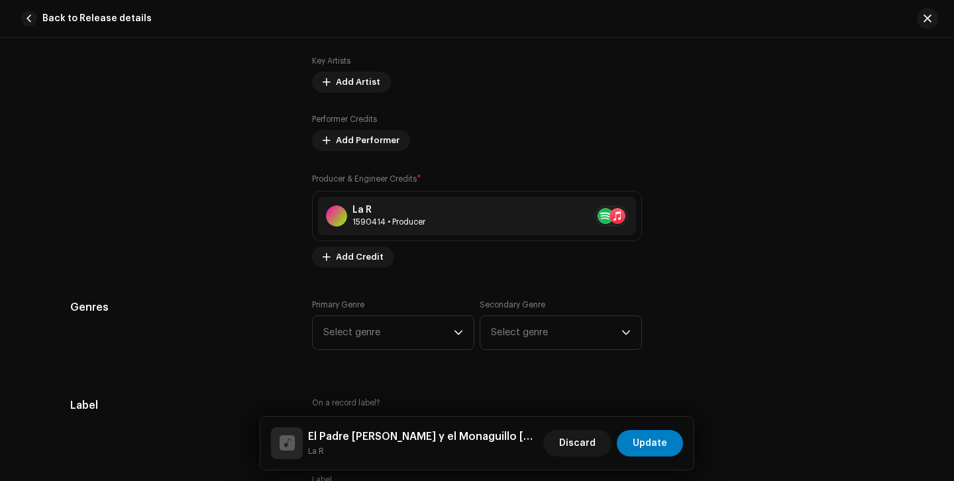
scroll to position [974, 0]
click at [368, 258] on span "Add Credit" at bounding box center [360, 259] width 48 height 27
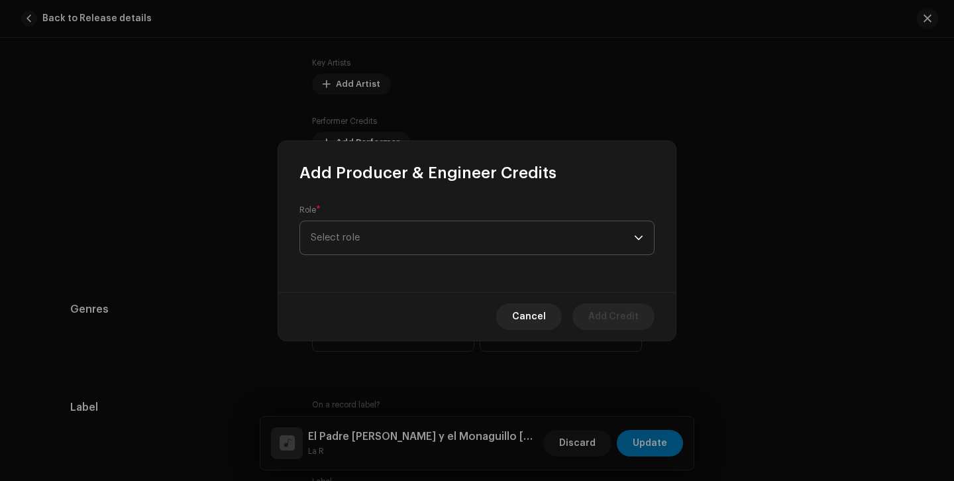
click at [410, 249] on span "Select role" at bounding box center [472, 237] width 323 height 33
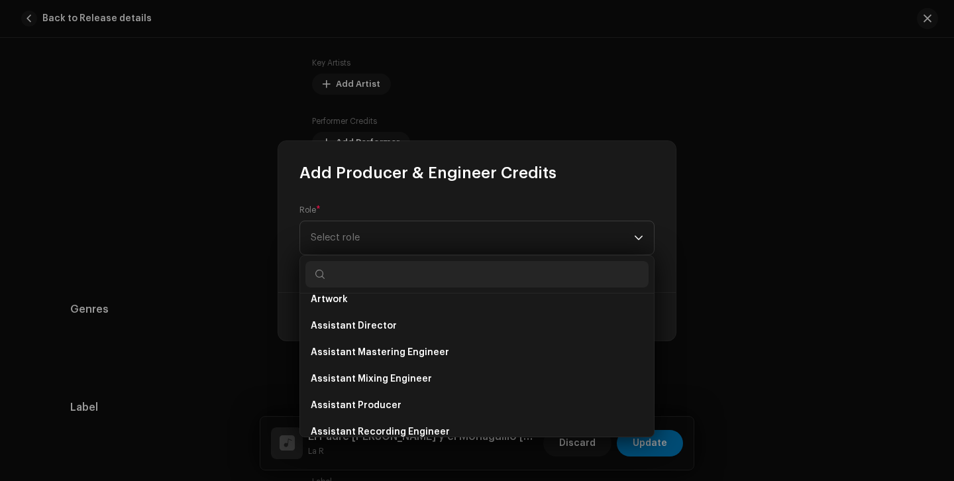
scroll to position [0, 0]
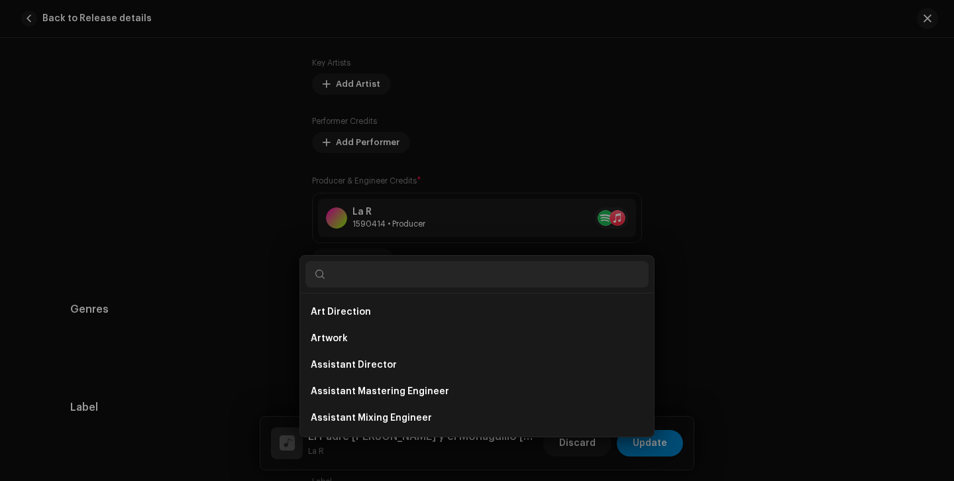
click at [708, 243] on div "Add Producer & Engineer Credits Role * Select role Cancel Add Credit" at bounding box center [477, 240] width 954 height 481
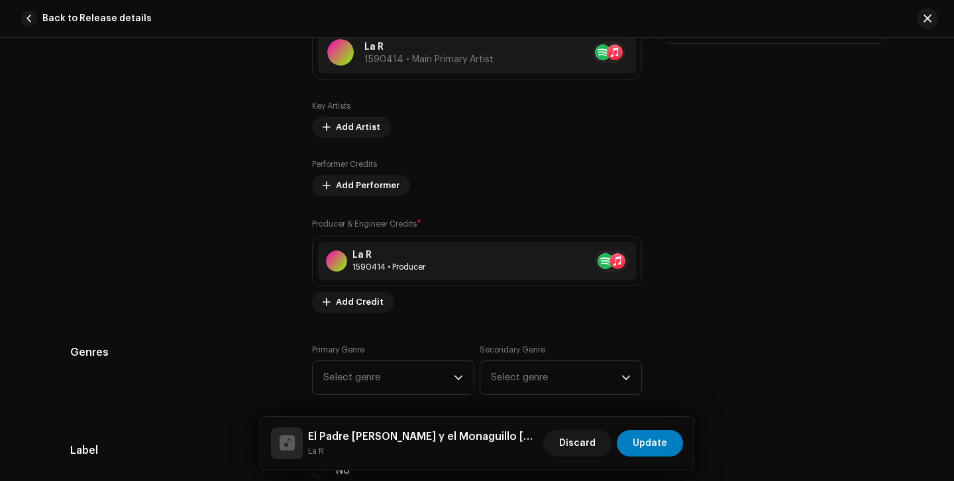
scroll to position [924, 0]
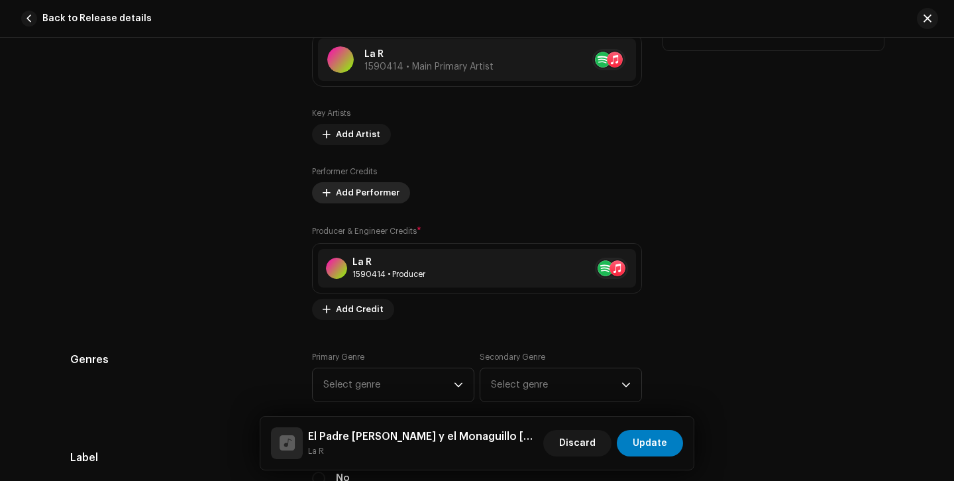
click at [384, 193] on span "Add Performer" at bounding box center [368, 193] width 64 height 27
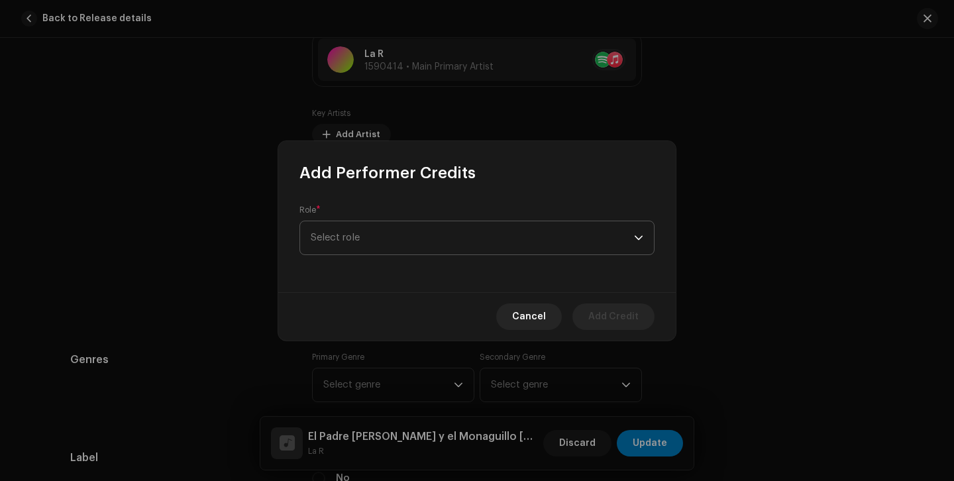
click at [417, 231] on span "Select role" at bounding box center [472, 237] width 323 height 33
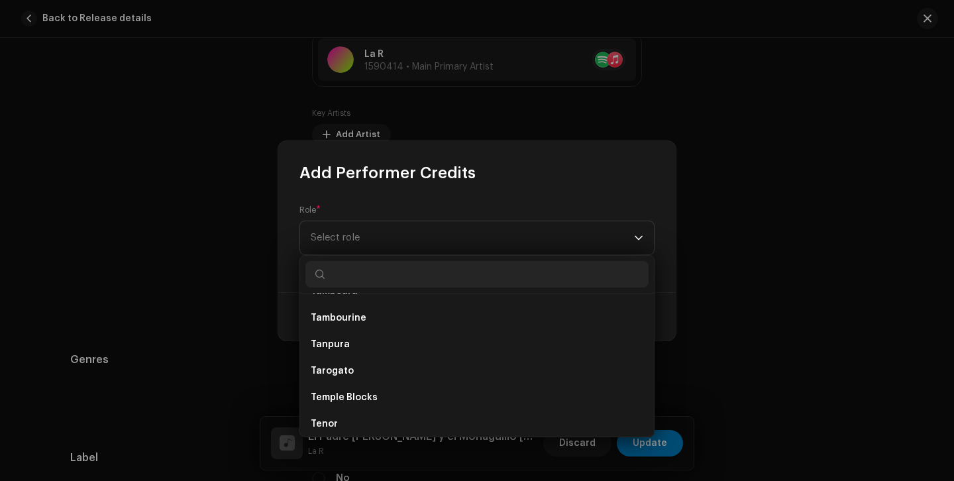
scroll to position [8563, 0]
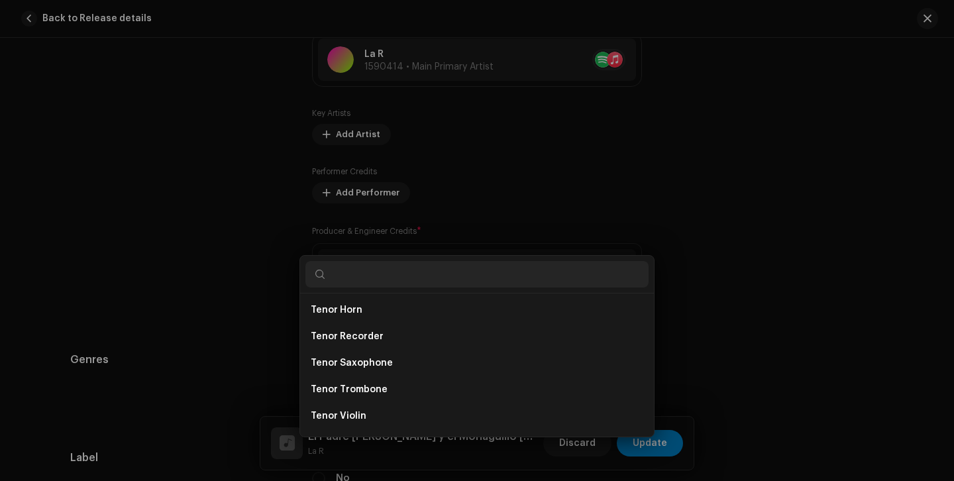
click at [768, 324] on div "Add Performer Credits Role * Select role Cancel Add Credit" at bounding box center [477, 240] width 954 height 481
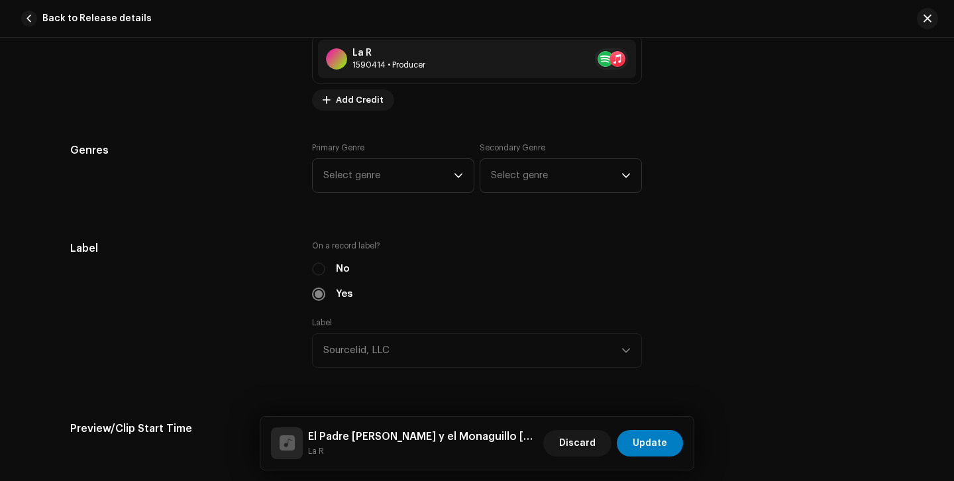
scroll to position [1393, 0]
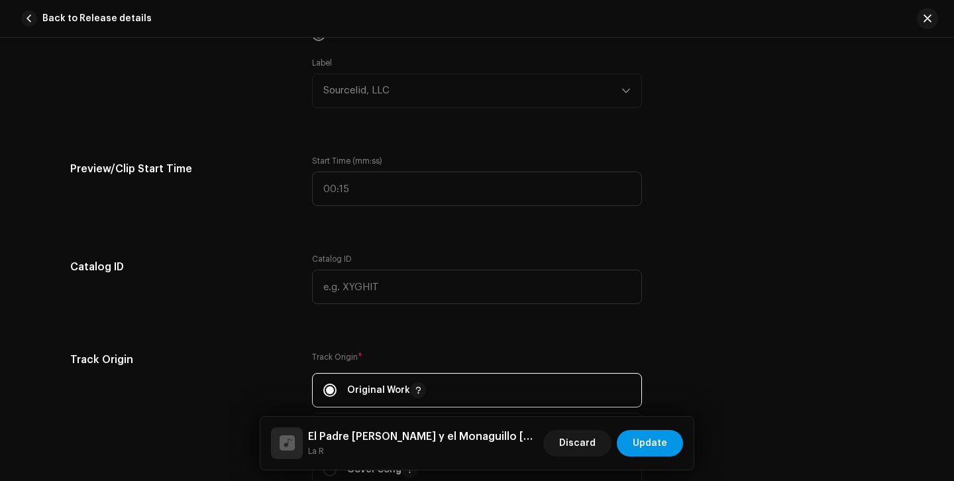
click at [663, 443] on span "Update" at bounding box center [650, 443] width 34 height 27
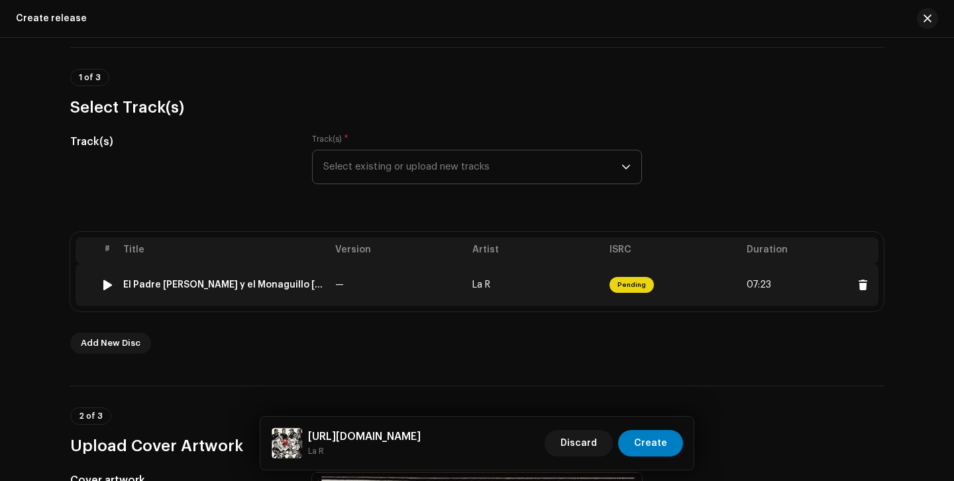
scroll to position [85, 0]
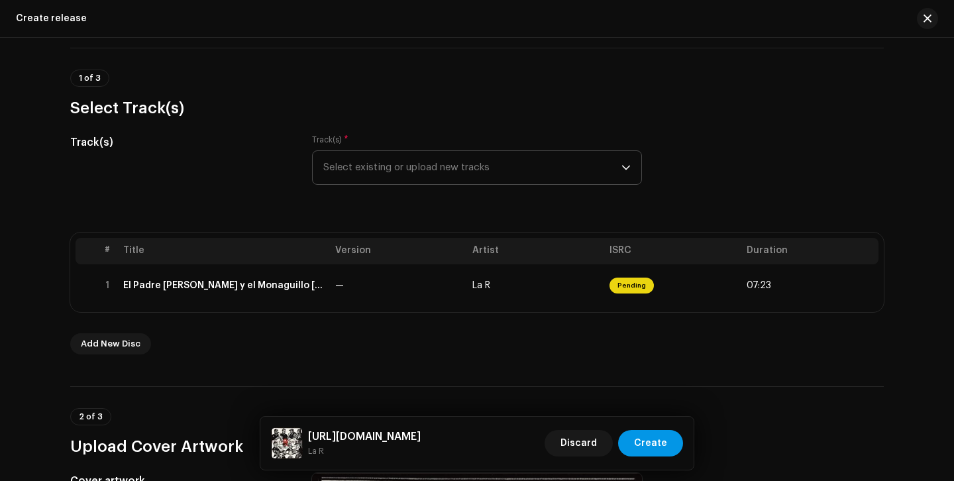
click at [656, 441] on span "Create" at bounding box center [650, 443] width 33 height 27
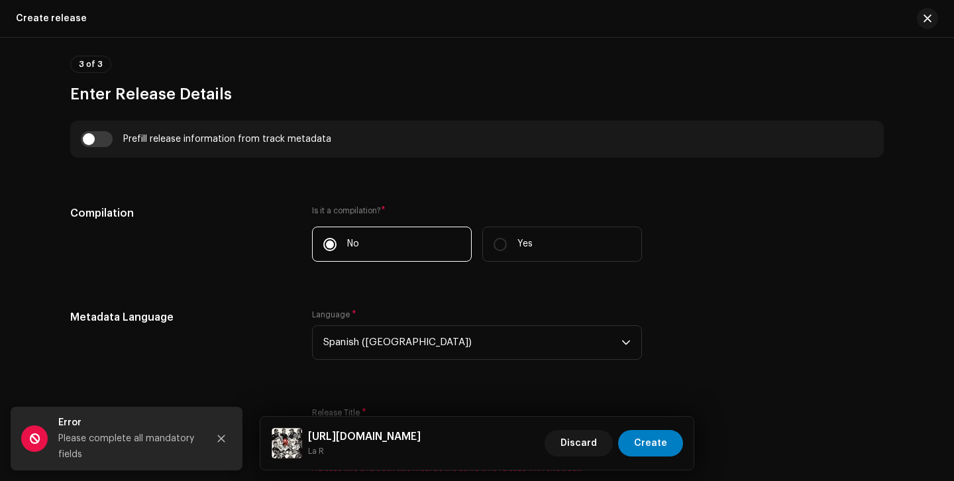
scroll to position [1062, 0]
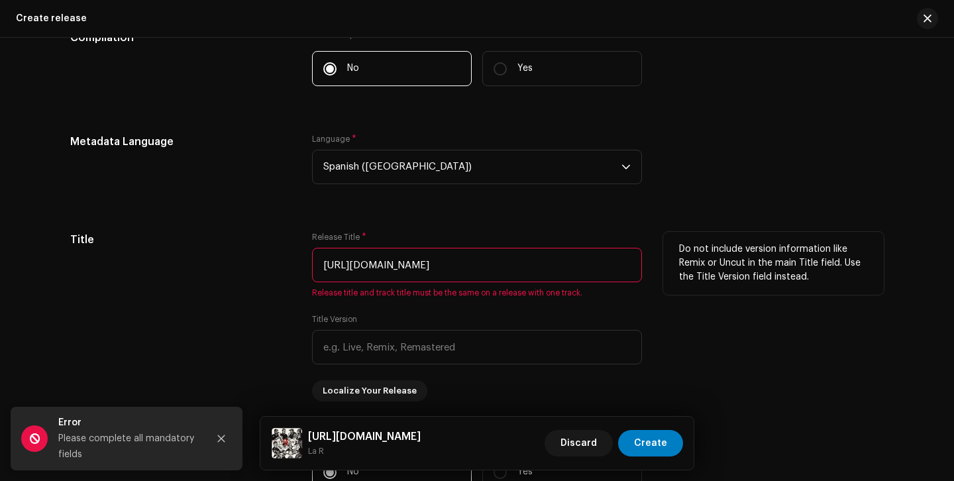
click at [539, 275] on input "[URL][DOMAIN_NAME]" at bounding box center [477, 265] width 330 height 34
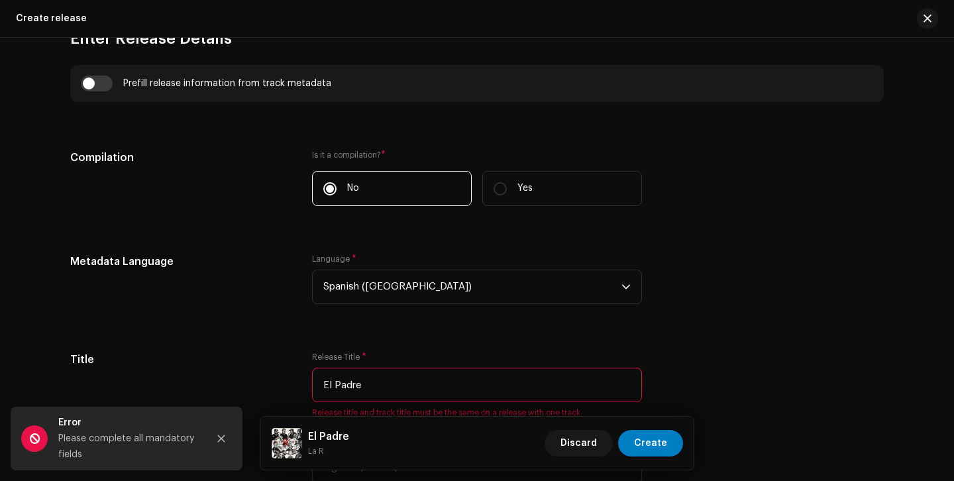
scroll to position [941, 0]
type input "El Padre"
click at [92, 78] on input "checkbox" at bounding box center [97, 85] width 32 height 16
checkbox input "true"
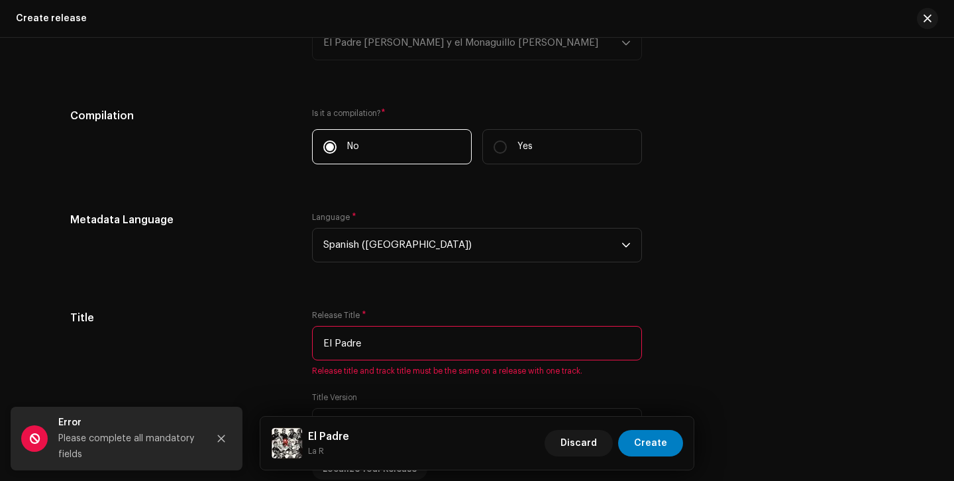
scroll to position [1061, 0]
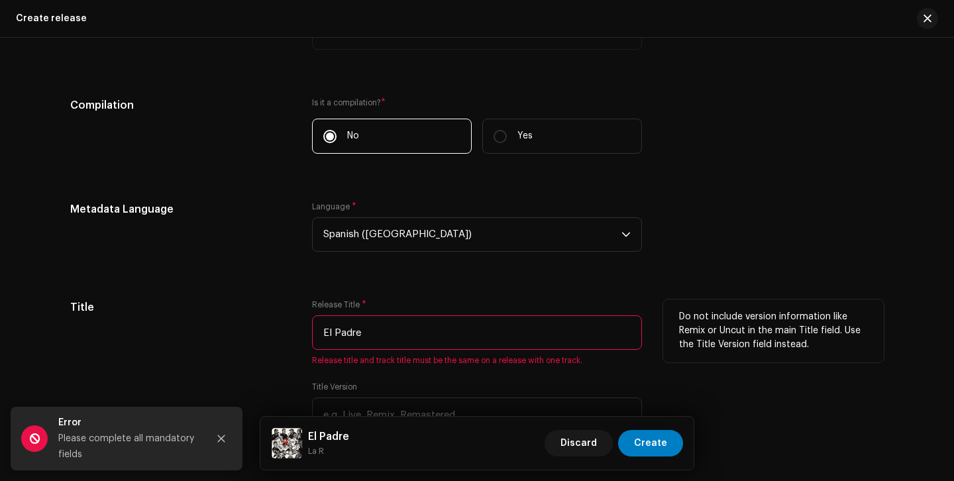
click at [421, 335] on input "El Padre" at bounding box center [477, 332] width 330 height 34
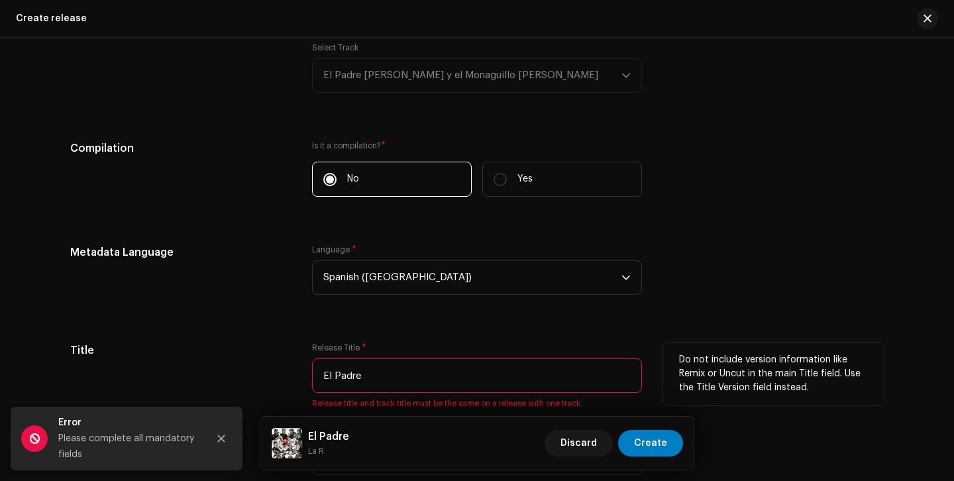
scroll to position [1018, 0]
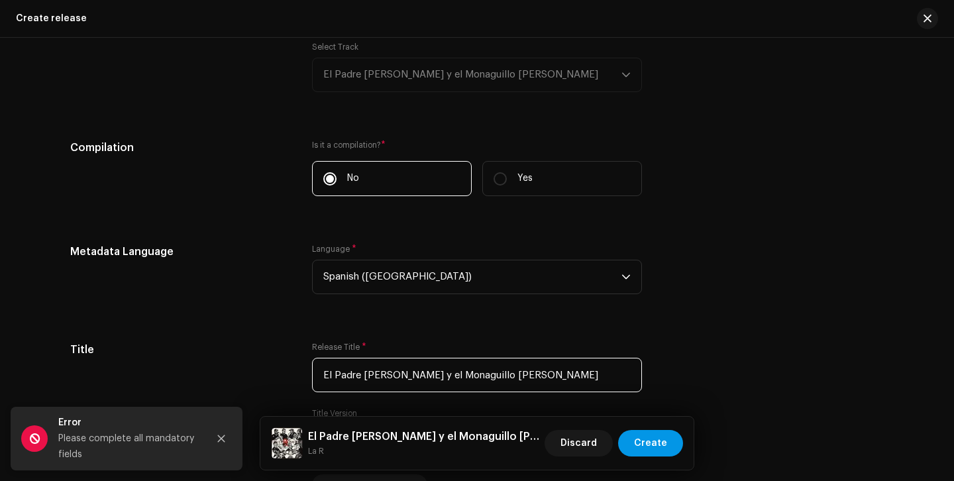
type input "El Padre [PERSON_NAME] y el Monaguillo [PERSON_NAME]"
click at [647, 445] on span "Create" at bounding box center [650, 443] width 33 height 27
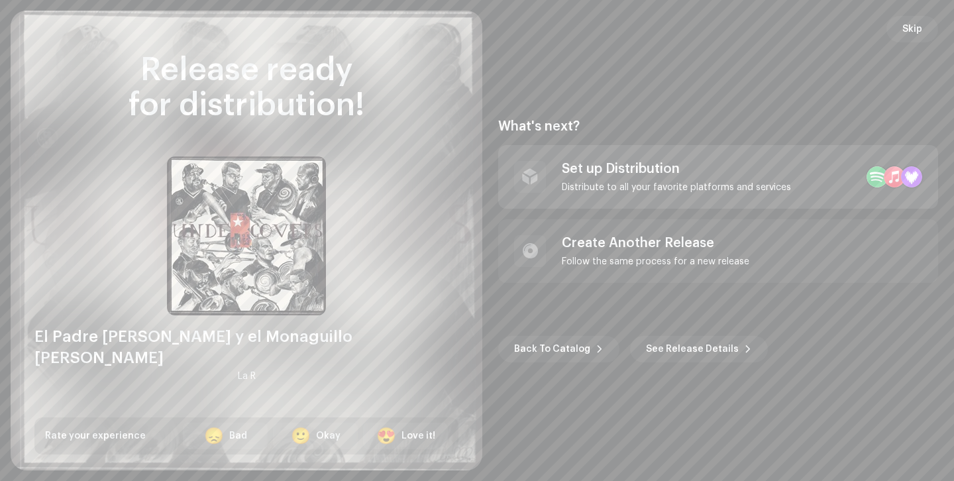
click at [681, 174] on div "Set up Distribution" at bounding box center [676, 169] width 229 height 16
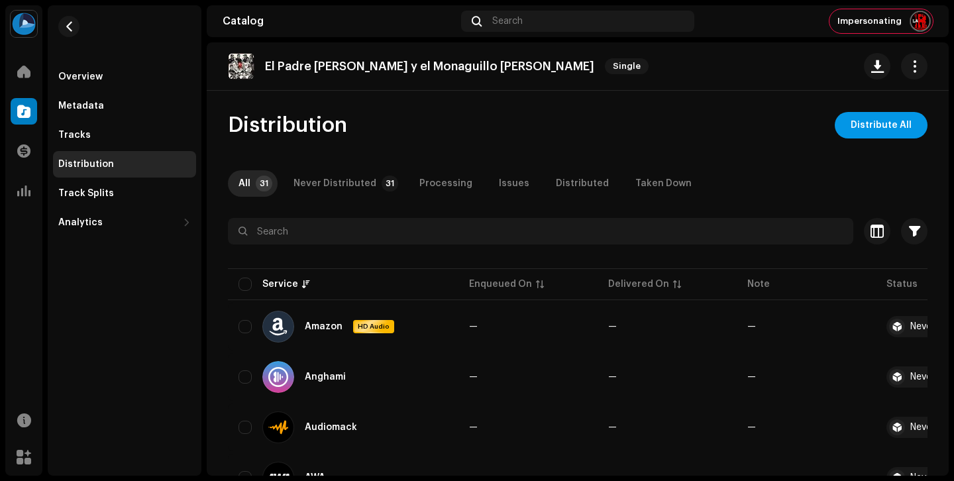
click at [884, 119] on span "Distribute All" at bounding box center [881, 125] width 61 height 27
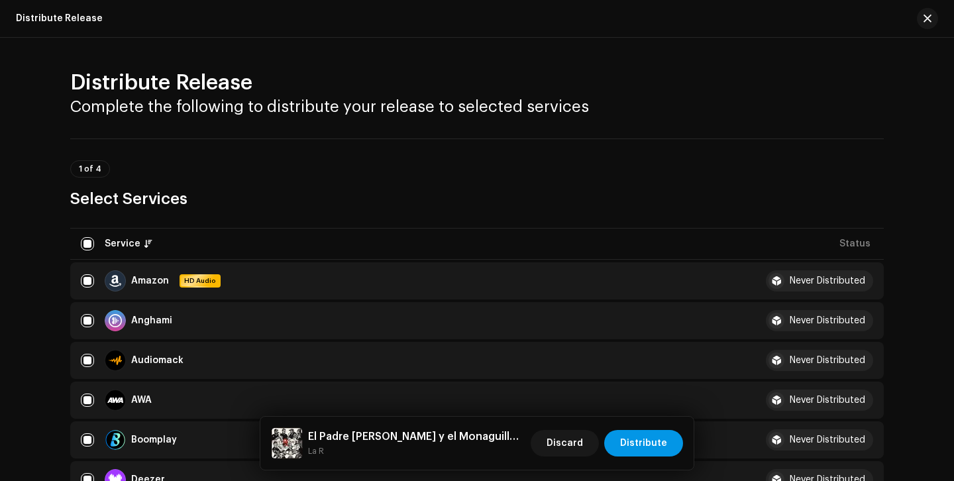
click at [653, 444] on span "Distribute" at bounding box center [643, 443] width 47 height 27
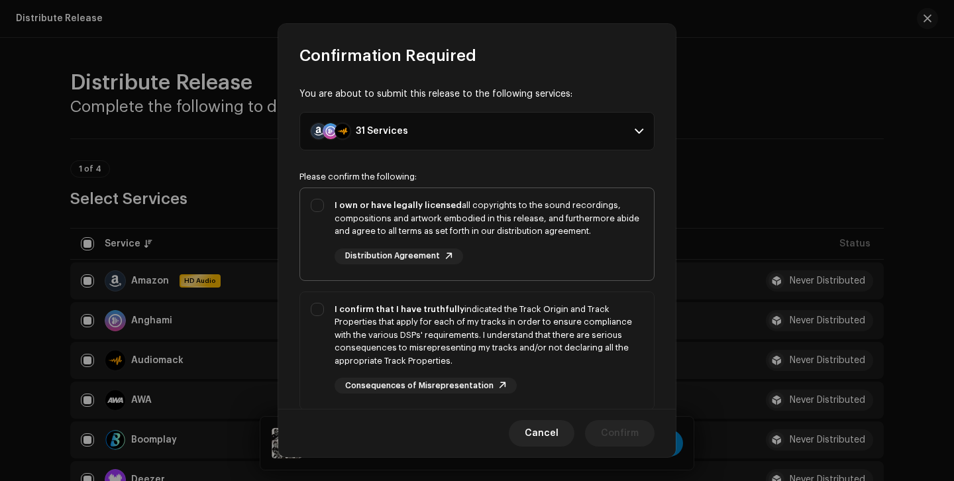
click at [479, 215] on div "I own or have legally licensed all copyrights to the sound recordings, composit…" at bounding box center [489, 218] width 309 height 39
checkbox input "true"
click at [497, 309] on div "I confirm that I have truthfully indicated the Track Origin and Track Propertie…" at bounding box center [489, 335] width 309 height 65
checkbox input "true"
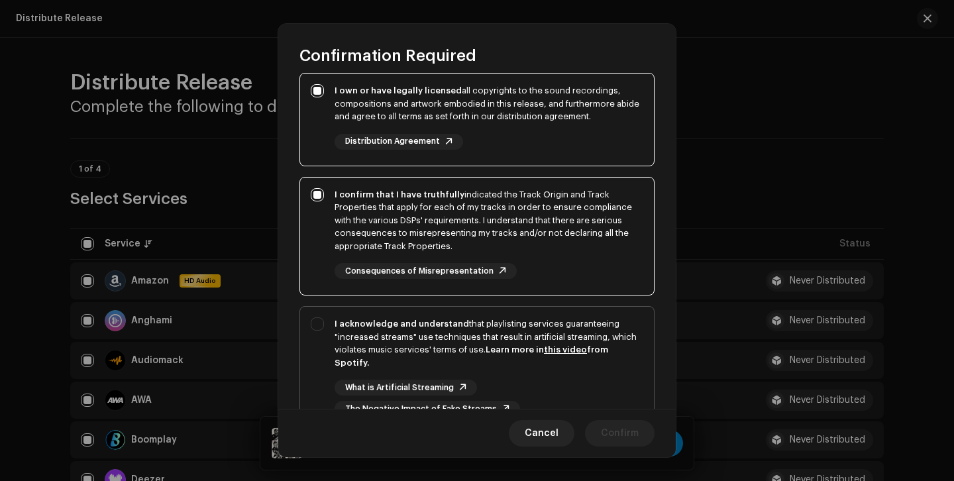
click at [496, 341] on div "I acknowledge and understand that playlisting services guaranteeing "increased …" at bounding box center [489, 343] width 309 height 52
checkbox input "true"
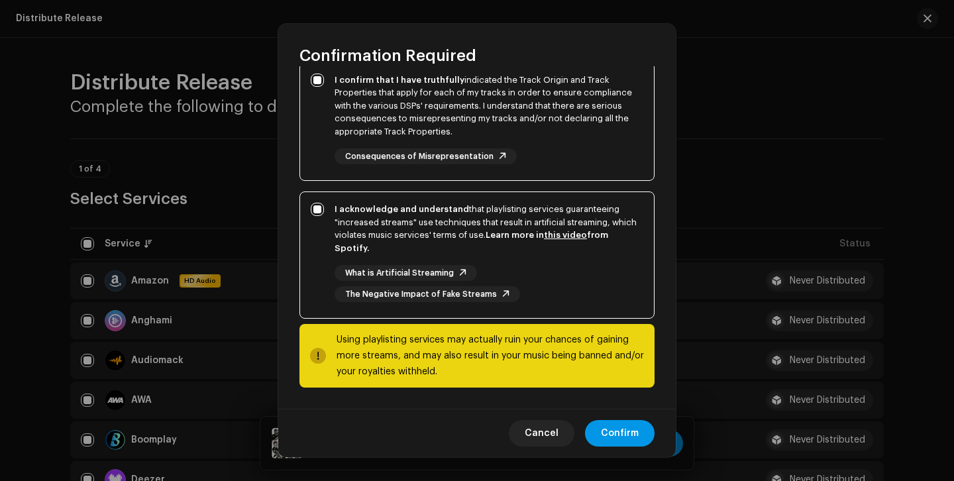
click at [622, 435] on span "Confirm" at bounding box center [620, 433] width 38 height 27
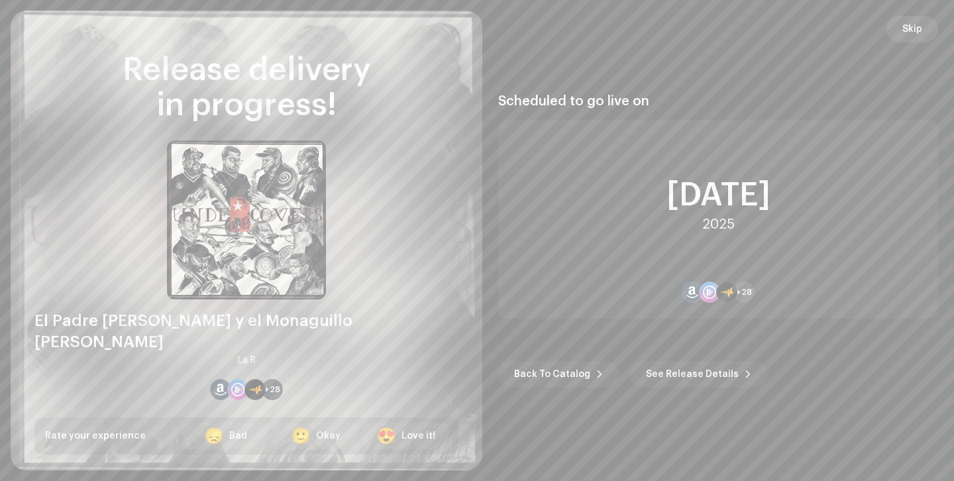
click at [913, 30] on span "Skip" at bounding box center [913, 29] width 20 height 27
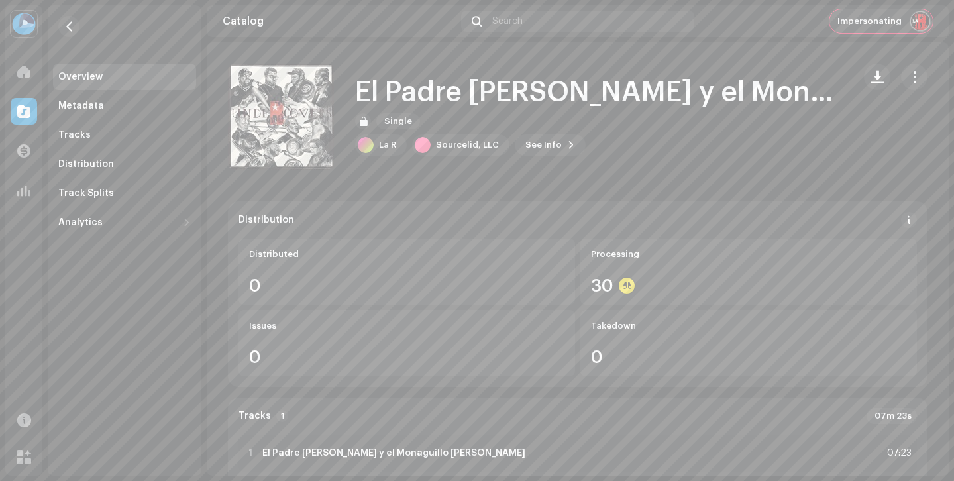
click at [870, 19] on span "Impersonating" at bounding box center [870, 21] width 64 height 11
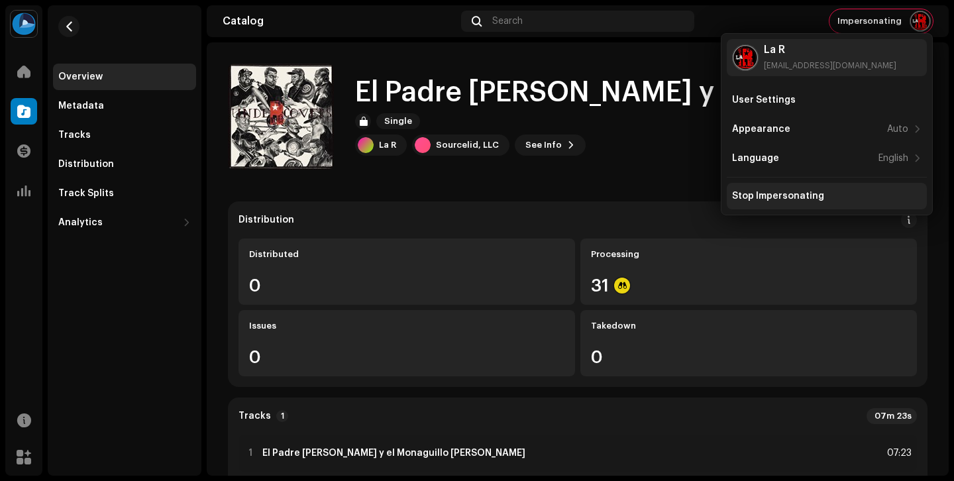
click at [787, 192] on div "Stop Impersonating" at bounding box center [778, 196] width 92 height 11
